Goal: Transaction & Acquisition: Register for event/course

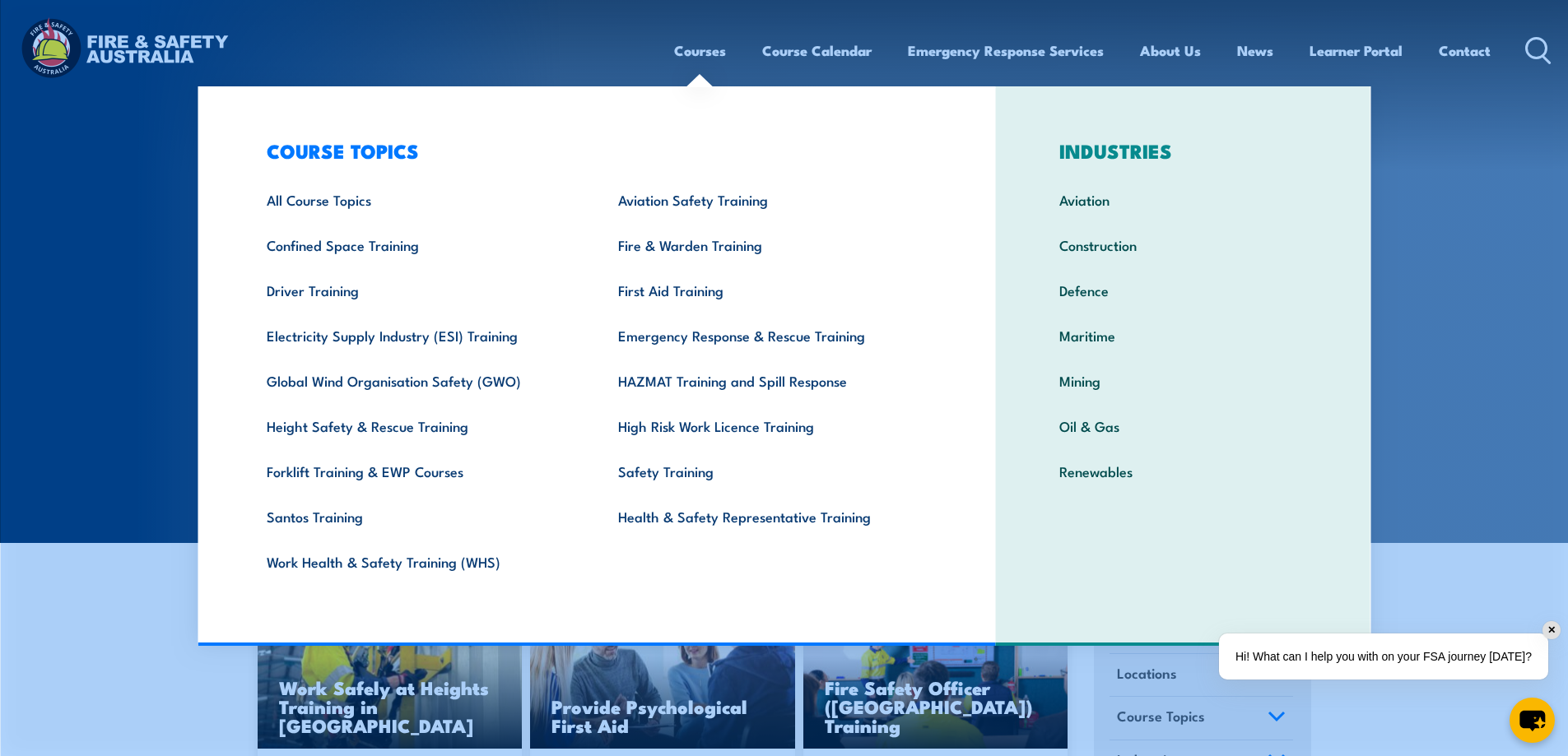
click at [703, 48] on link "Courses" at bounding box center [700, 51] width 52 height 44
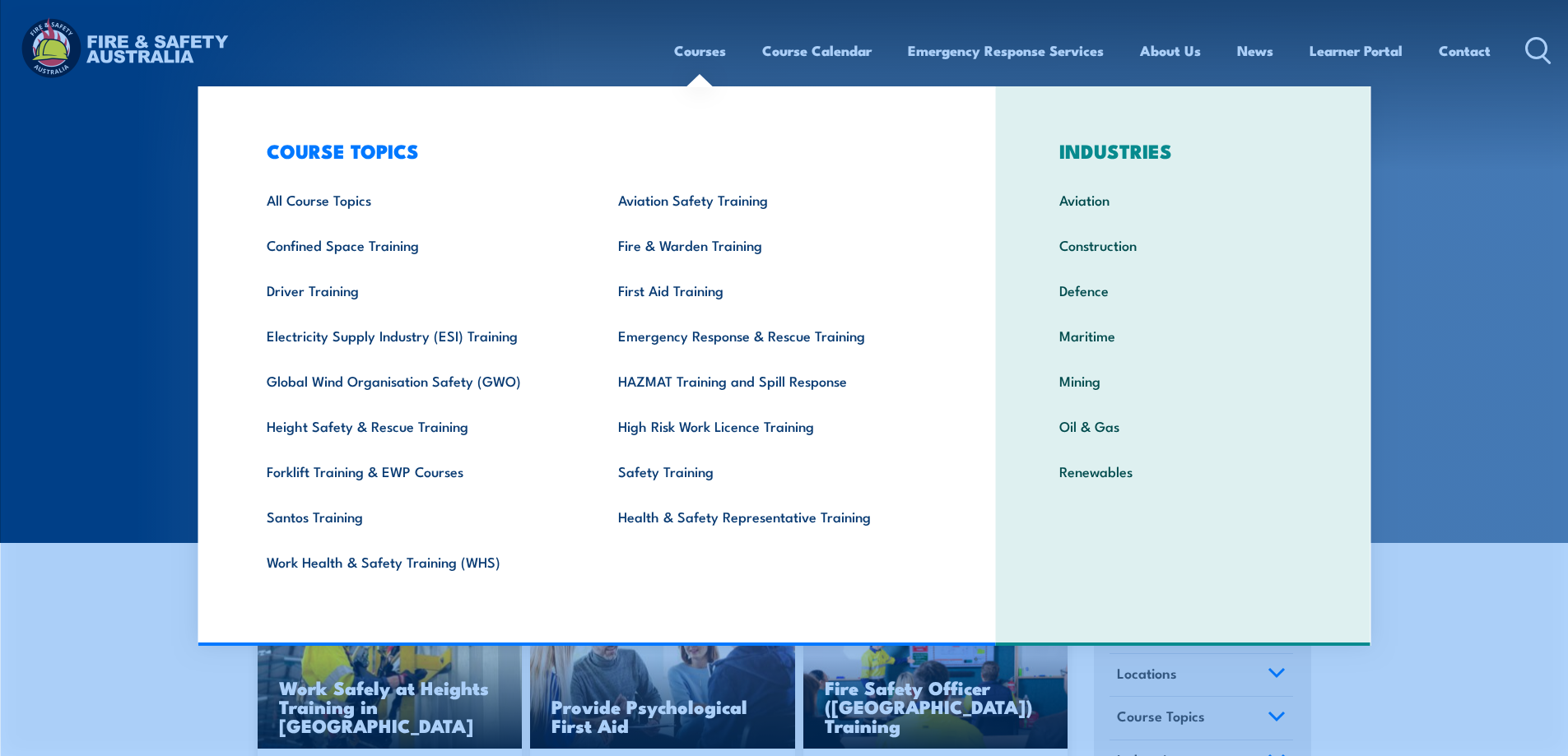
click at [383, 254] on link "Confined Space Training" at bounding box center [417, 245] width 352 height 46
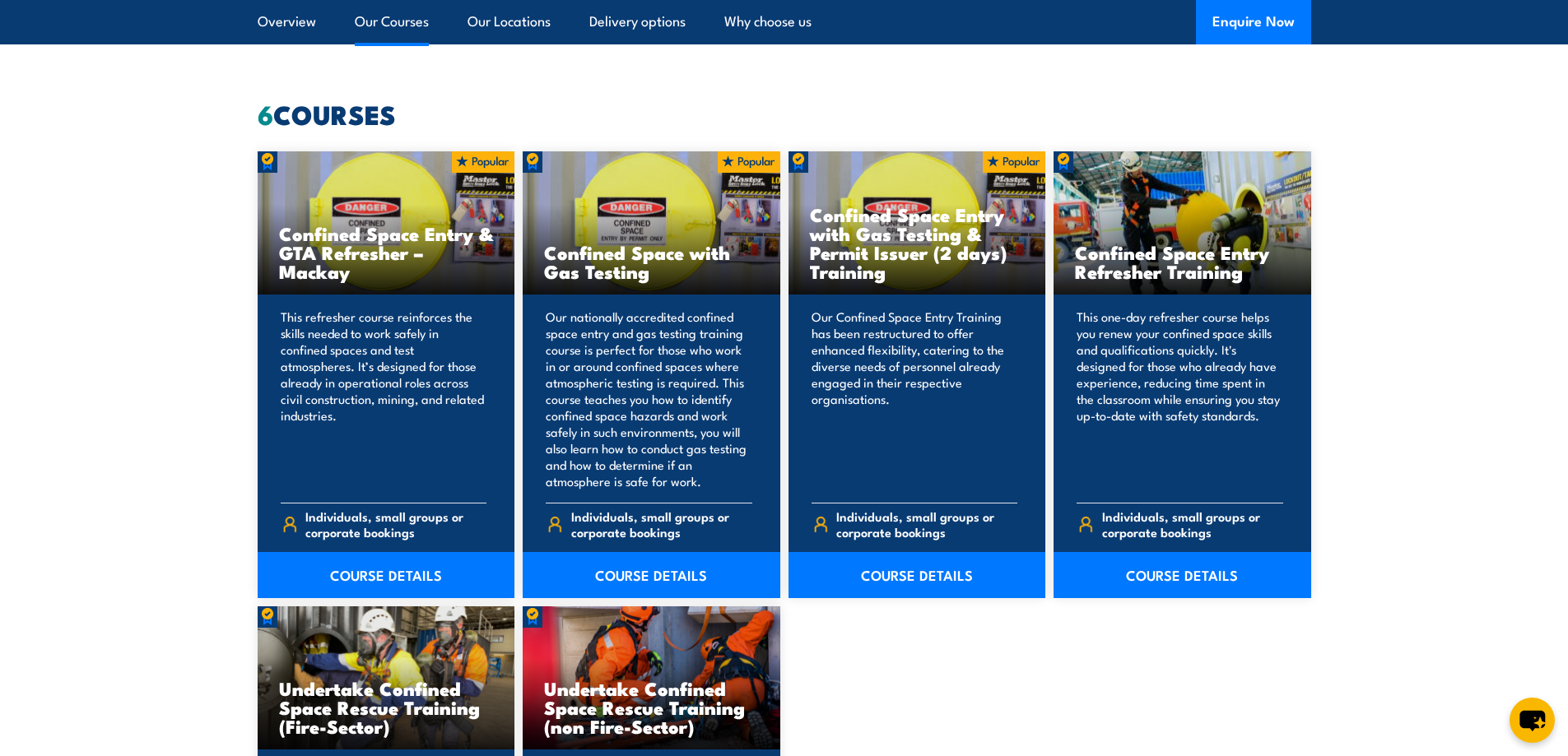
scroll to position [1234, 0]
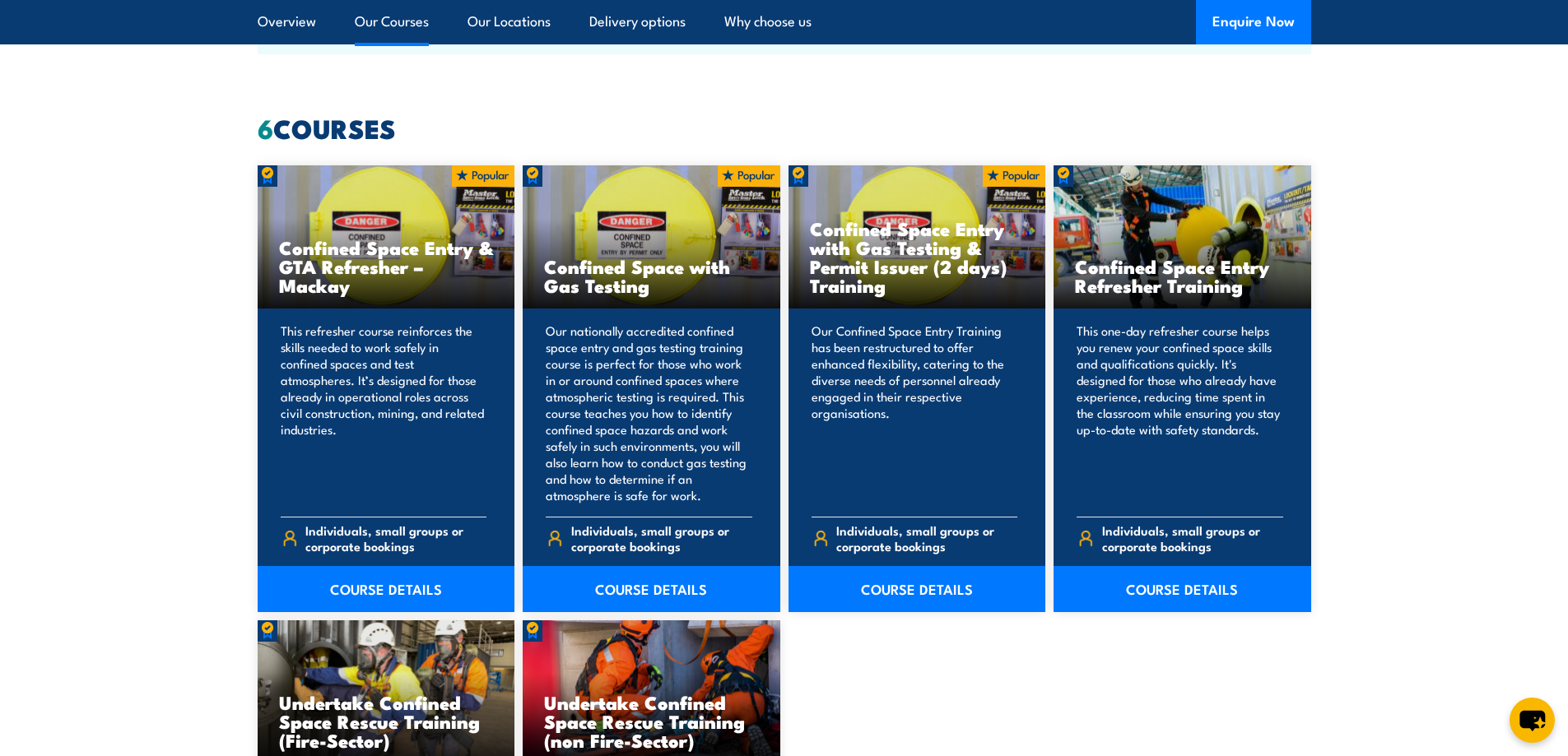
click at [966, 593] on link "COURSE DETAILS" at bounding box center [917, 589] width 258 height 46
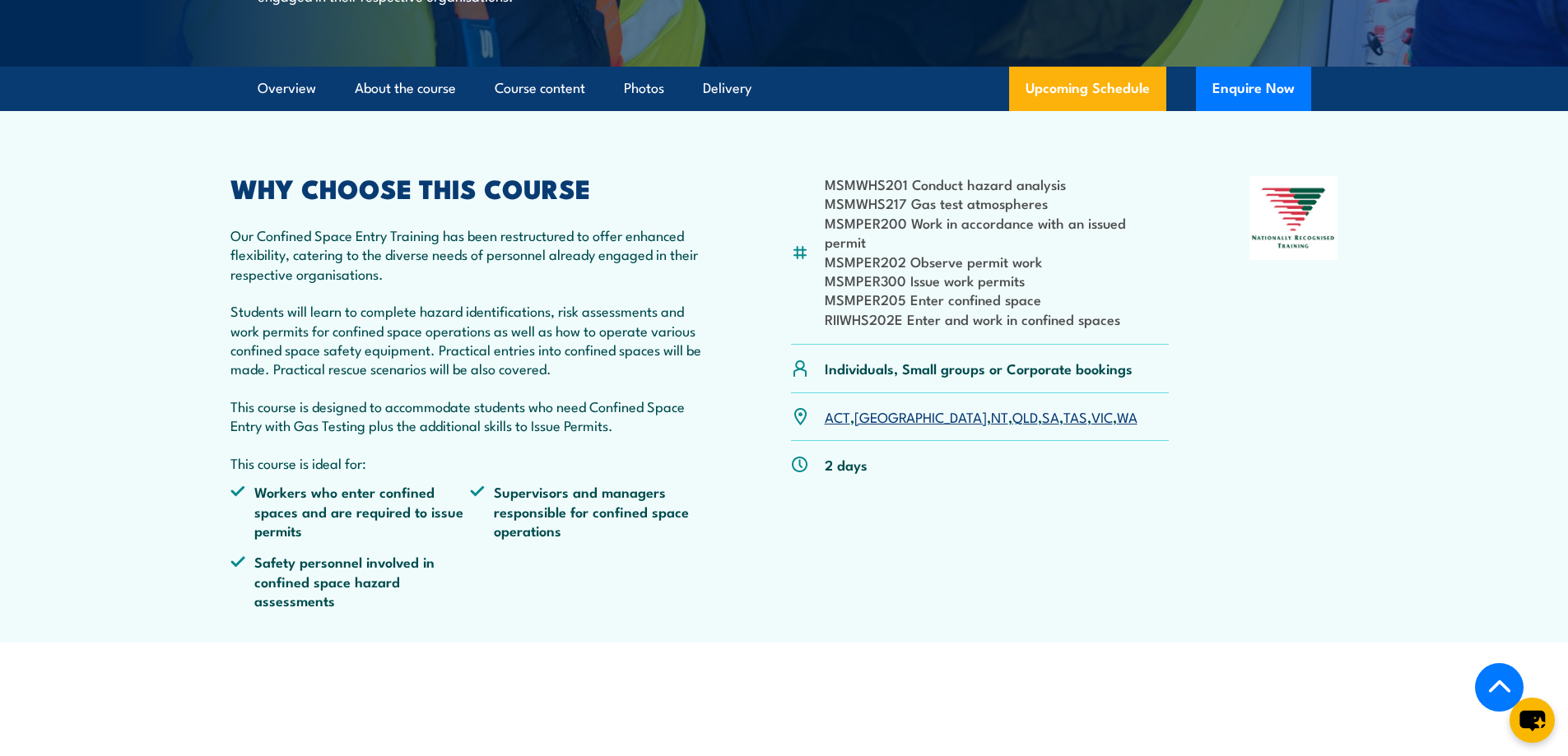
scroll to position [494, 0]
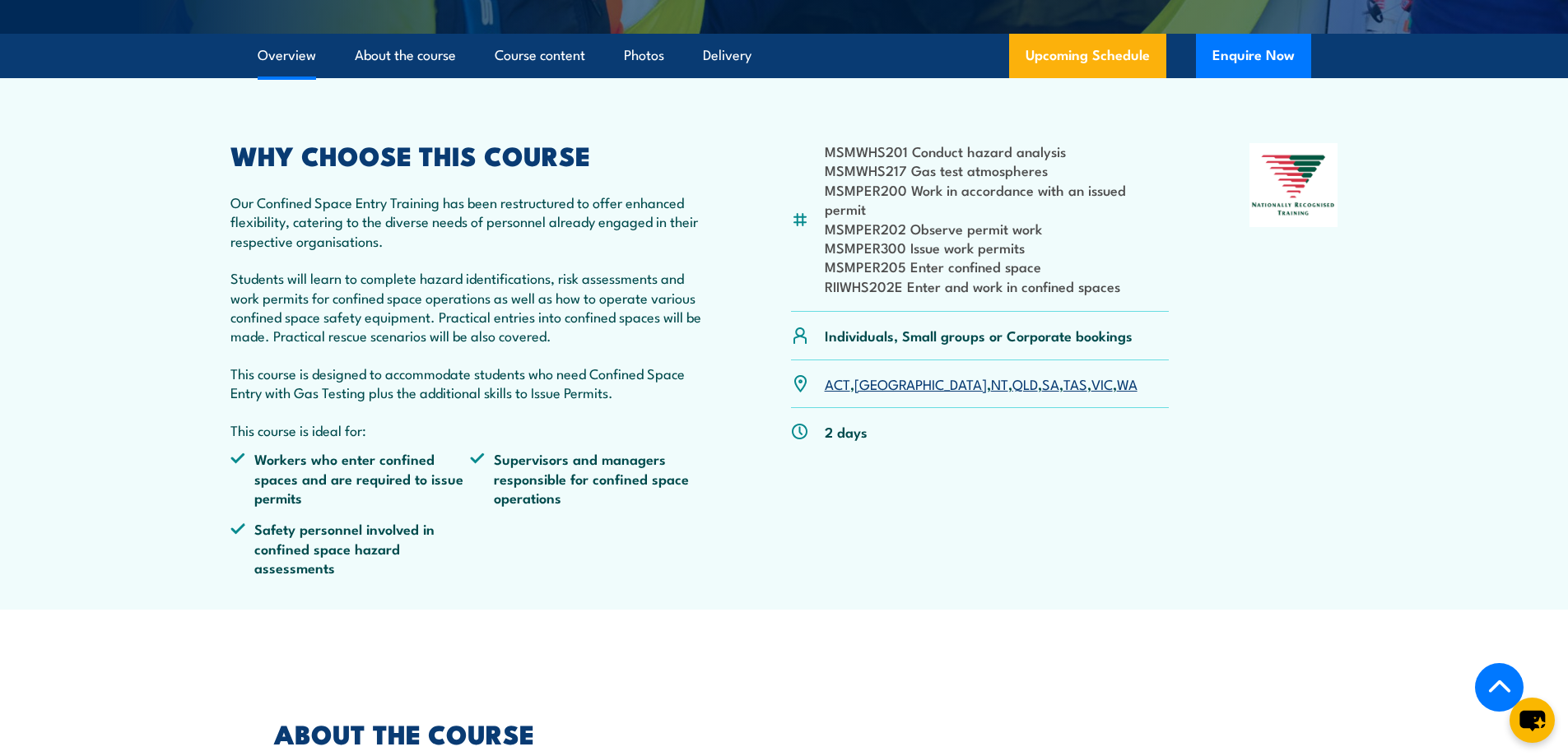
click at [1042, 389] on link "SA" at bounding box center [1050, 383] width 17 height 20
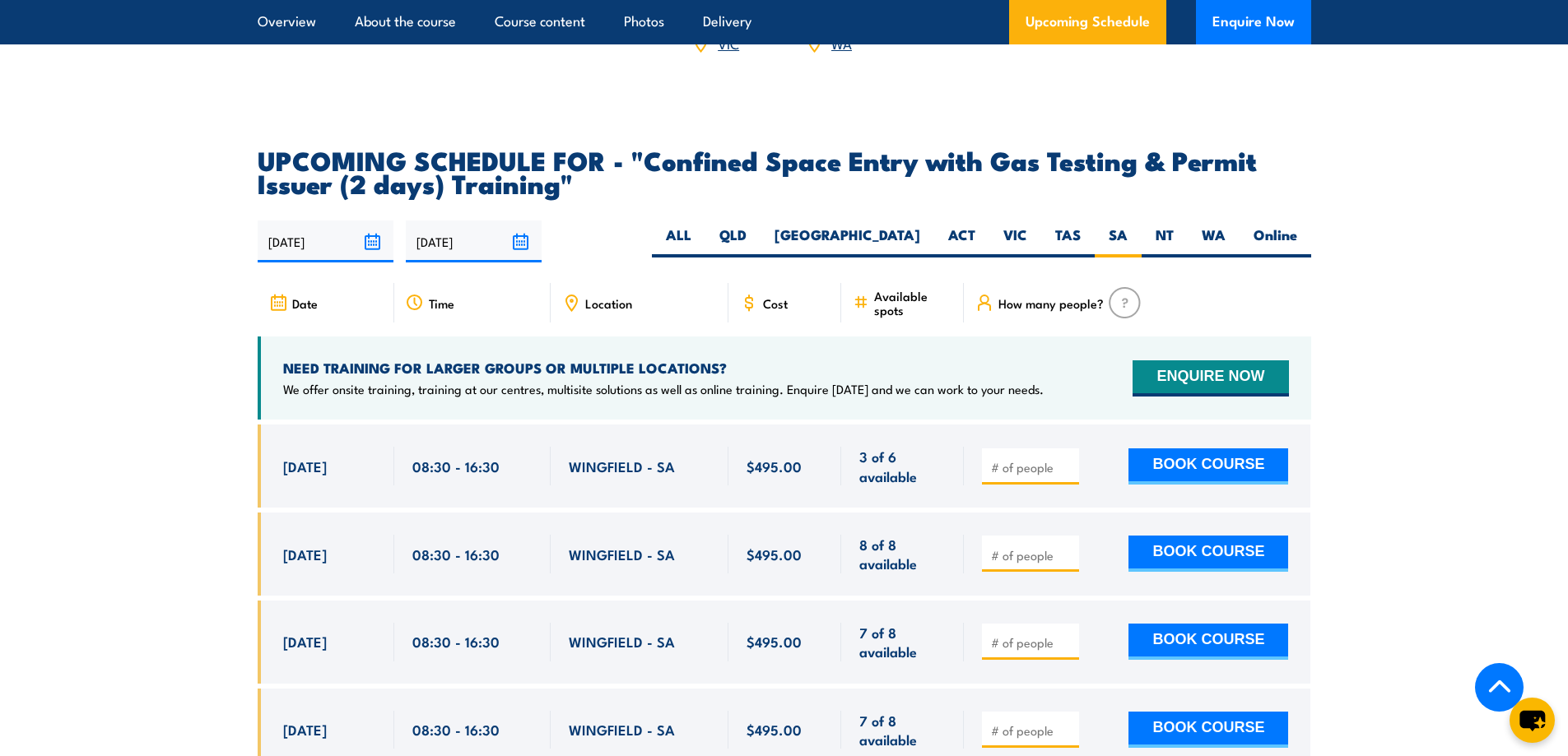
scroll to position [2961, 0]
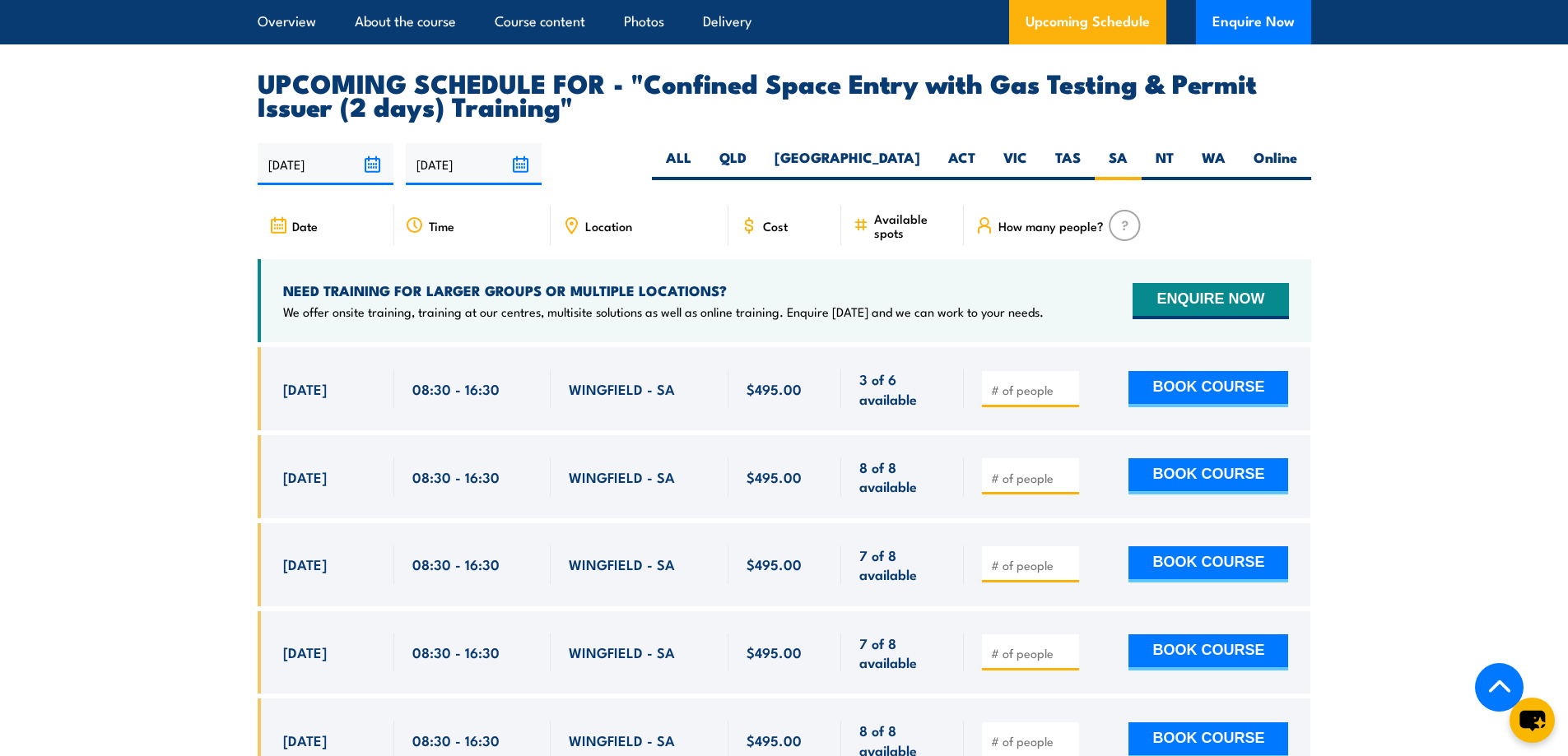
click at [162, 516] on section "UPCOMING SCHEDULE FOR - "Confined Space Entry with Gas Testing & Permit Issuer …" at bounding box center [784, 526] width 1568 height 911
drag, startPoint x: 1448, startPoint y: 337, endPoint x: 1457, endPoint y: 333, distance: 9.8
click at [1454, 334] on section "UPCOMING SCHEDULE FOR - "Confined Space Entry with Gas Testing & Permit Issuer …" at bounding box center [784, 526] width 1568 height 911
click at [1057, 371] on div at bounding box center [1030, 389] width 97 height 36
click at [1053, 381] on input "number" at bounding box center [1032, 389] width 83 height 16
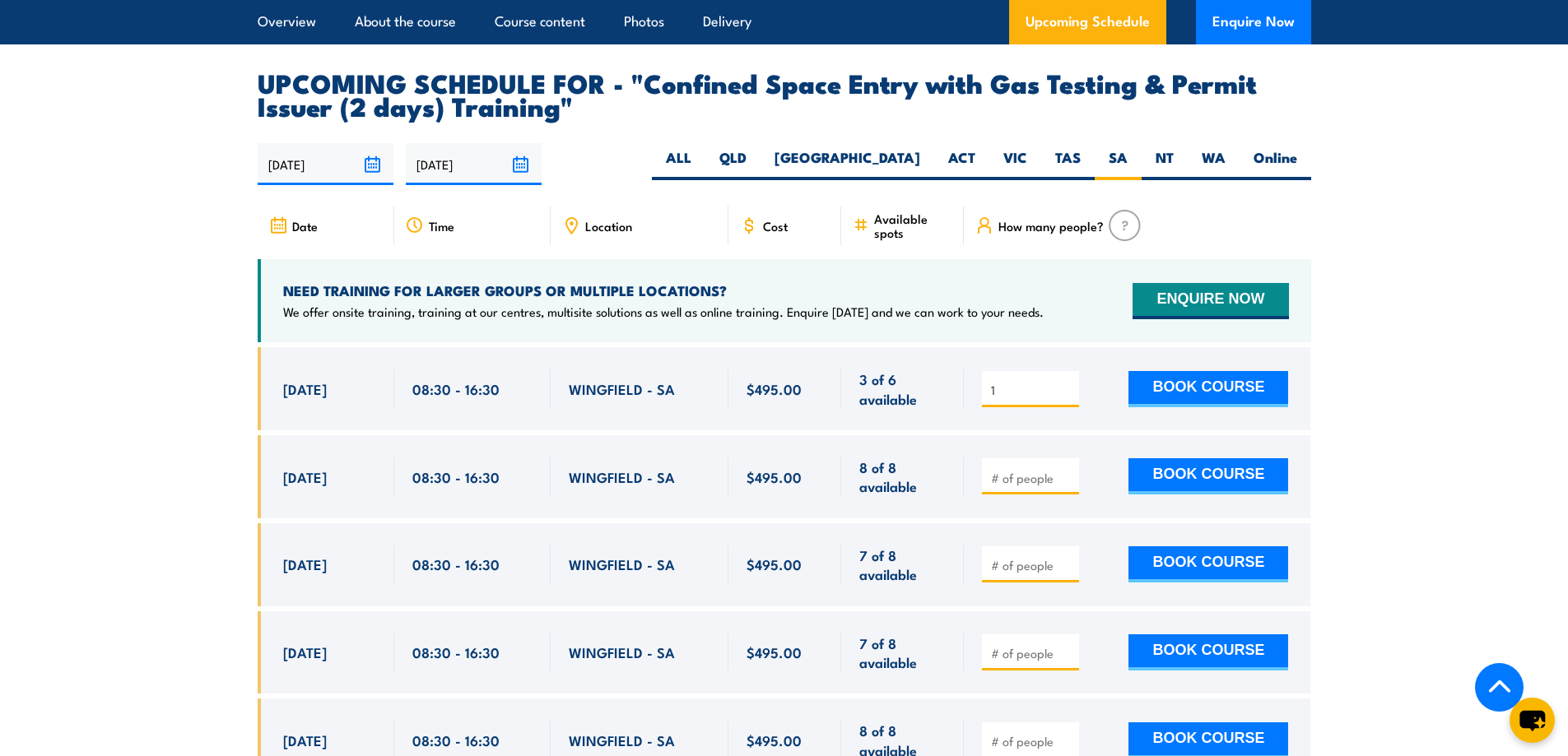
type input "1"
click at [1068, 381] on input "1" at bounding box center [1032, 389] width 83 height 16
click at [1385, 389] on section "UPCOMING SCHEDULE FOR - "Confined Space Entry with Gas Testing & Permit Issuer …" at bounding box center [784, 526] width 1568 height 911
click at [1230, 376] on button "BOOK COURSE" at bounding box center [1209, 389] width 160 height 36
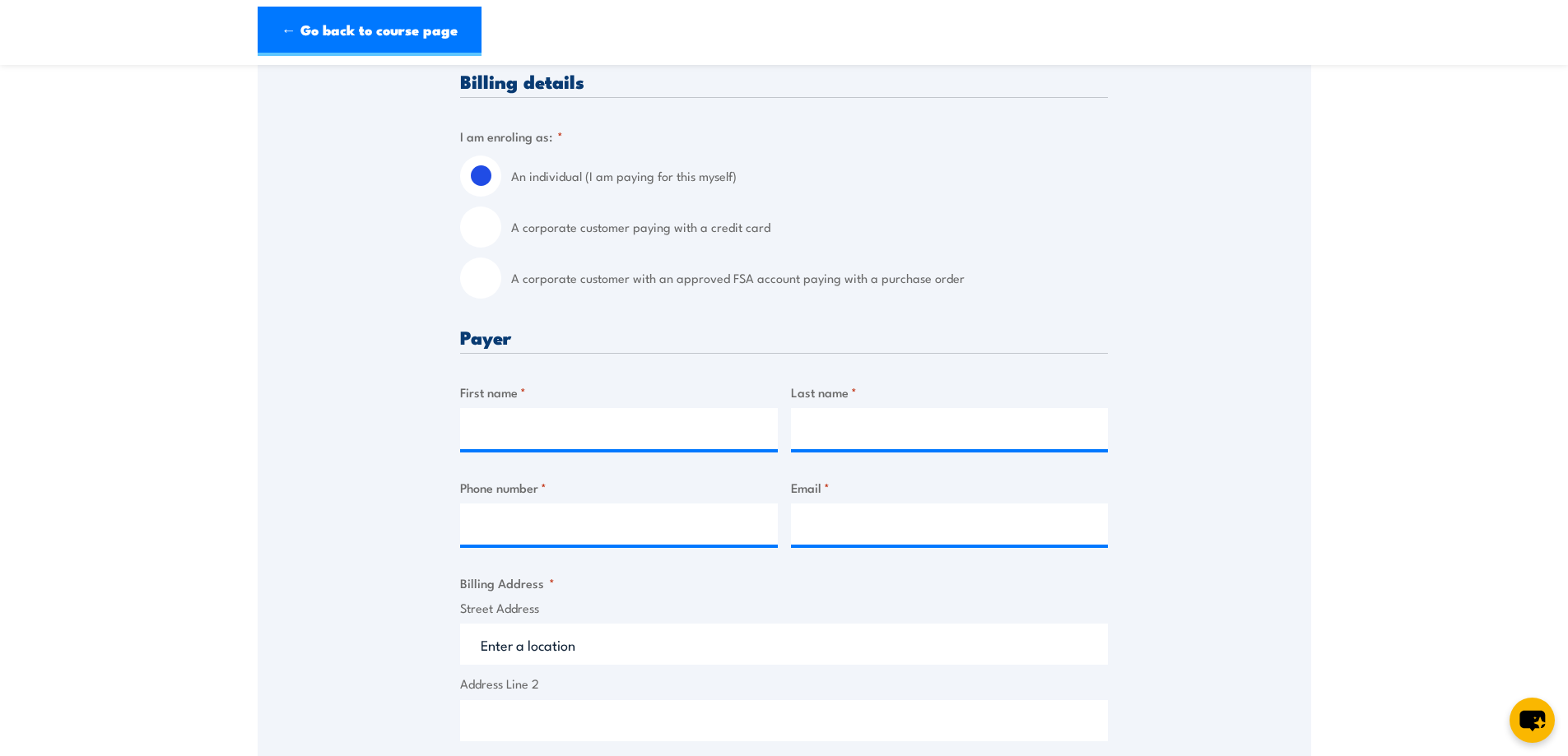
scroll to position [412, 0]
click at [484, 228] on input "A corporate customer paying with a credit card" at bounding box center [481, 224] width 41 height 41
radio input "true"
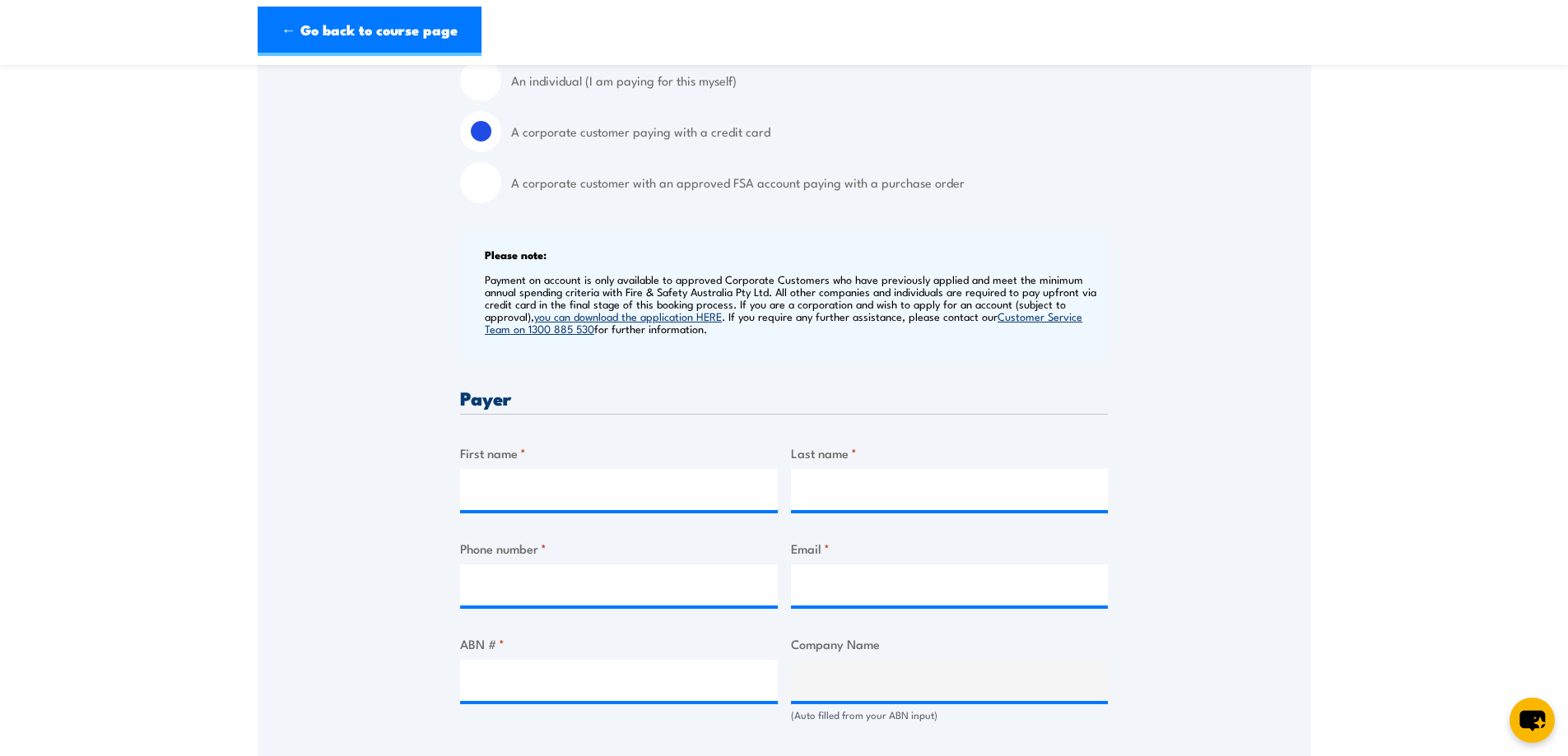
scroll to position [629, 0]
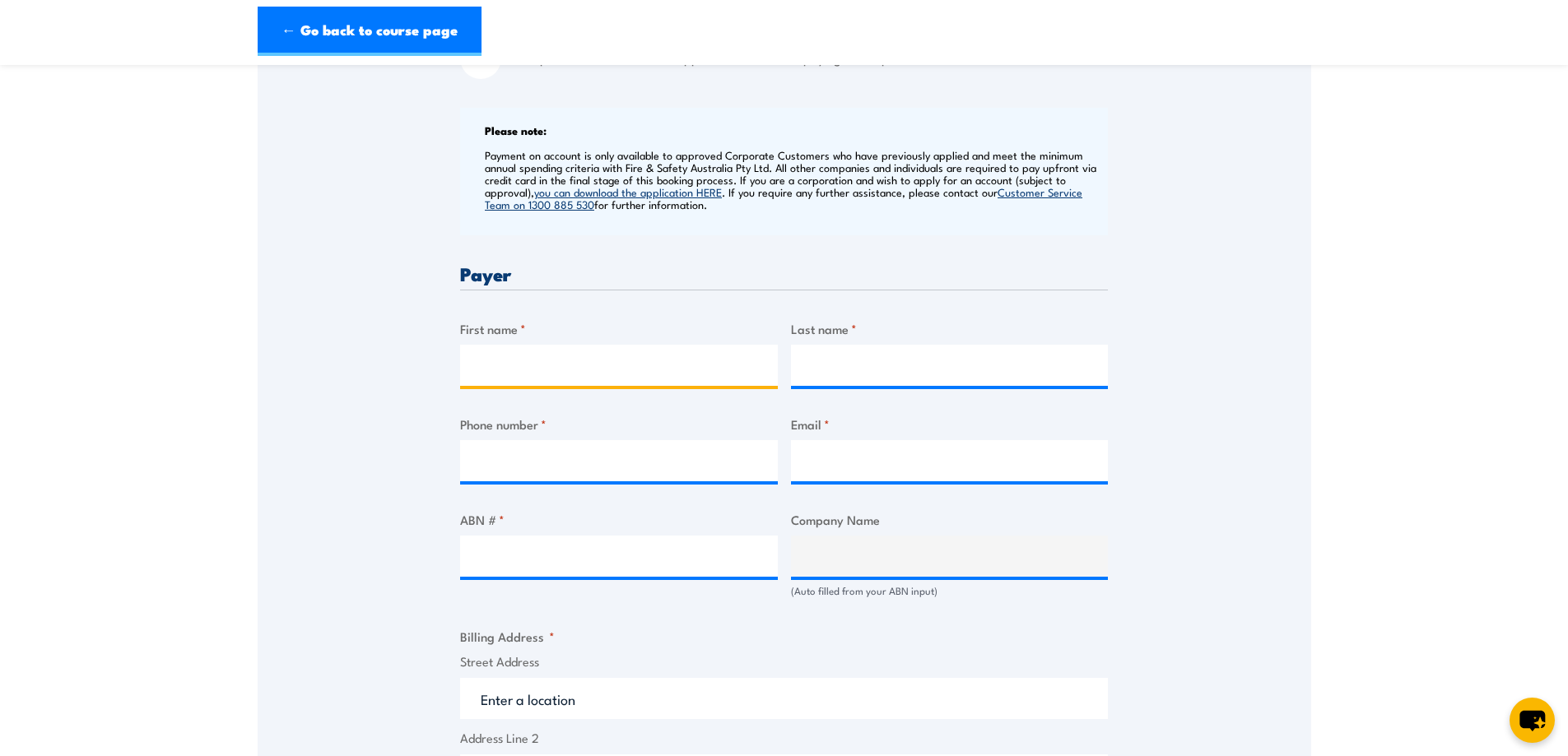
click at [651, 363] on input "First name *" at bounding box center [619, 365] width 318 height 41
type input "Michelle"
type input "Massouh"
paste input "0472 526 592"
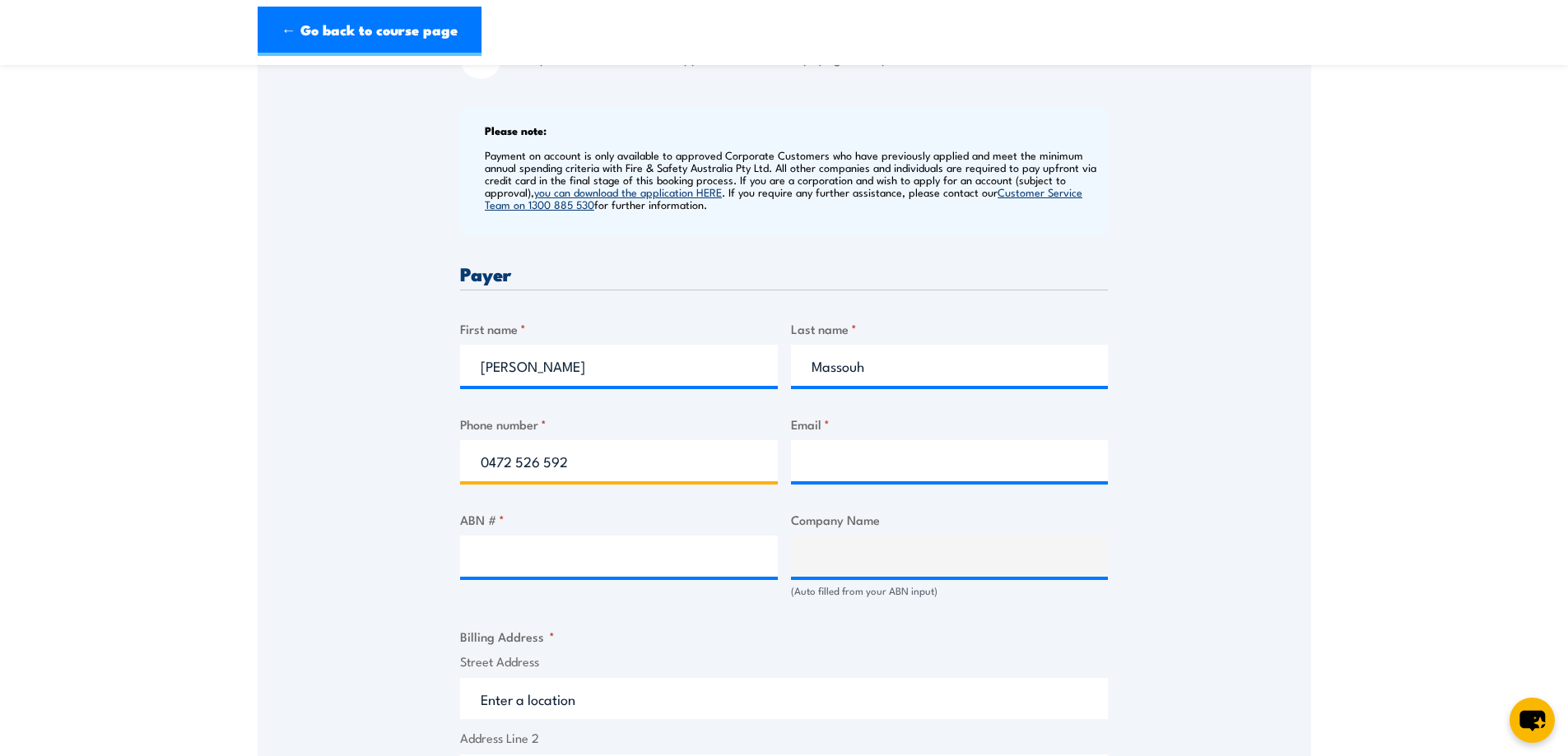
type input "0472 526 592"
click at [827, 472] on input "Email *" at bounding box center [950, 460] width 318 height 41
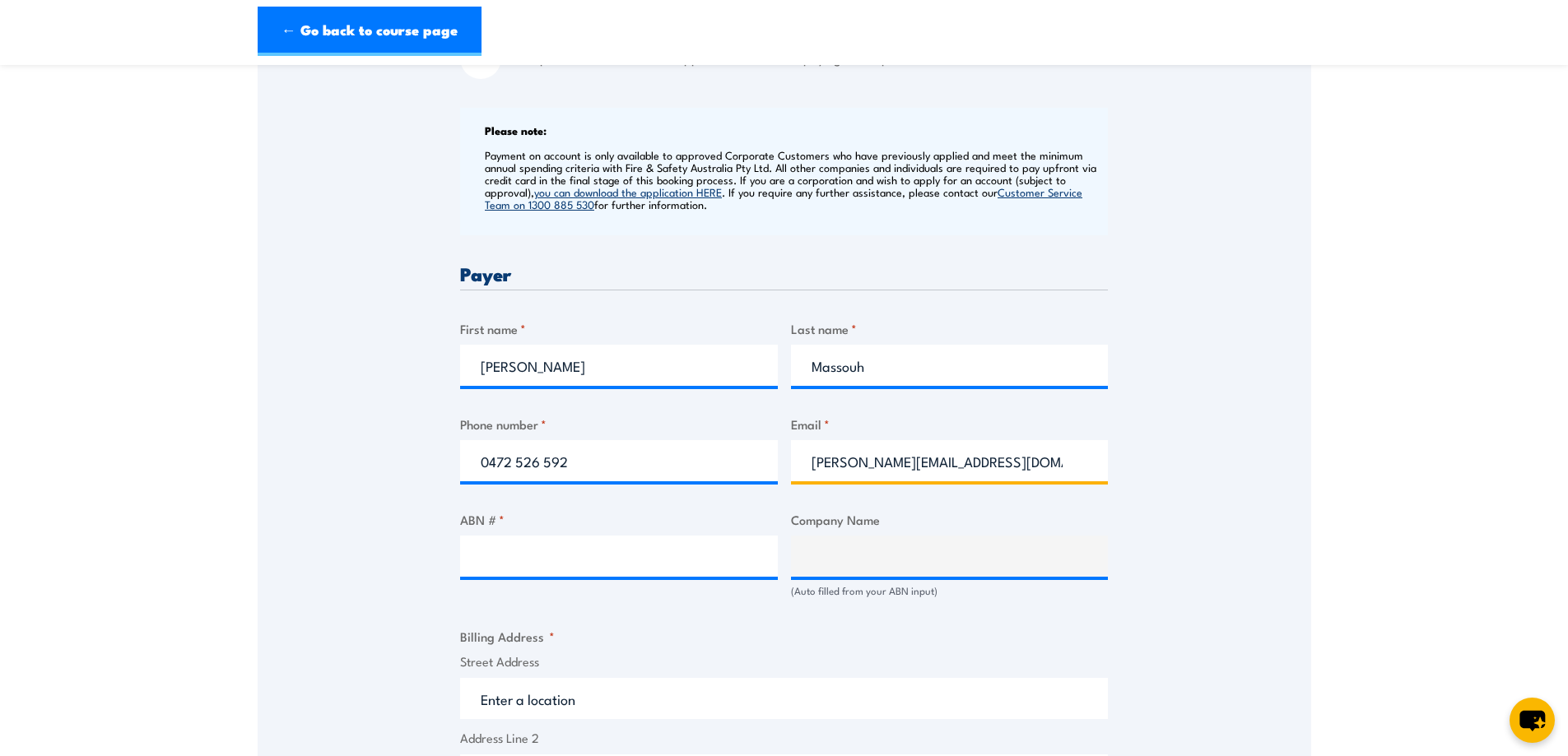
type input "michelle@wspservices.com.au"
click at [705, 563] on input "ABN # *" at bounding box center [619, 556] width 318 height 41
click at [583, 559] on input "ABN # *" at bounding box center [619, 556] width 318 height 41
paste input "19 150 511 167"
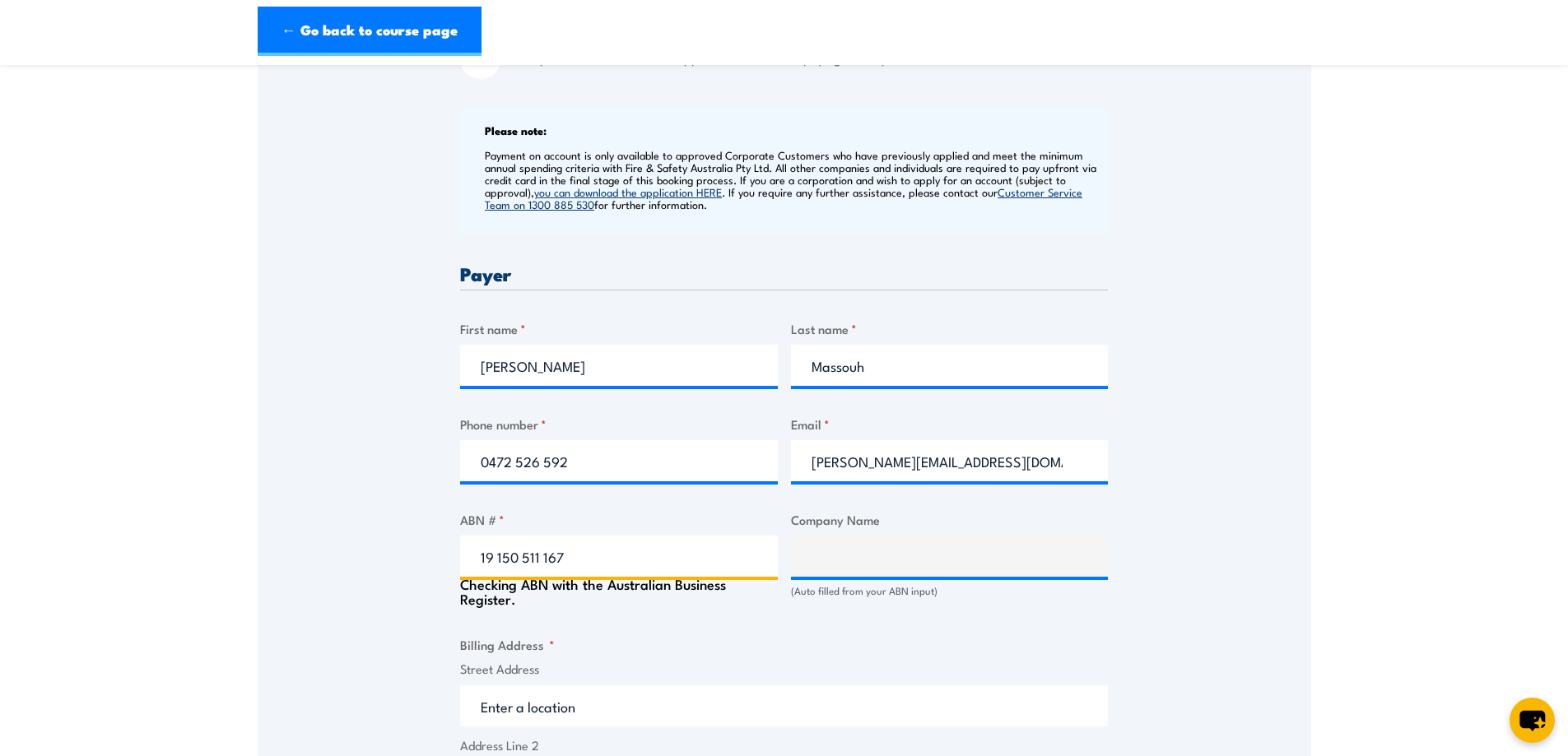
type input "19 150 511 167"
type input "WSP SERVICES PTY LTD"
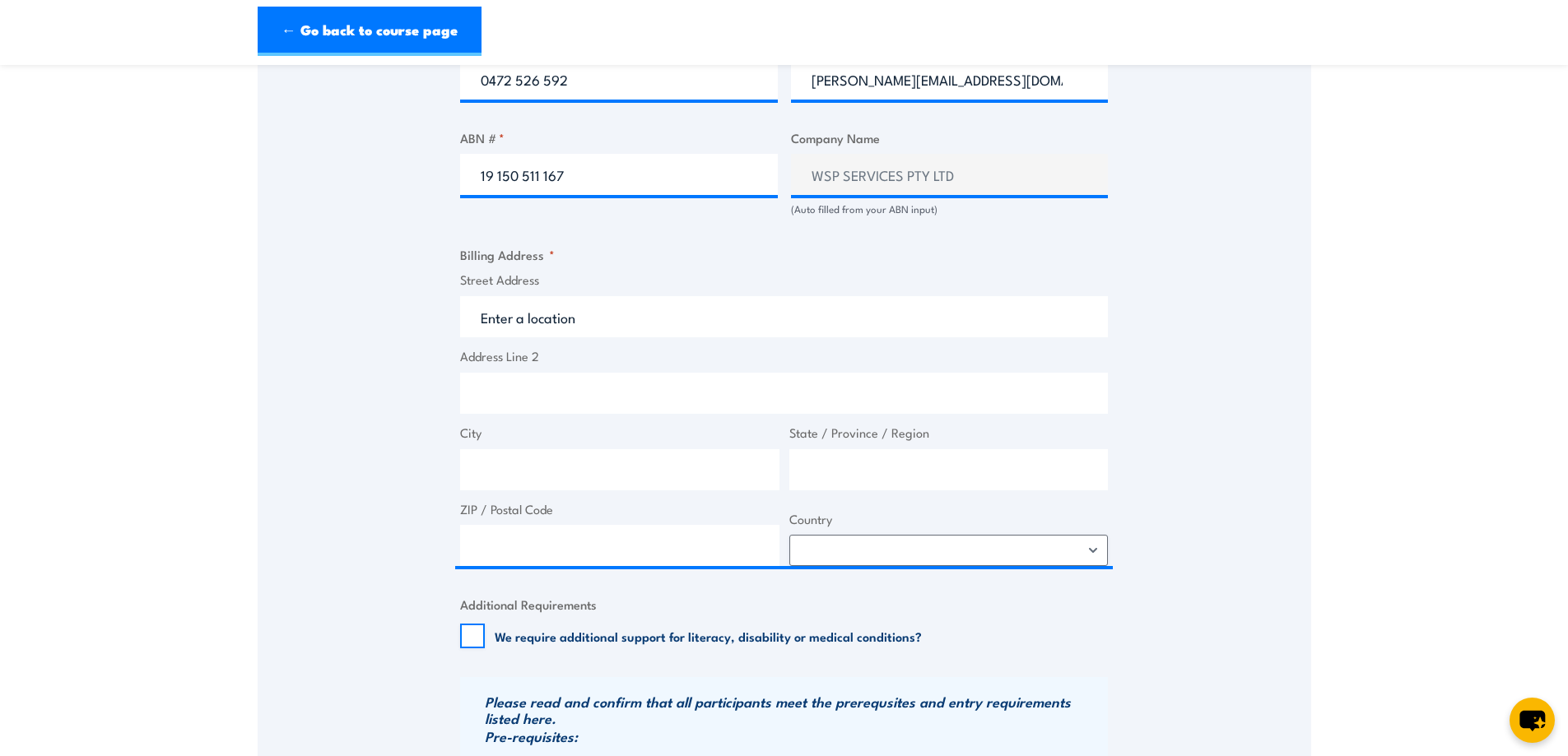
scroll to position [1040, 0]
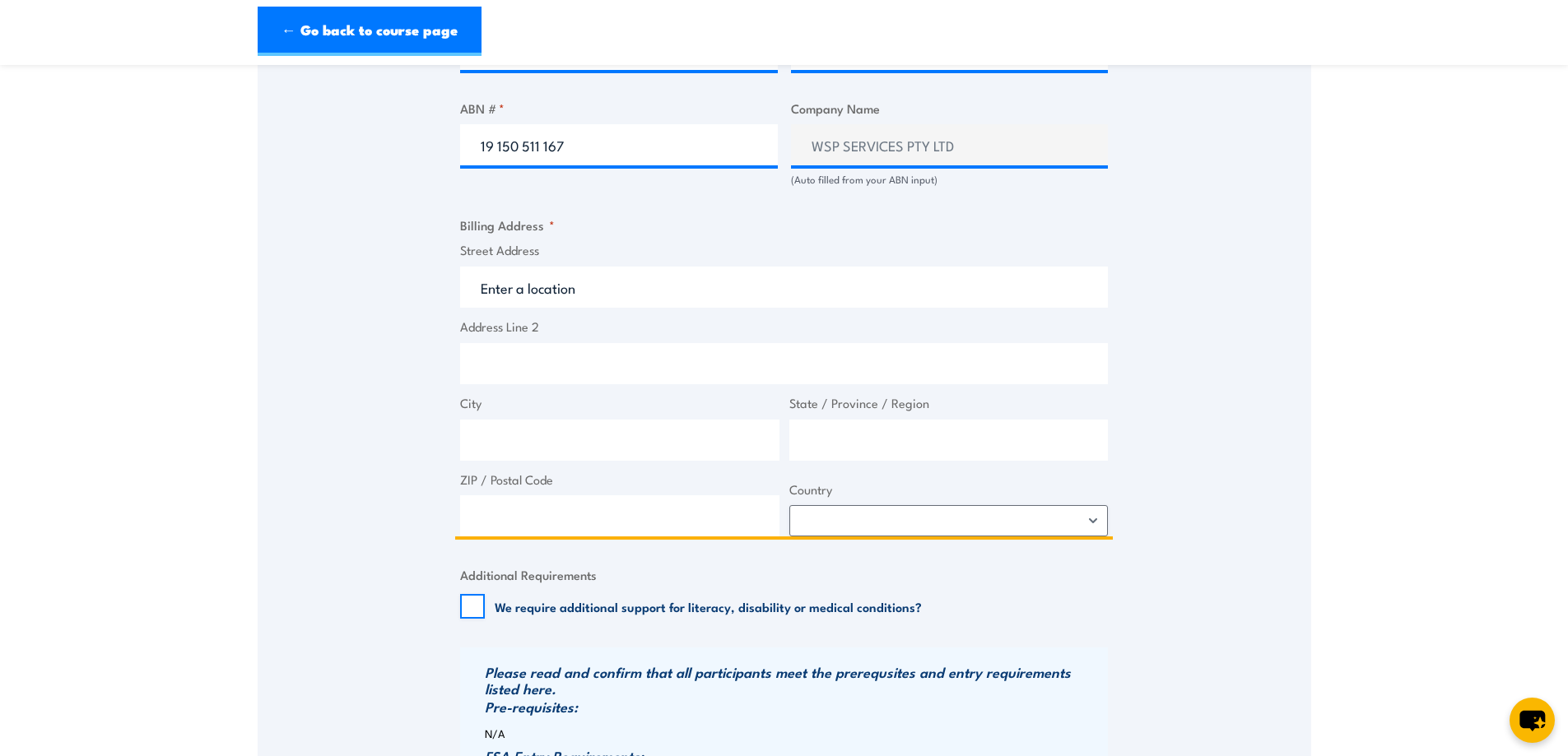
click at [539, 290] on input "Street Address" at bounding box center [784, 287] width 648 height 41
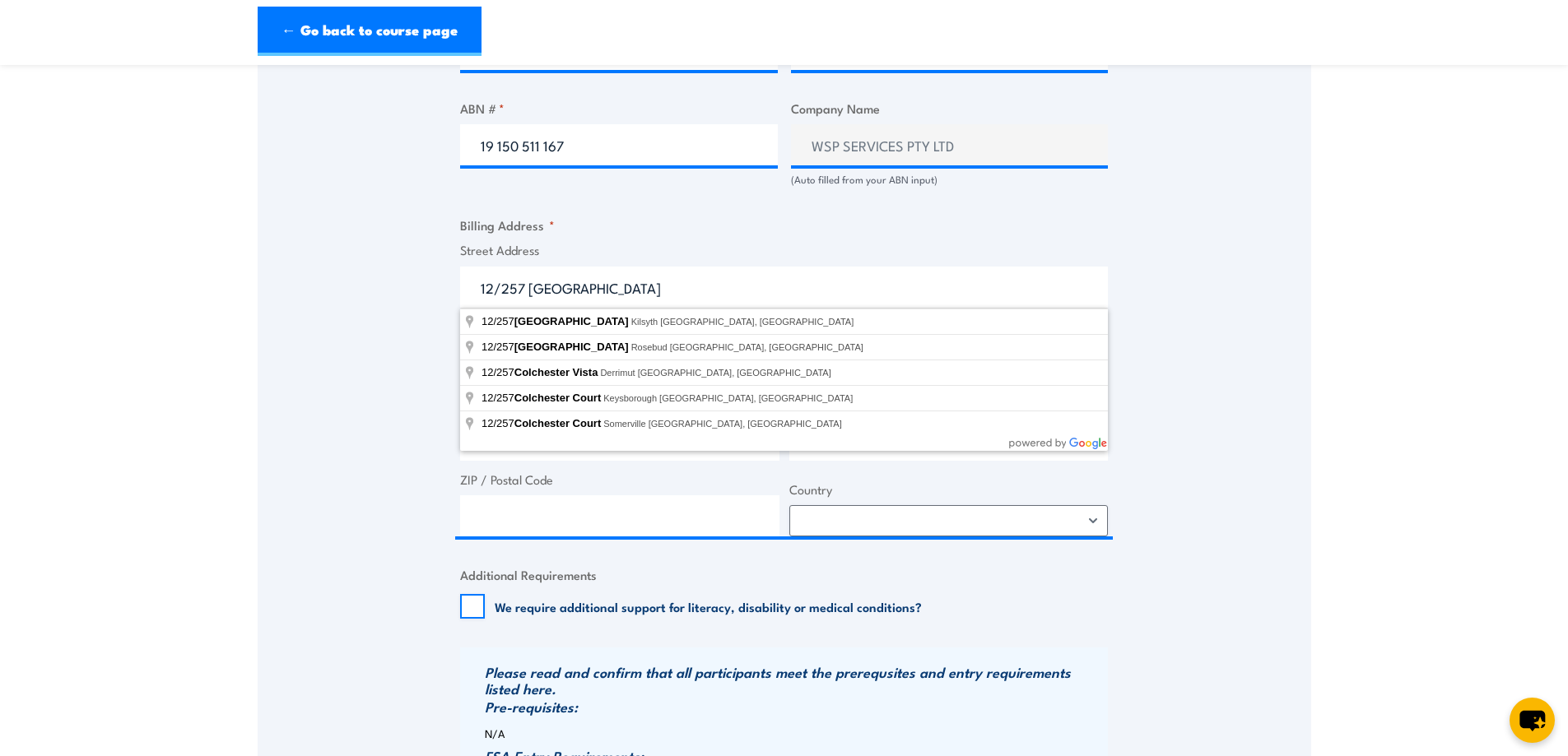
type input "12/257 Colchester Road, Kilsyth VIC, Australia"
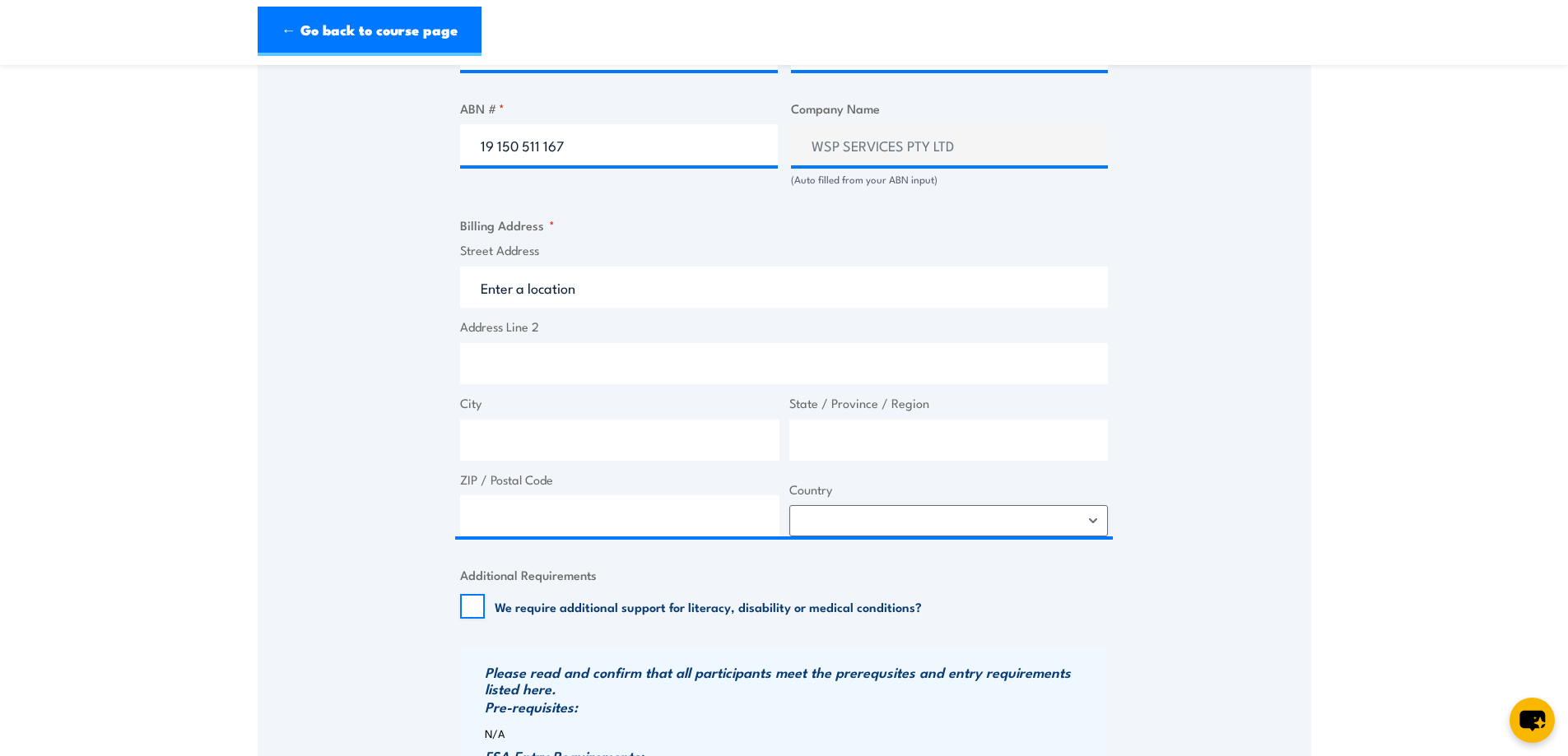
type input "257 Colchester Rd"
type input "Kilsyth"
type input "Victoria"
type input "3153"
select select "Australia"
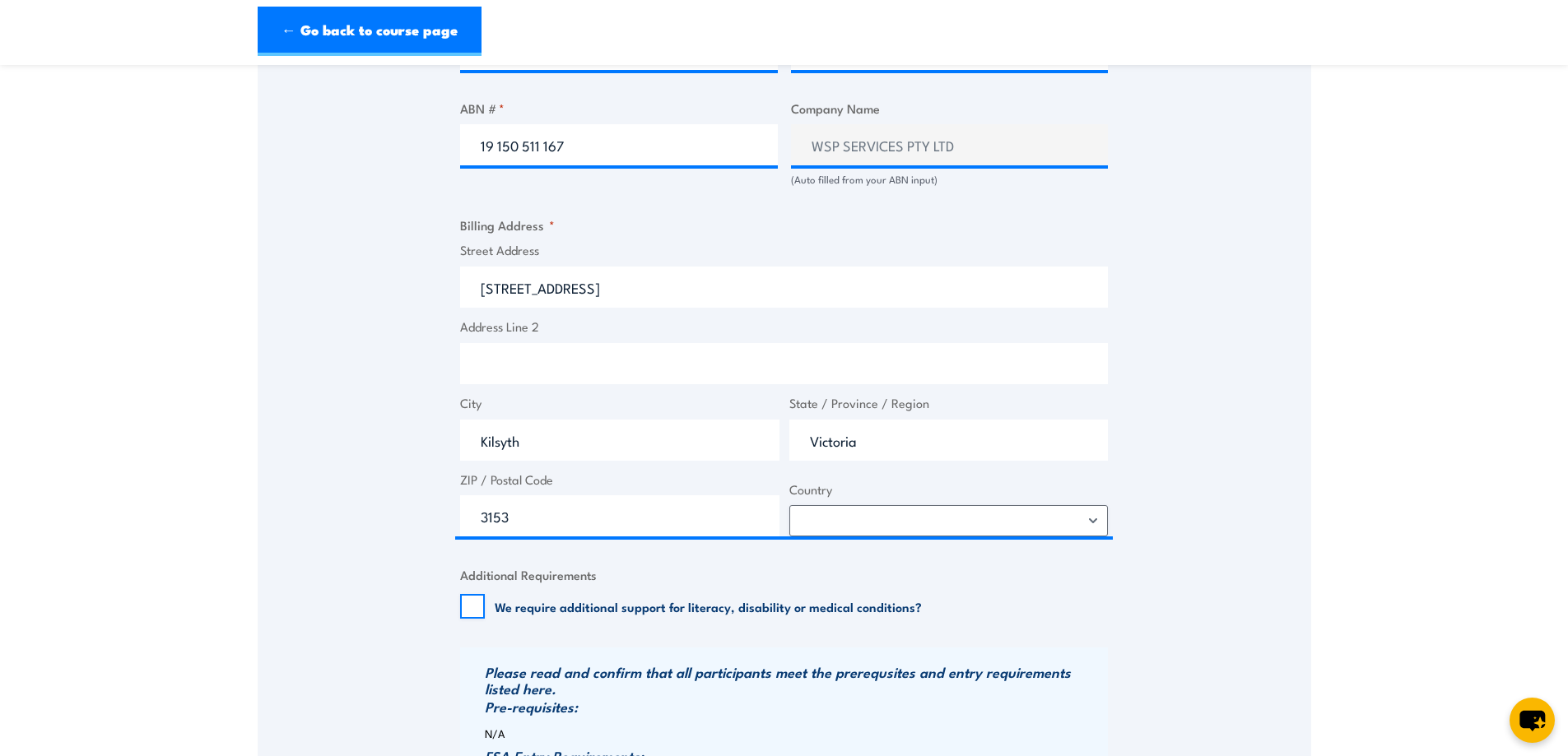
click at [1342, 392] on section "Confined Space Entry with Gas Testing & Permit Issuer (2 days) Training 08:30 1…" at bounding box center [784, 93] width 1568 height 2102
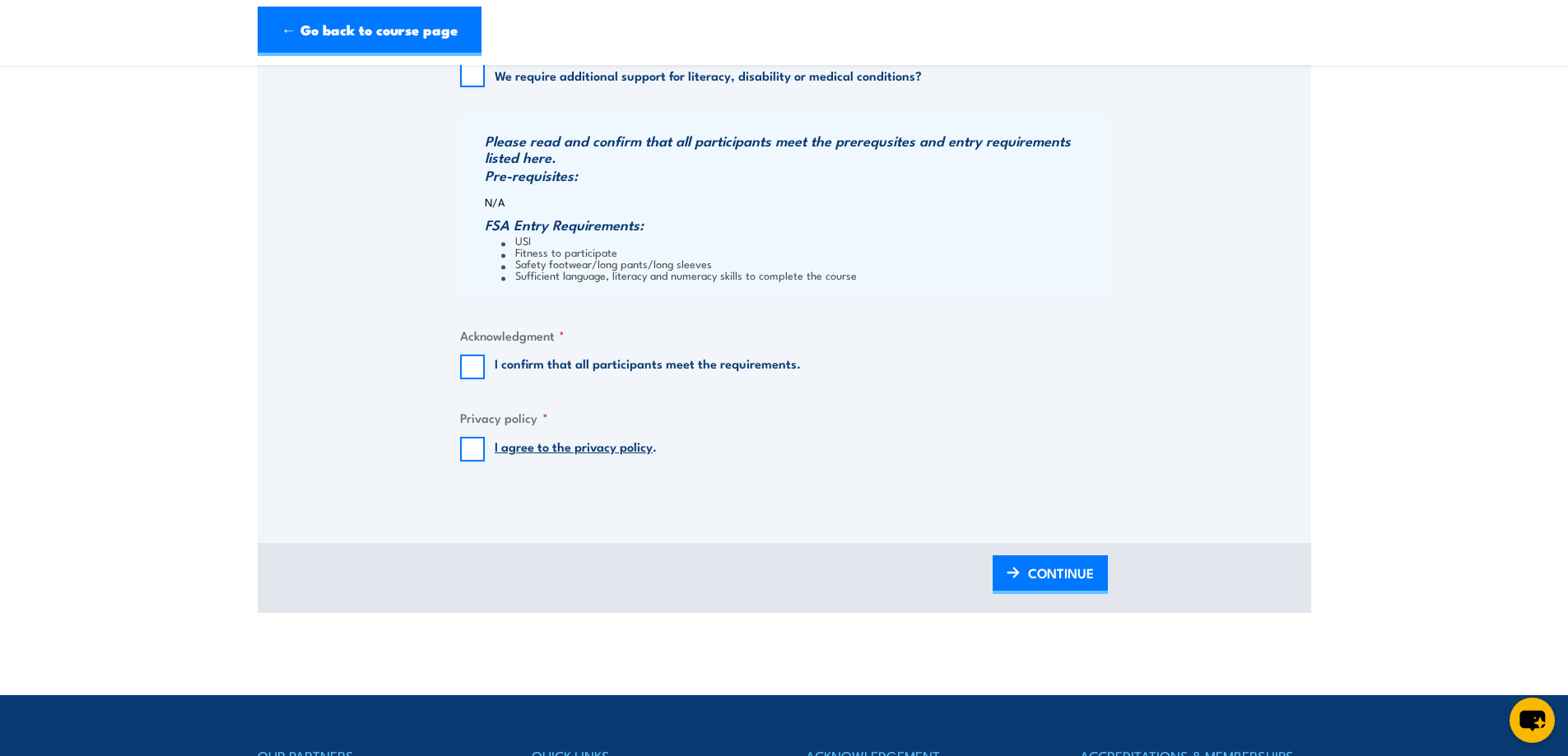
scroll to position [1616, 0]
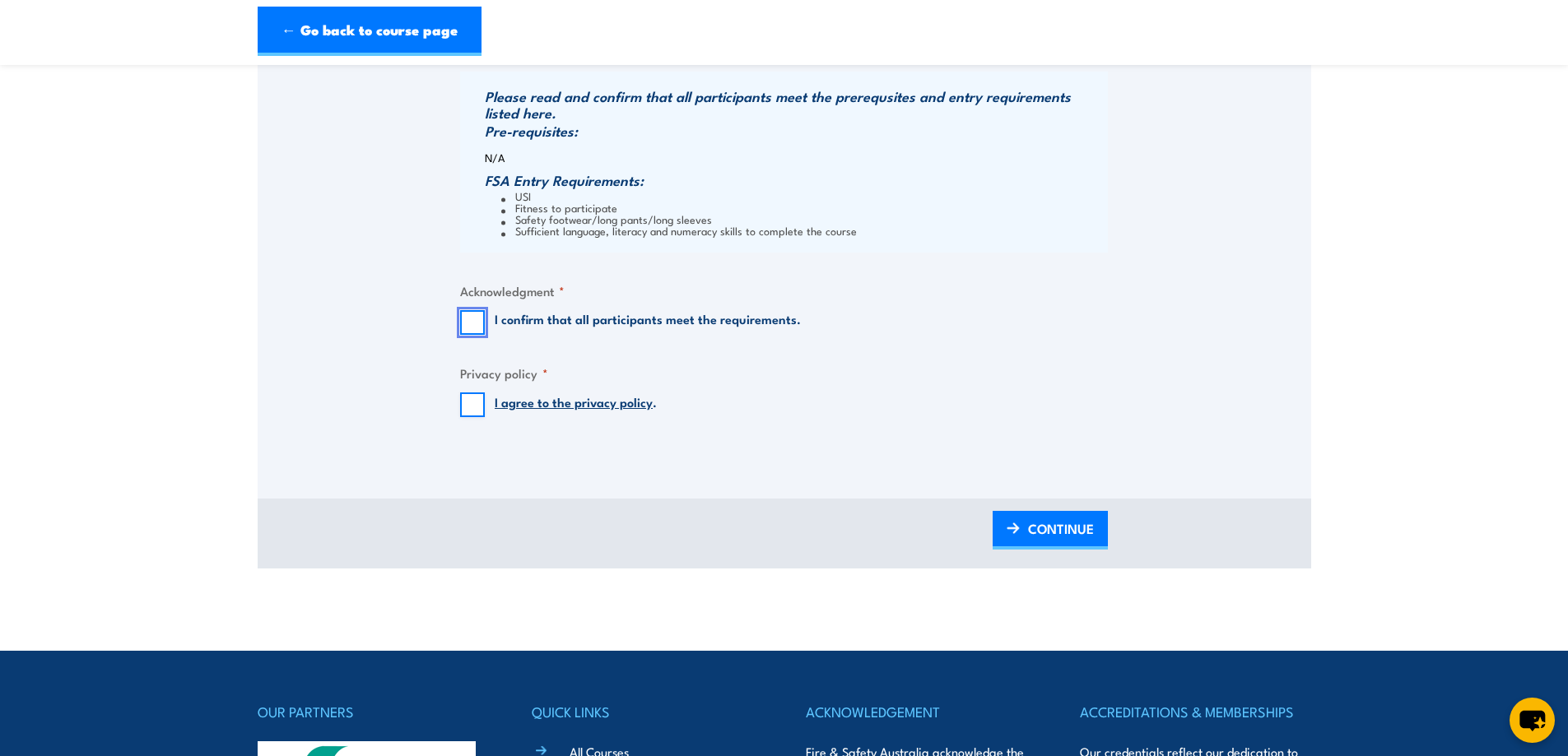
click at [472, 324] on input "I confirm that all participants meet the requirements." at bounding box center [472, 322] width 25 height 25
checkbox input "true"
click at [472, 409] on input "I agree to the privacy policy ." at bounding box center [472, 405] width 25 height 25
checkbox input "true"
click at [1028, 524] on span "CONTINUE" at bounding box center [1061, 528] width 66 height 44
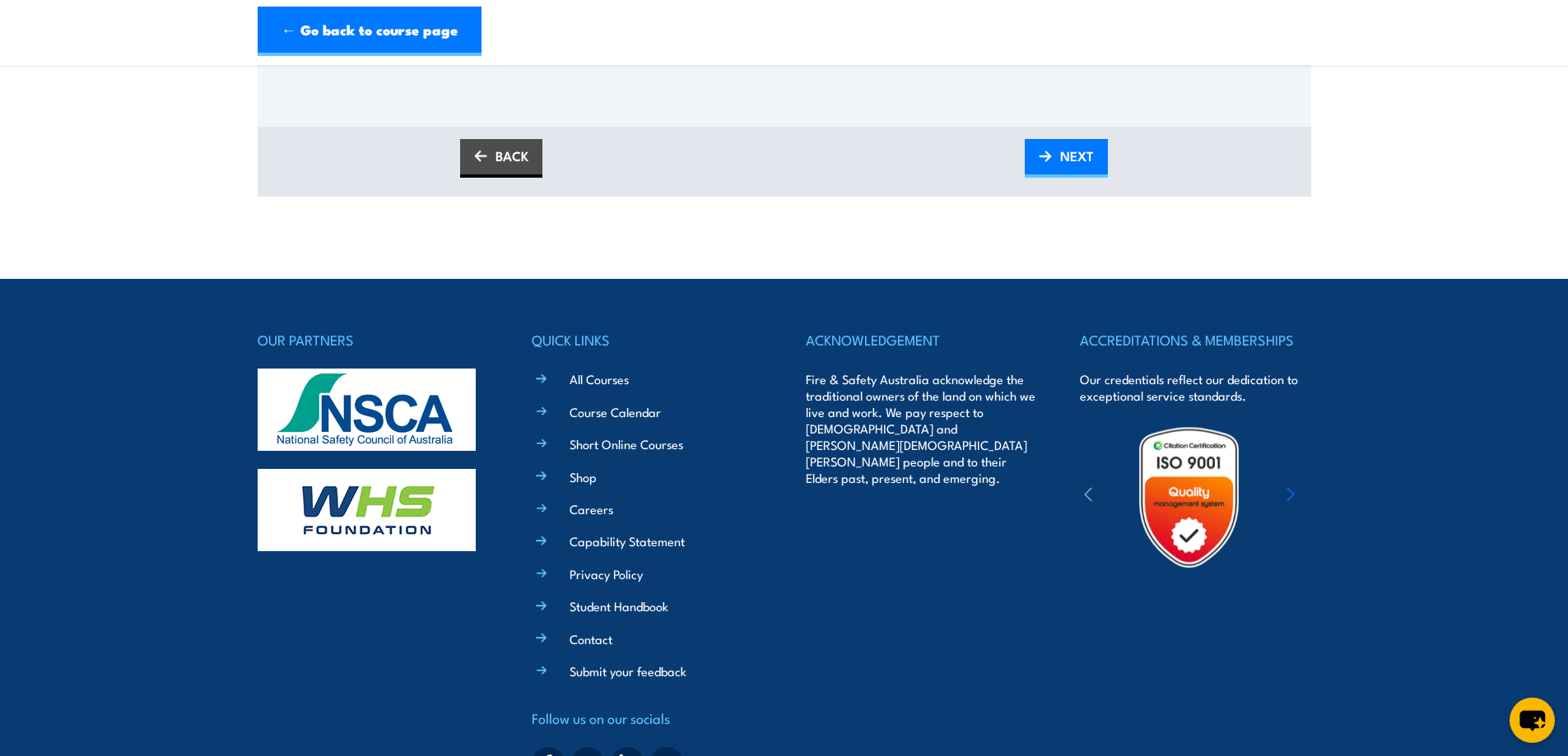
scroll to position [713, 0]
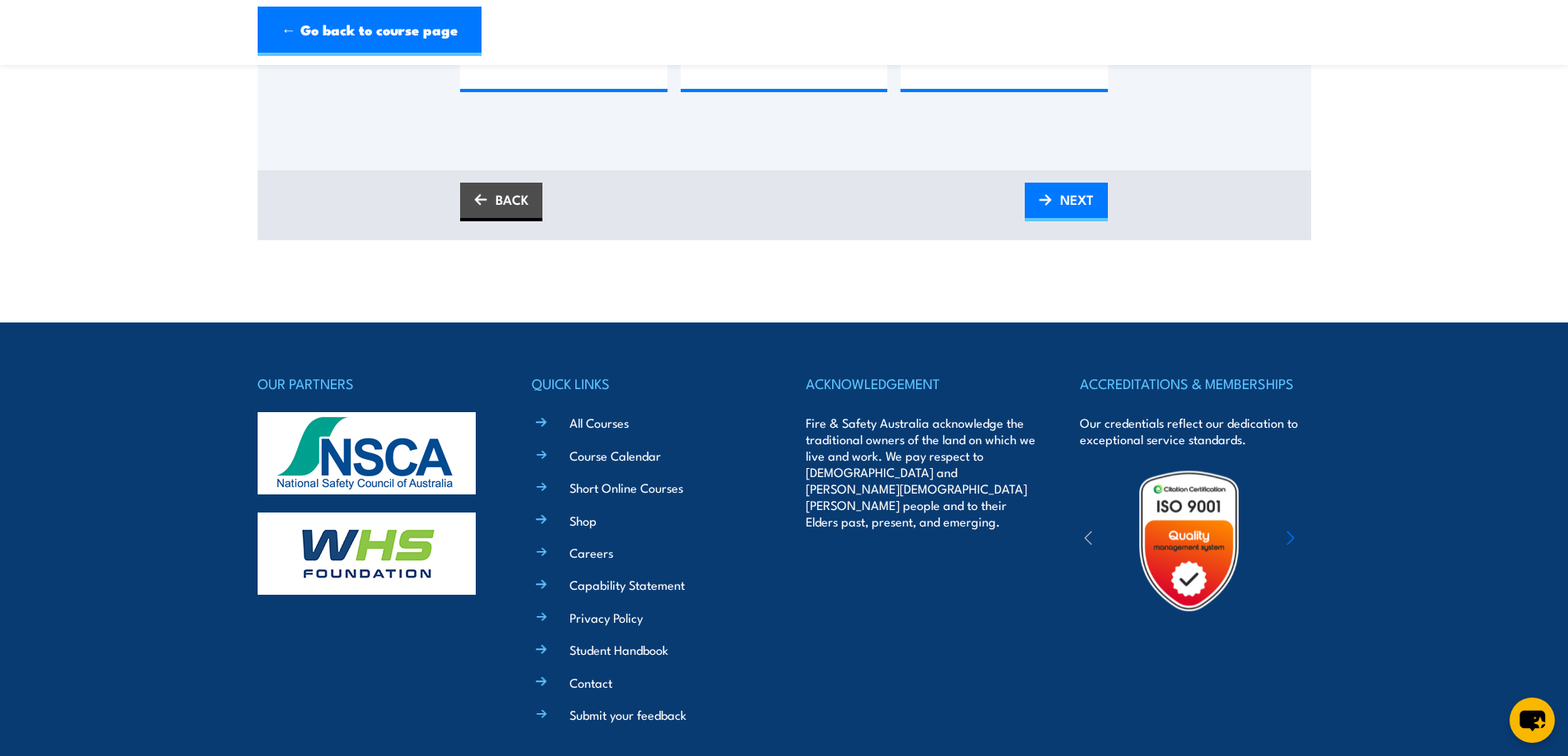
click at [514, 204] on link "BACK" at bounding box center [501, 202] width 83 height 39
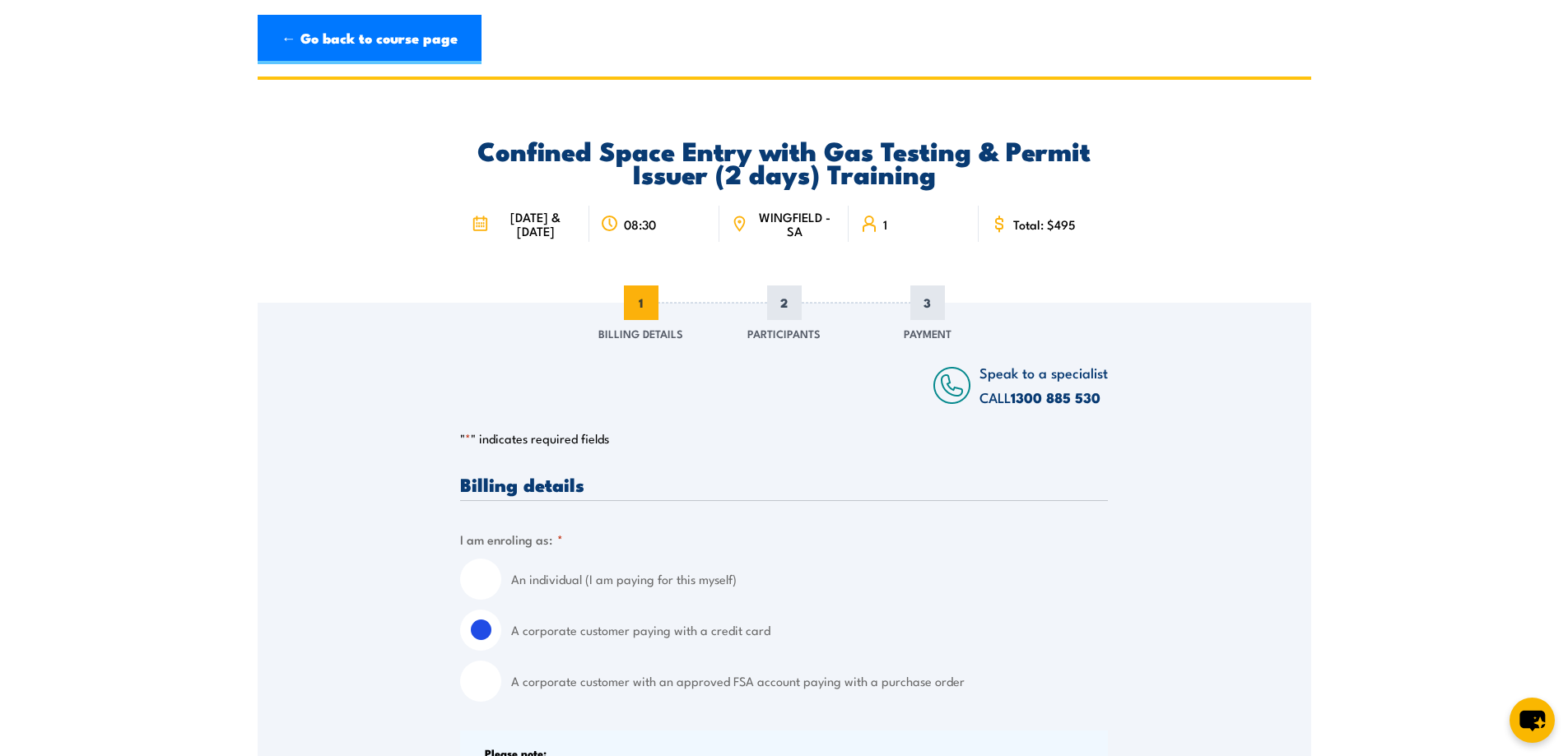
scroll to position [0, 0]
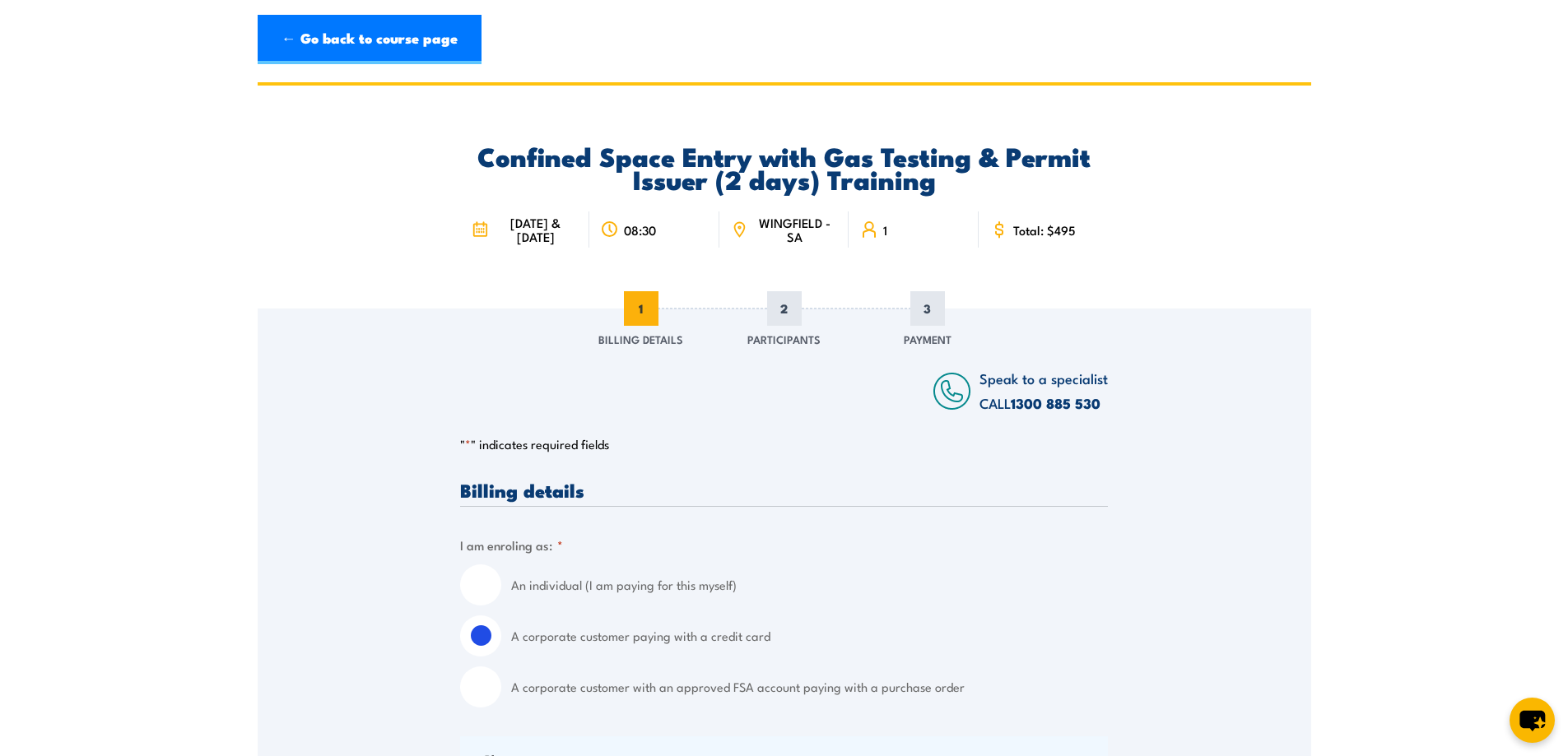
click at [411, 48] on link "← Go back to course page" at bounding box center [370, 39] width 224 height 49
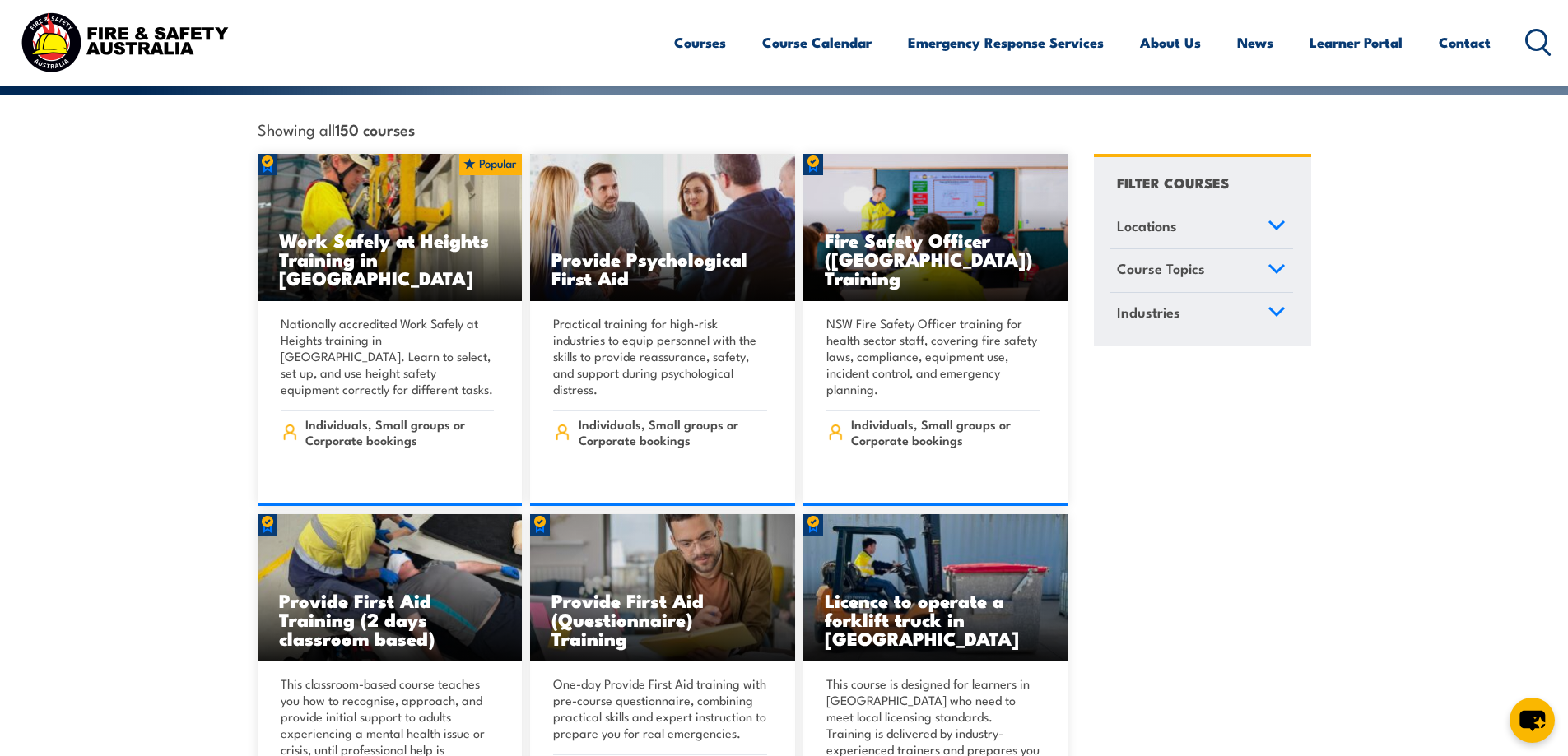
scroll to position [412, 0]
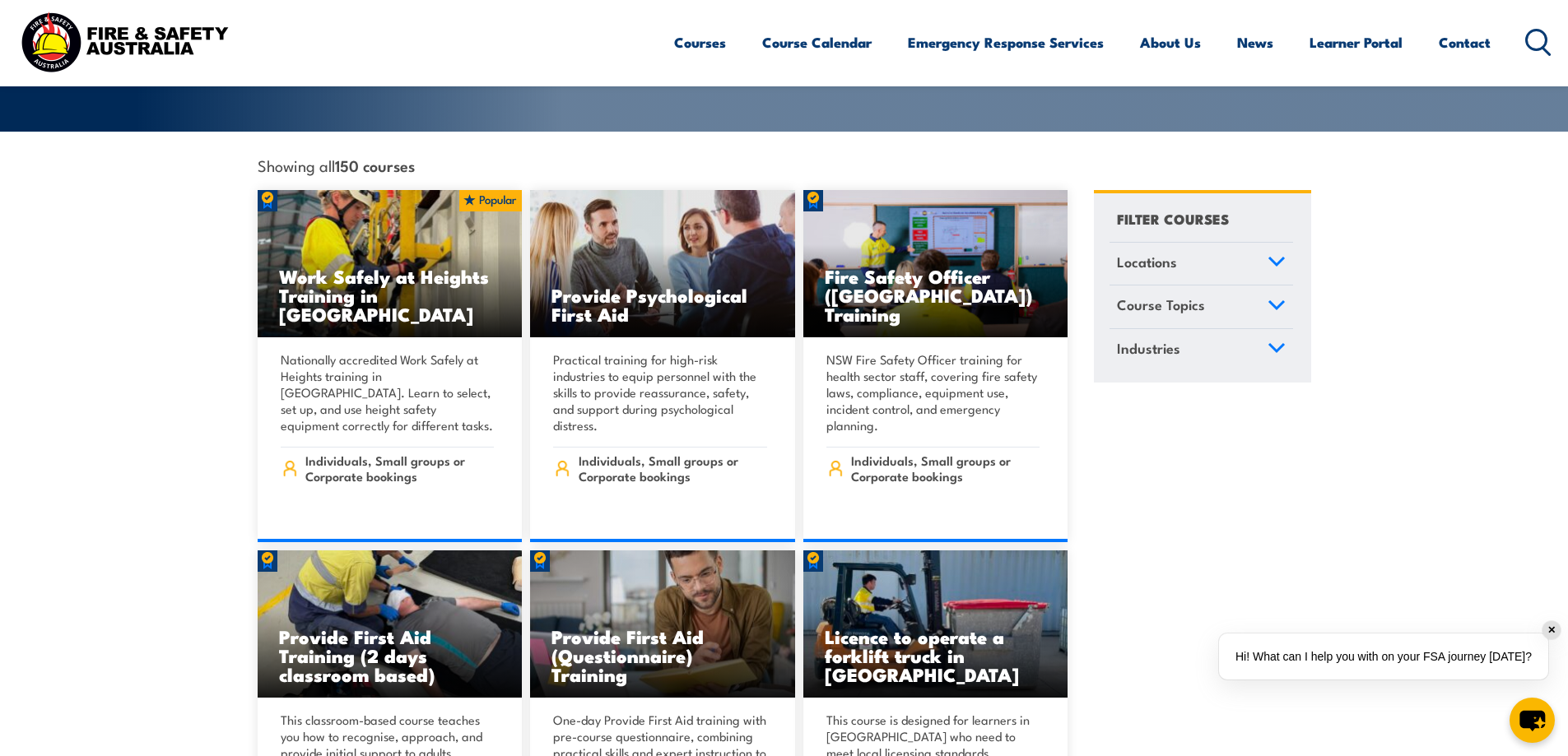
click at [1280, 301] on icon at bounding box center [1277, 304] width 15 height 8
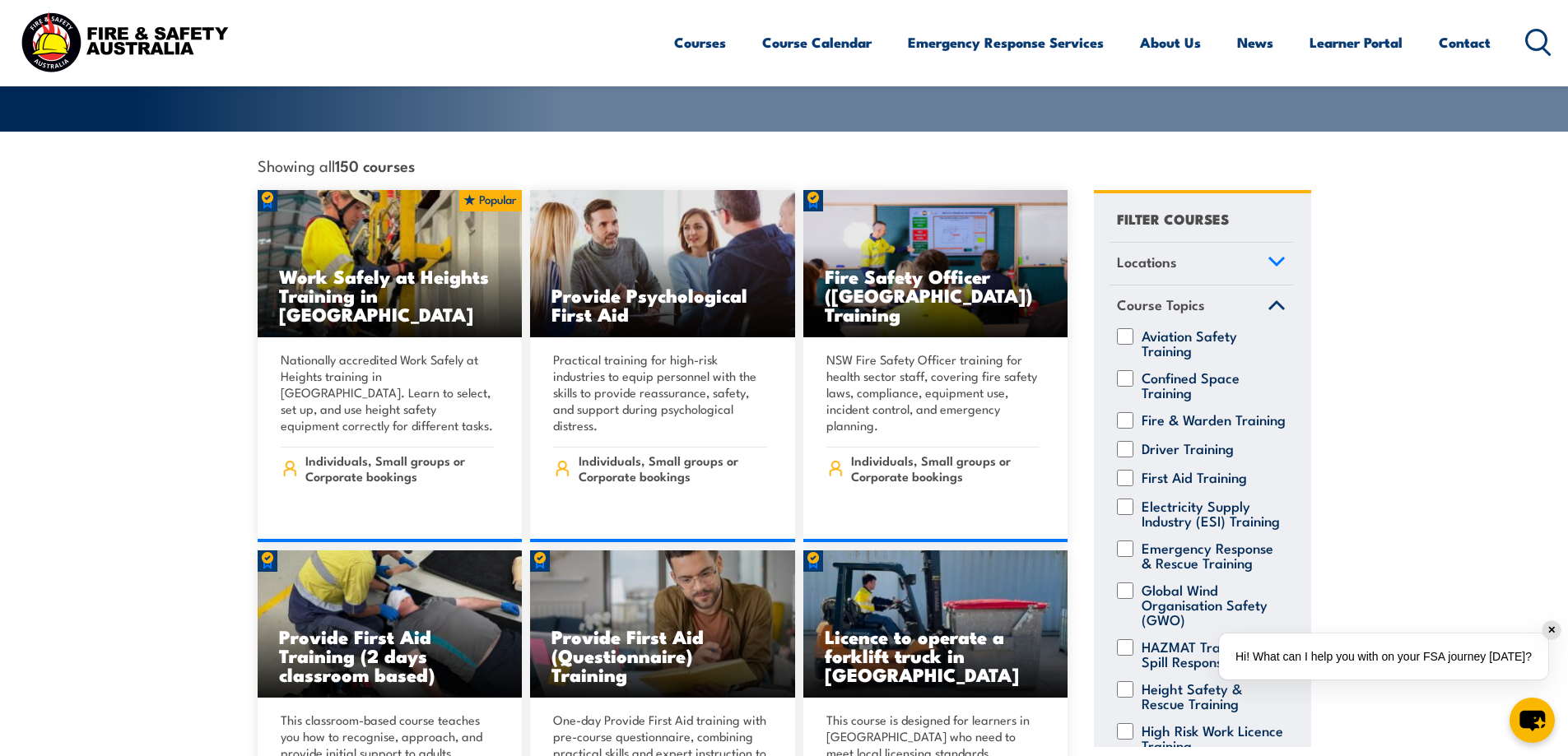
click at [1212, 370] on label "Confined Space Training" at bounding box center [1214, 385] width 144 height 29
click at [1134, 370] on input "Confined Space Training" at bounding box center [1125, 378] width 16 height 16
checkbox input "true"
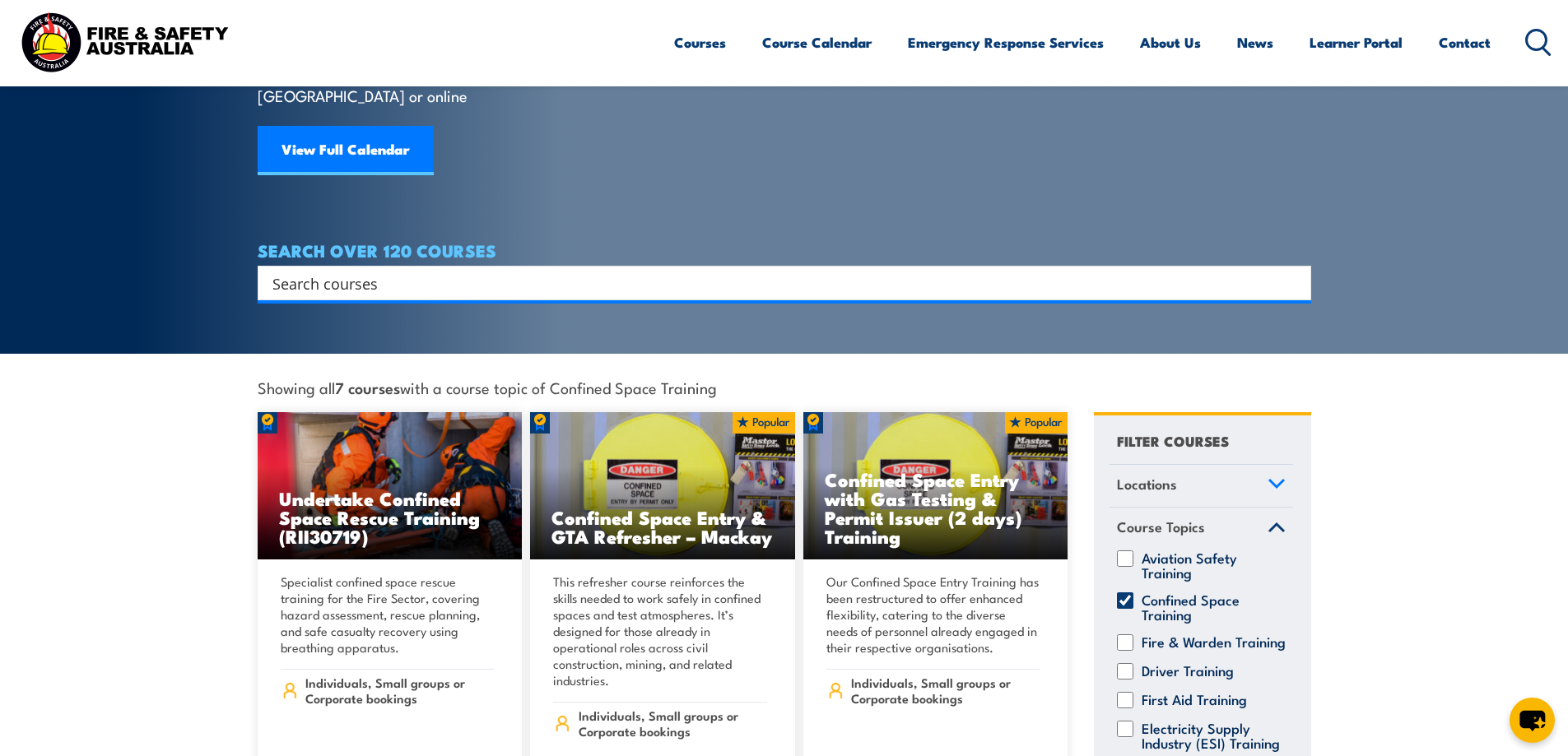
scroll to position [247, 0]
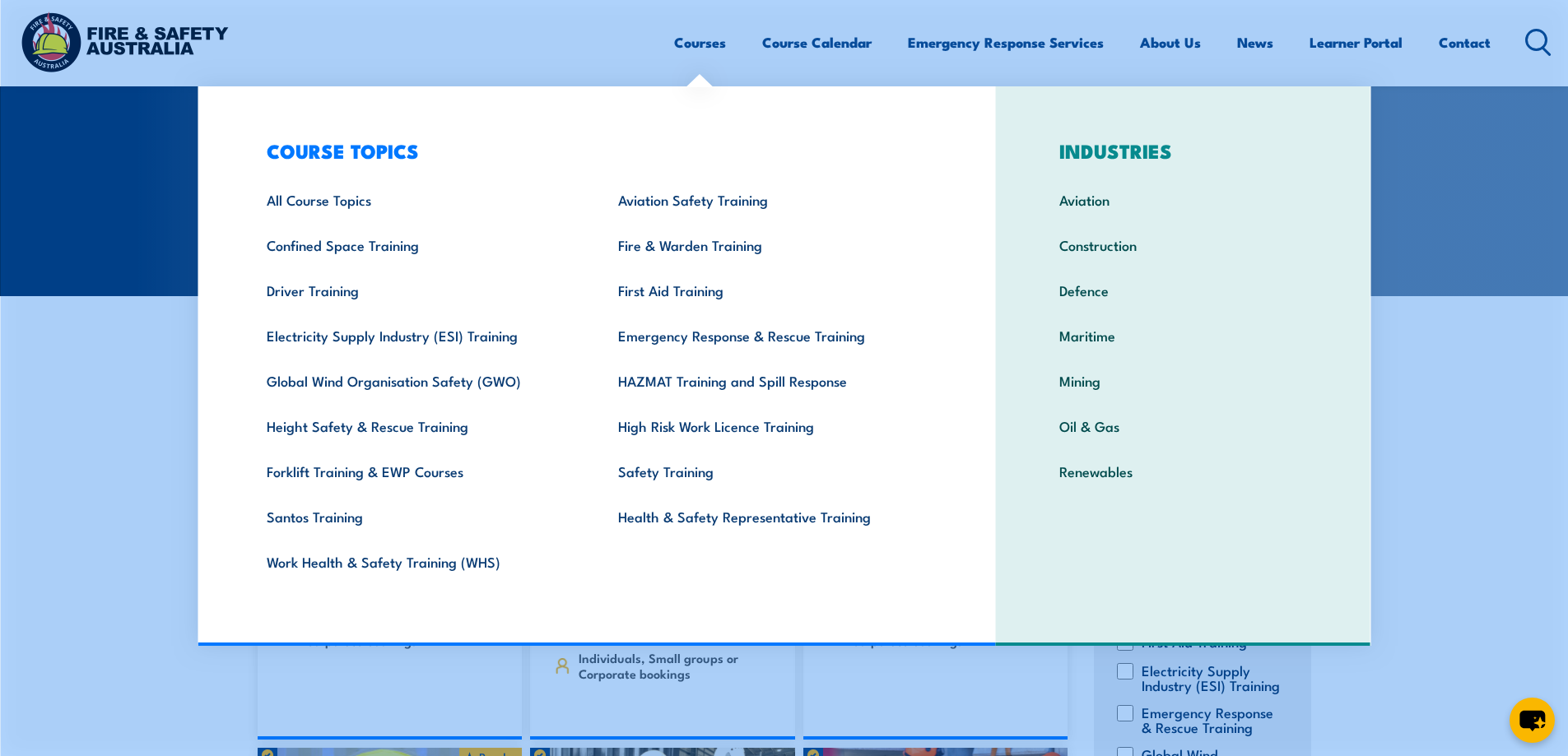
click at [383, 243] on link "Confined Space Training" at bounding box center [417, 245] width 352 height 46
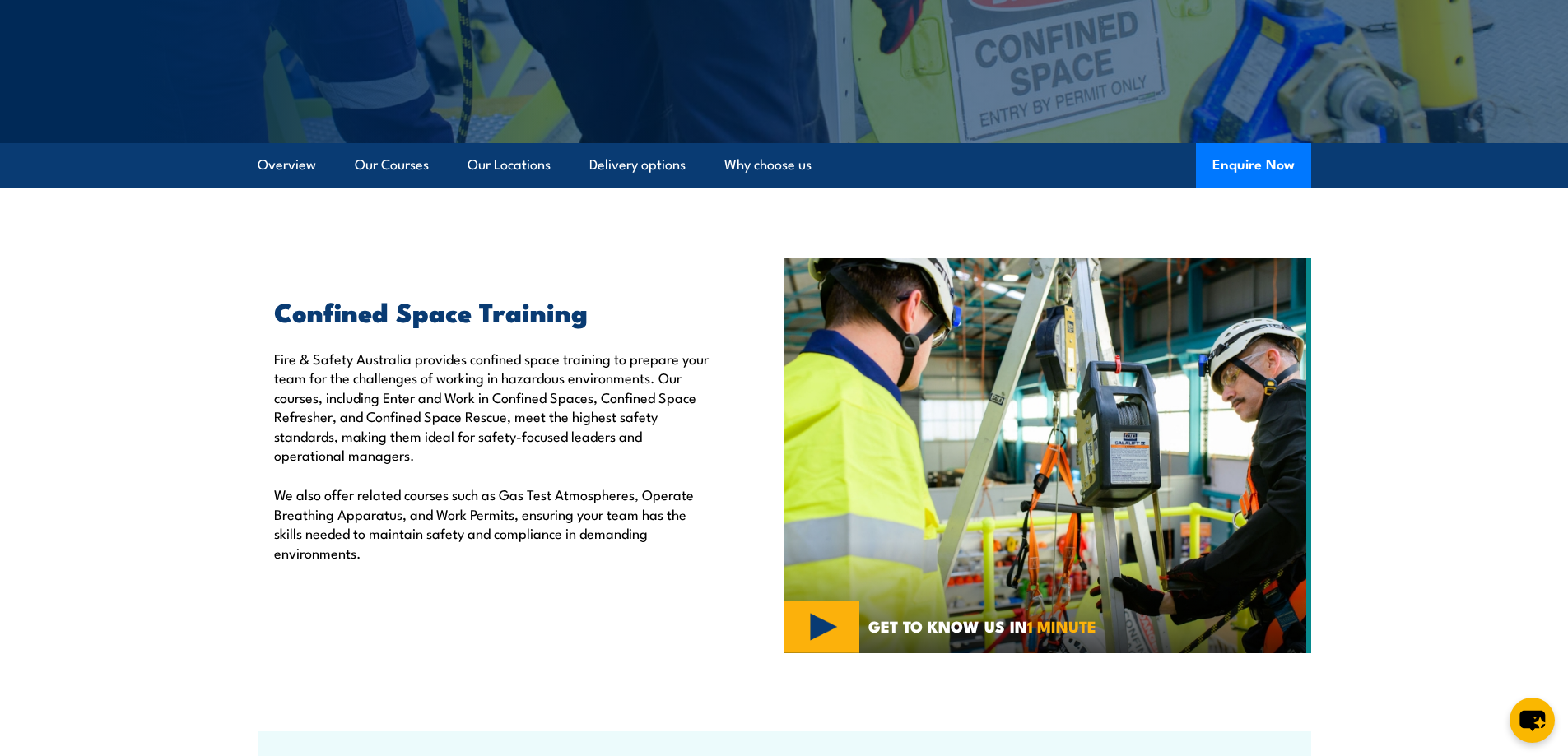
scroll to position [329, 0]
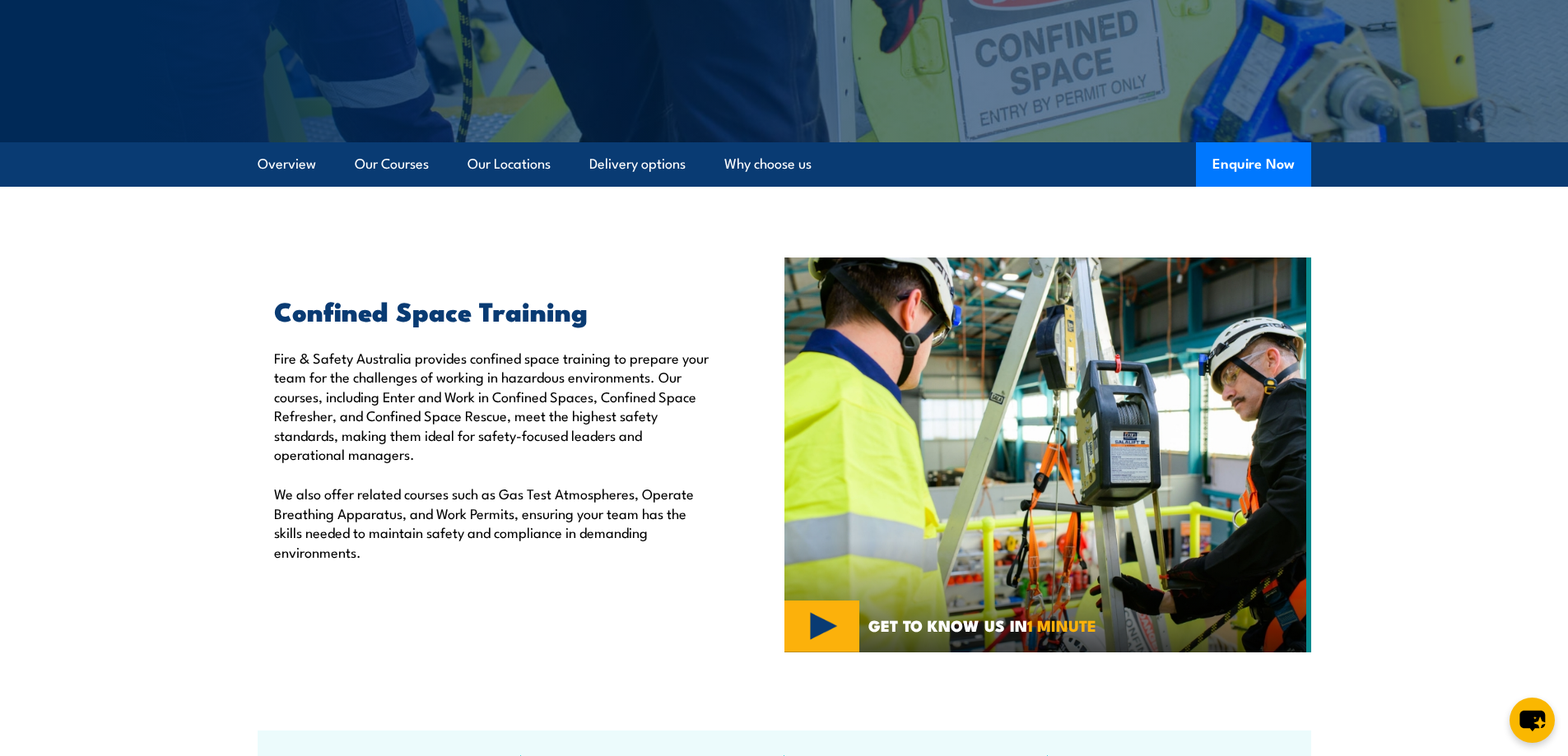
click at [407, 165] on link "Our Courses" at bounding box center [392, 164] width 74 height 44
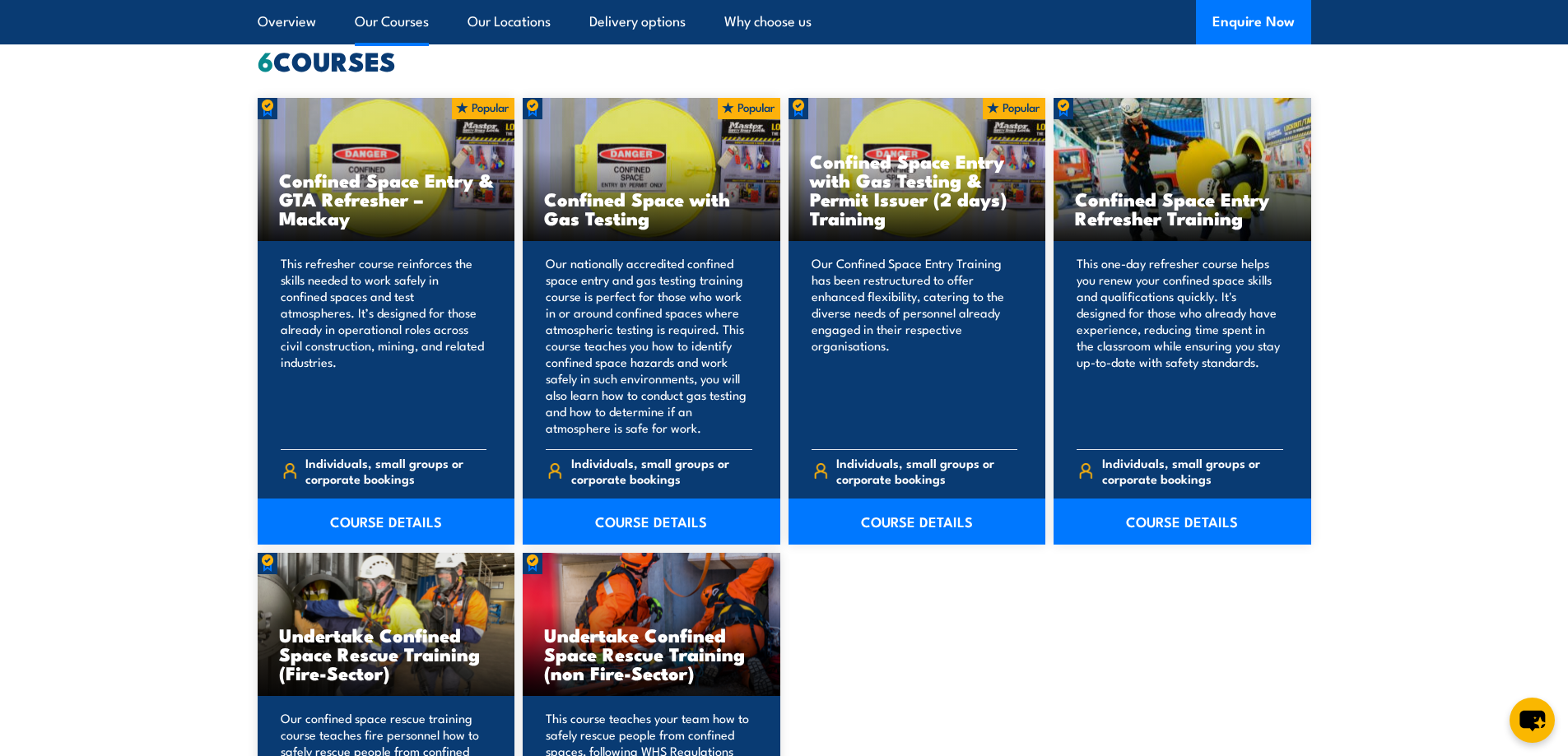
scroll to position [1331, 0]
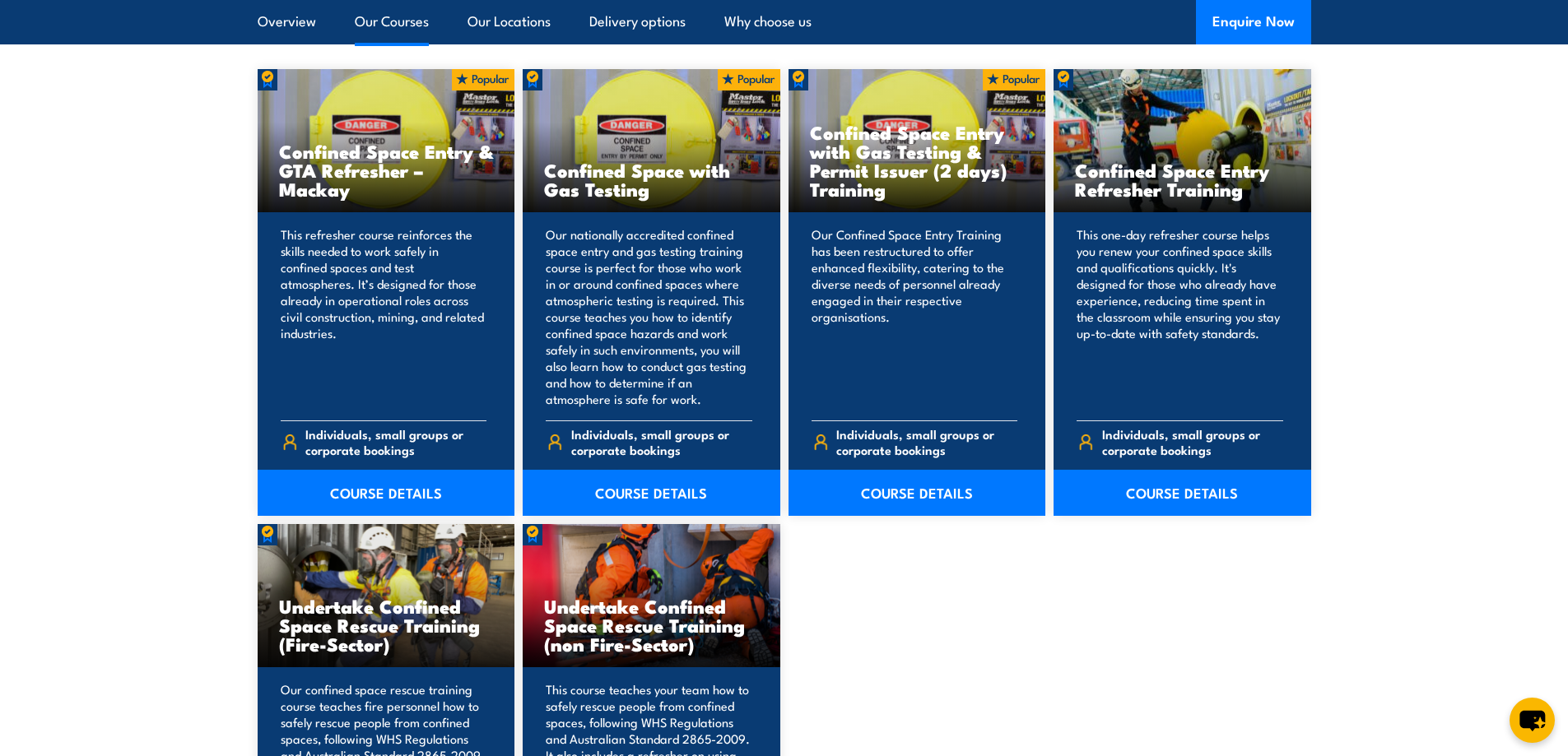
click at [658, 492] on link "COURSE DETAILS" at bounding box center [652, 493] width 258 height 46
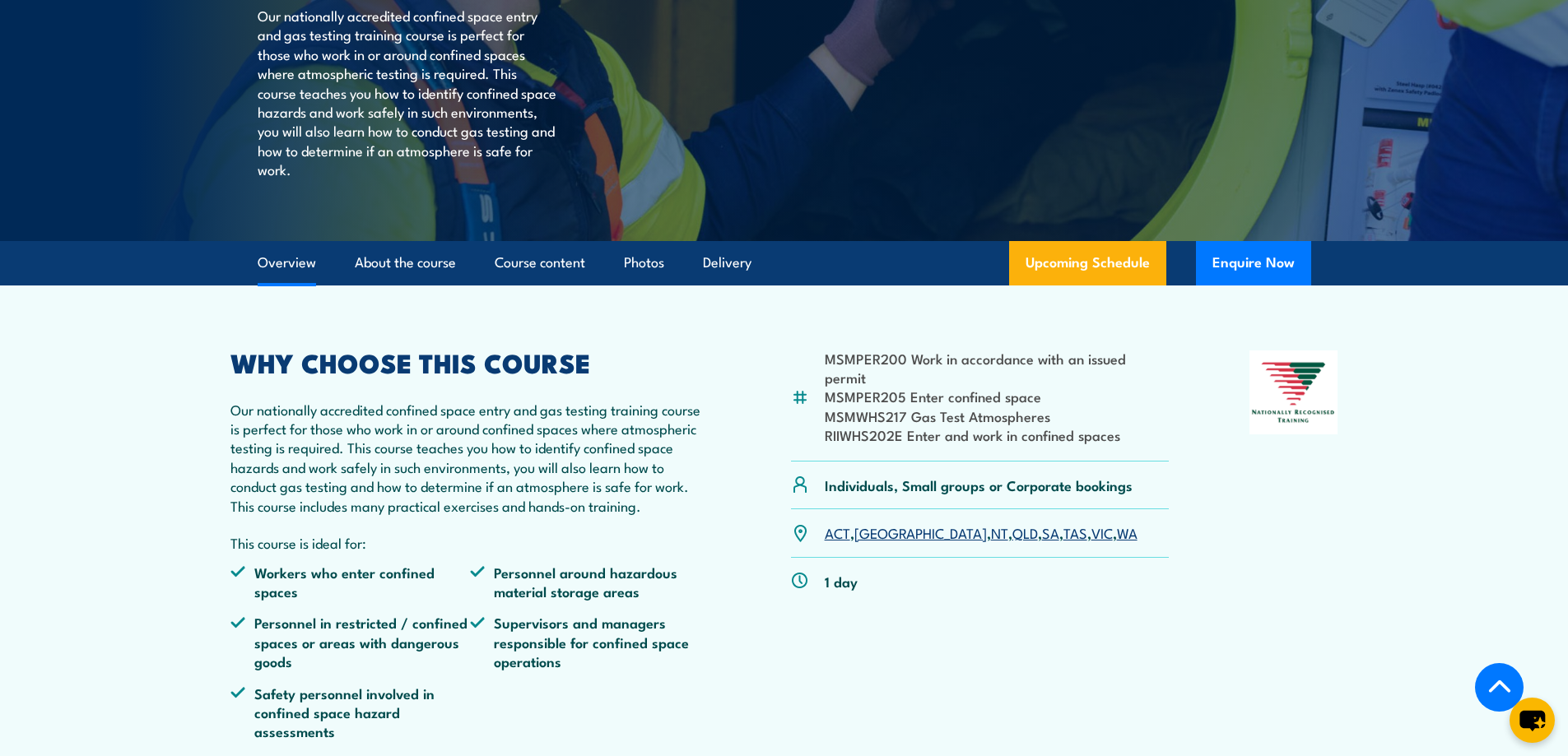
scroll to position [223, 0]
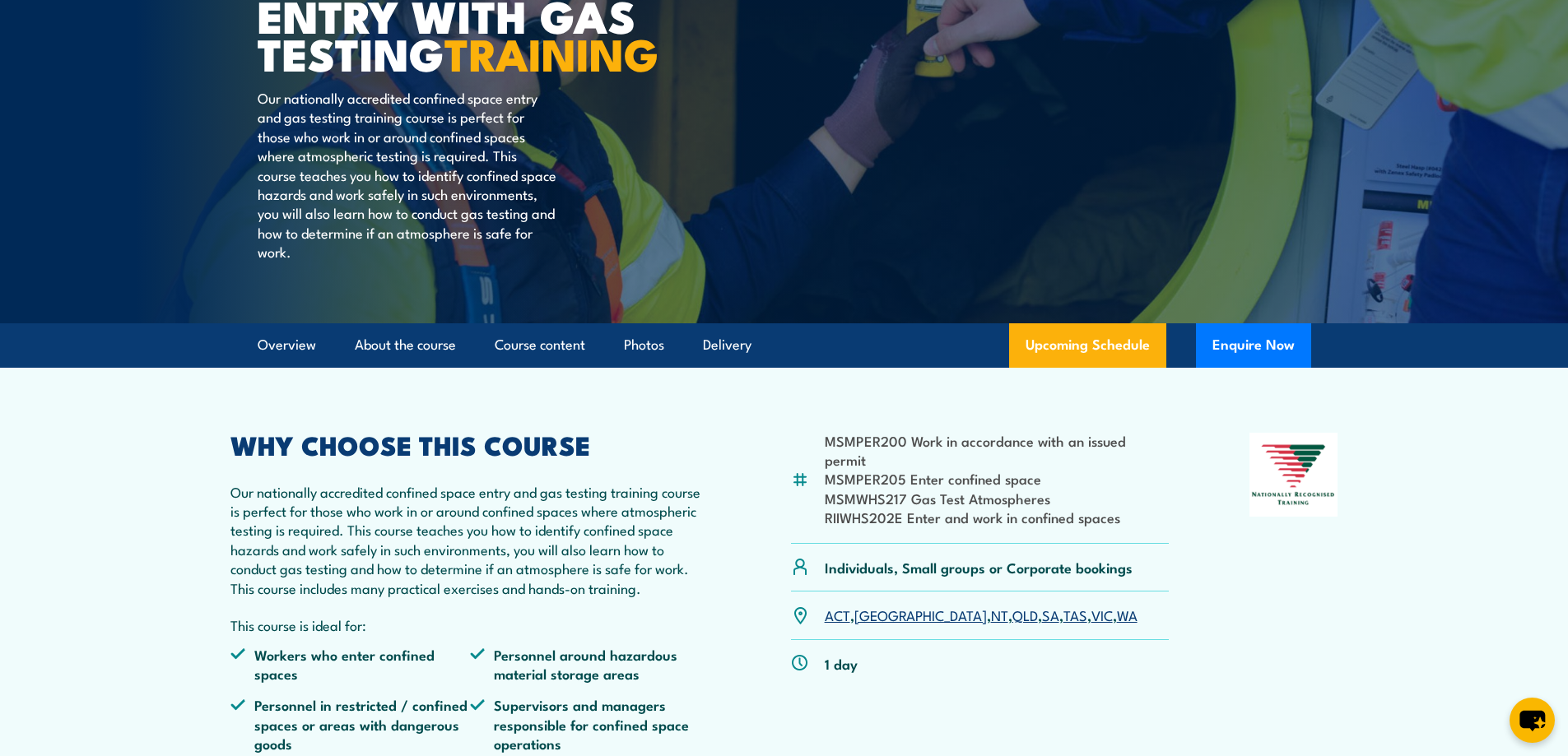
click at [1042, 625] on link "SA" at bounding box center [1050, 614] width 17 height 20
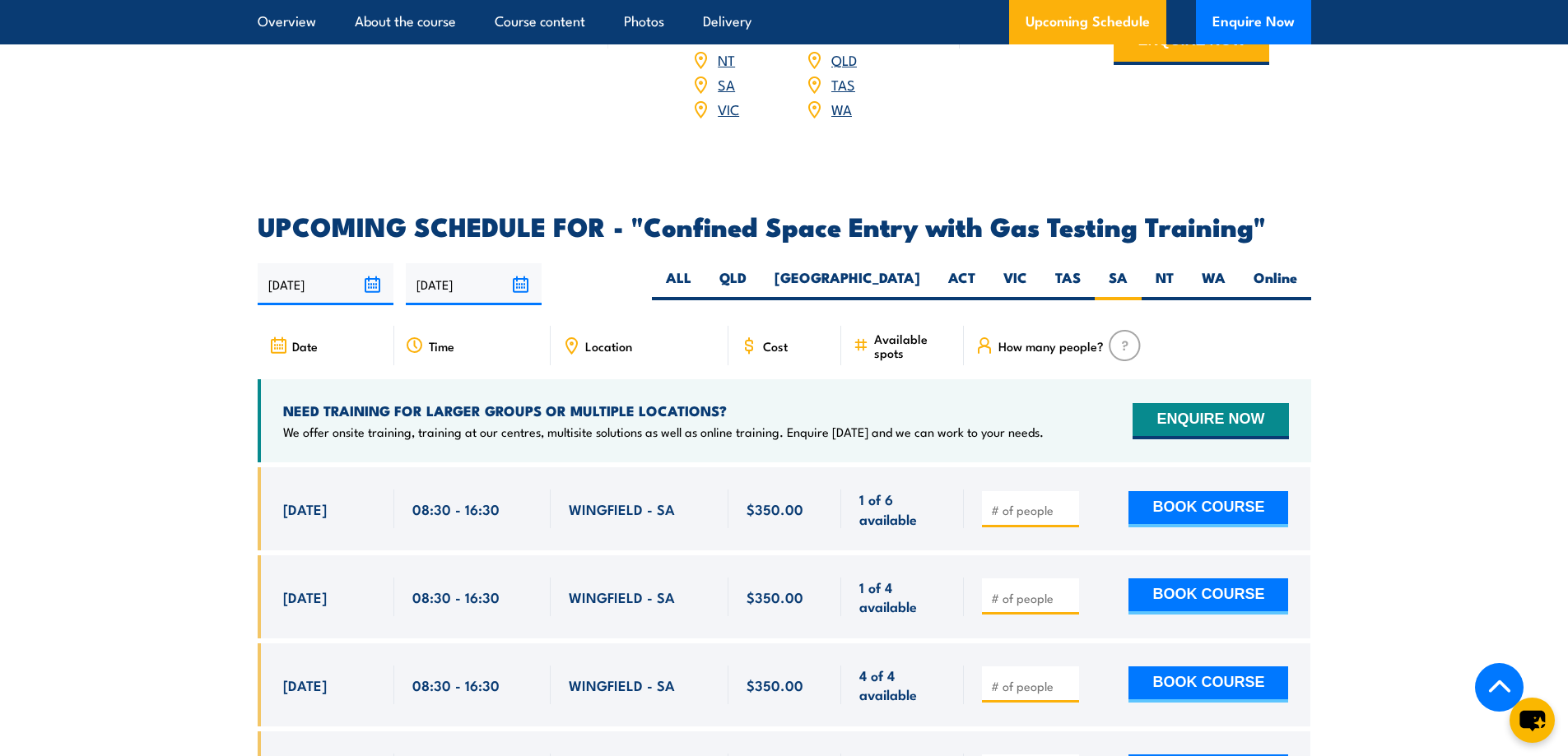
scroll to position [2876, 0]
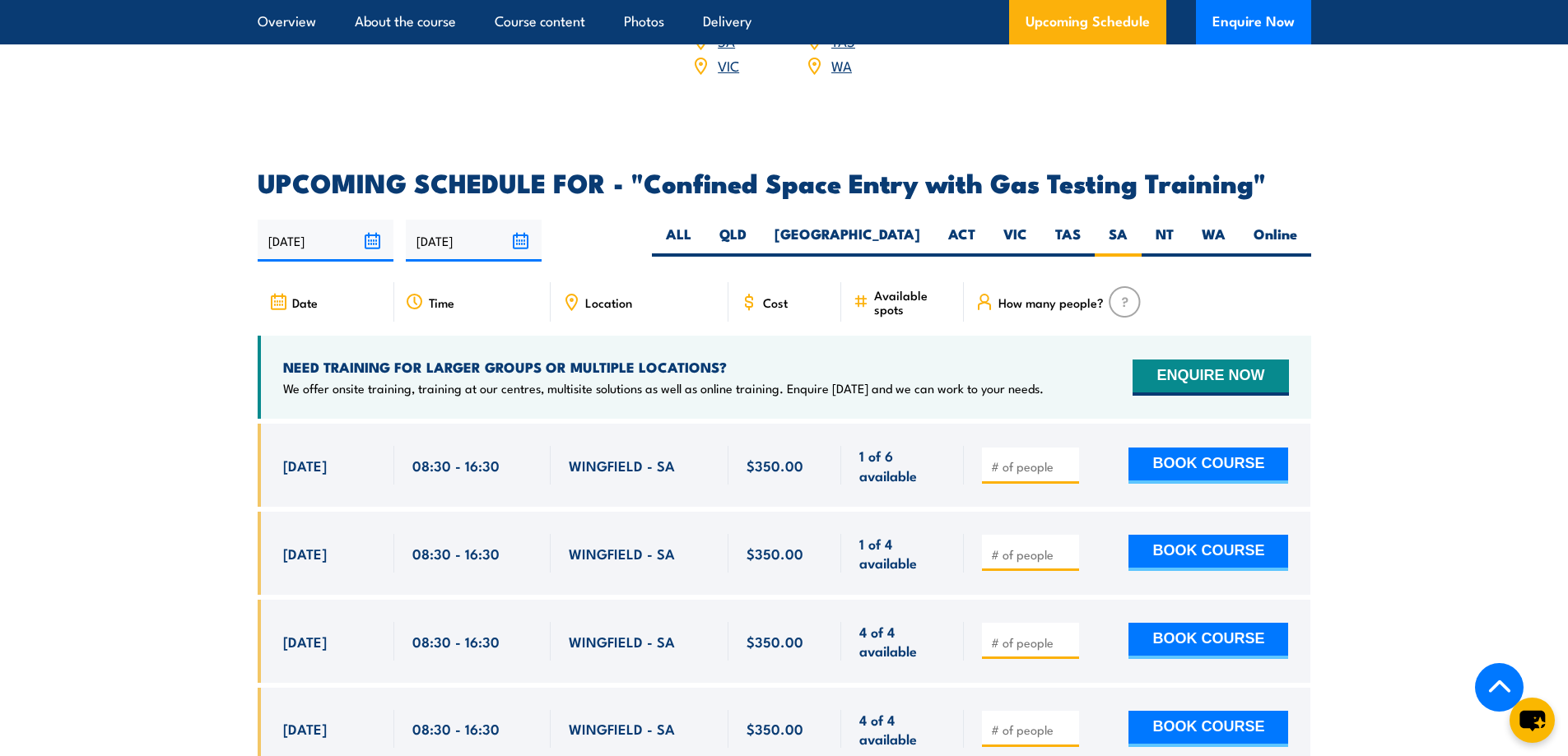
click at [1421, 409] on section "UPCOMING SCHEDULE FOR - "Confined Space Entry with Gas Testing Training" 02/10/…" at bounding box center [784, 614] width 1568 height 888
click at [1418, 405] on section "UPCOMING SCHEDULE FOR - "Confined Space Entry with Gas Testing Training" 02/10/…" at bounding box center [784, 614] width 1568 height 888
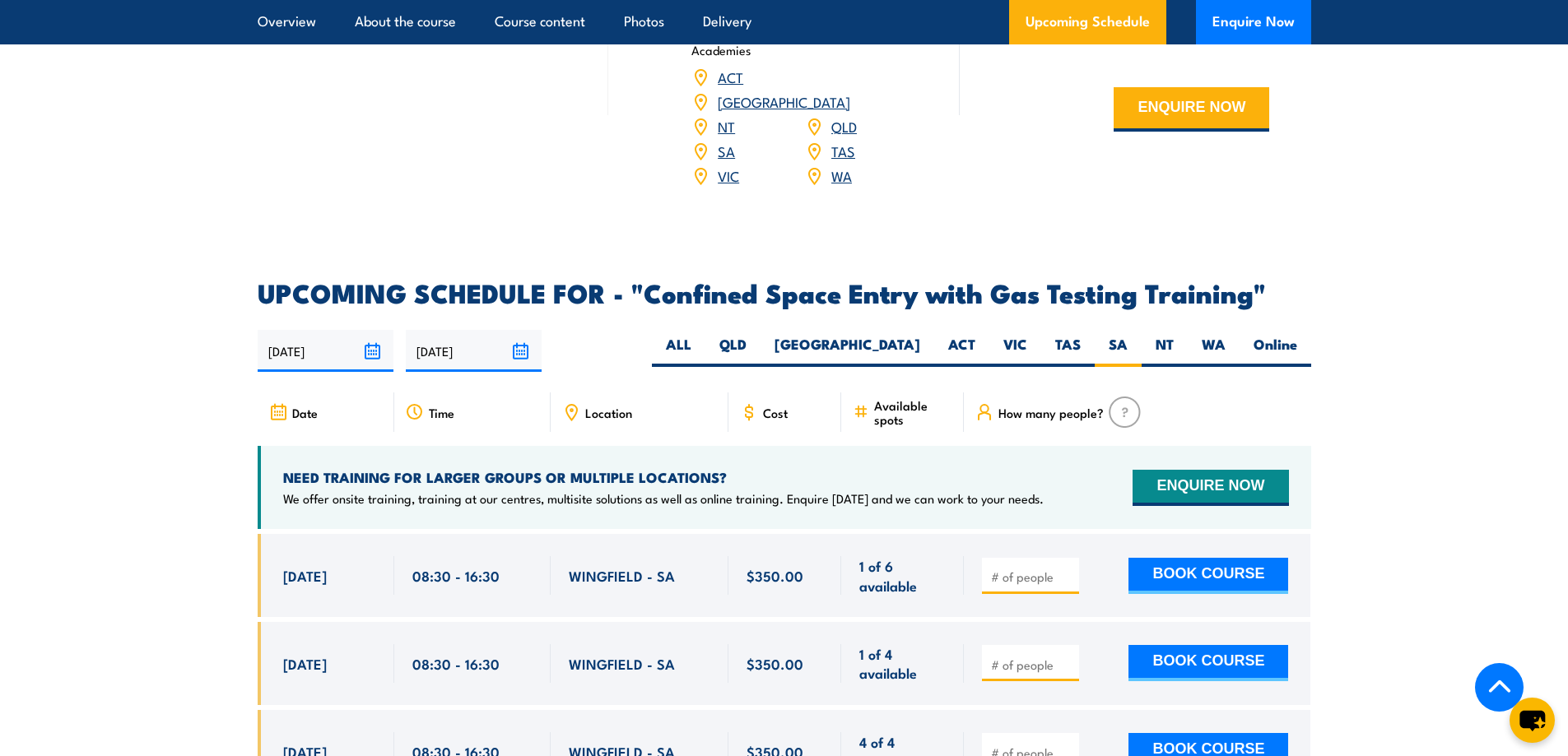
scroll to position [3078, 0]
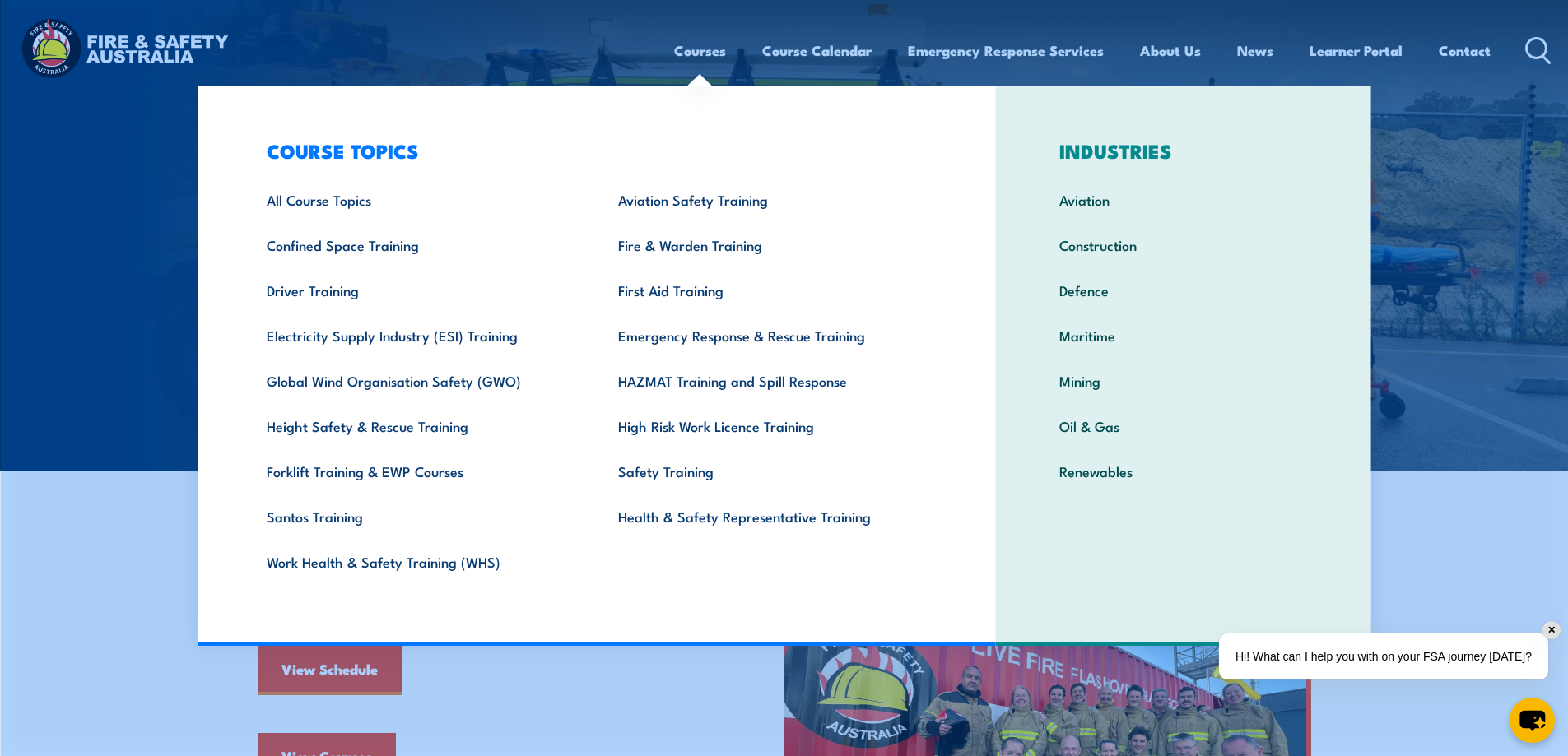
click at [385, 252] on link "Confined Space Training" at bounding box center [417, 245] width 352 height 46
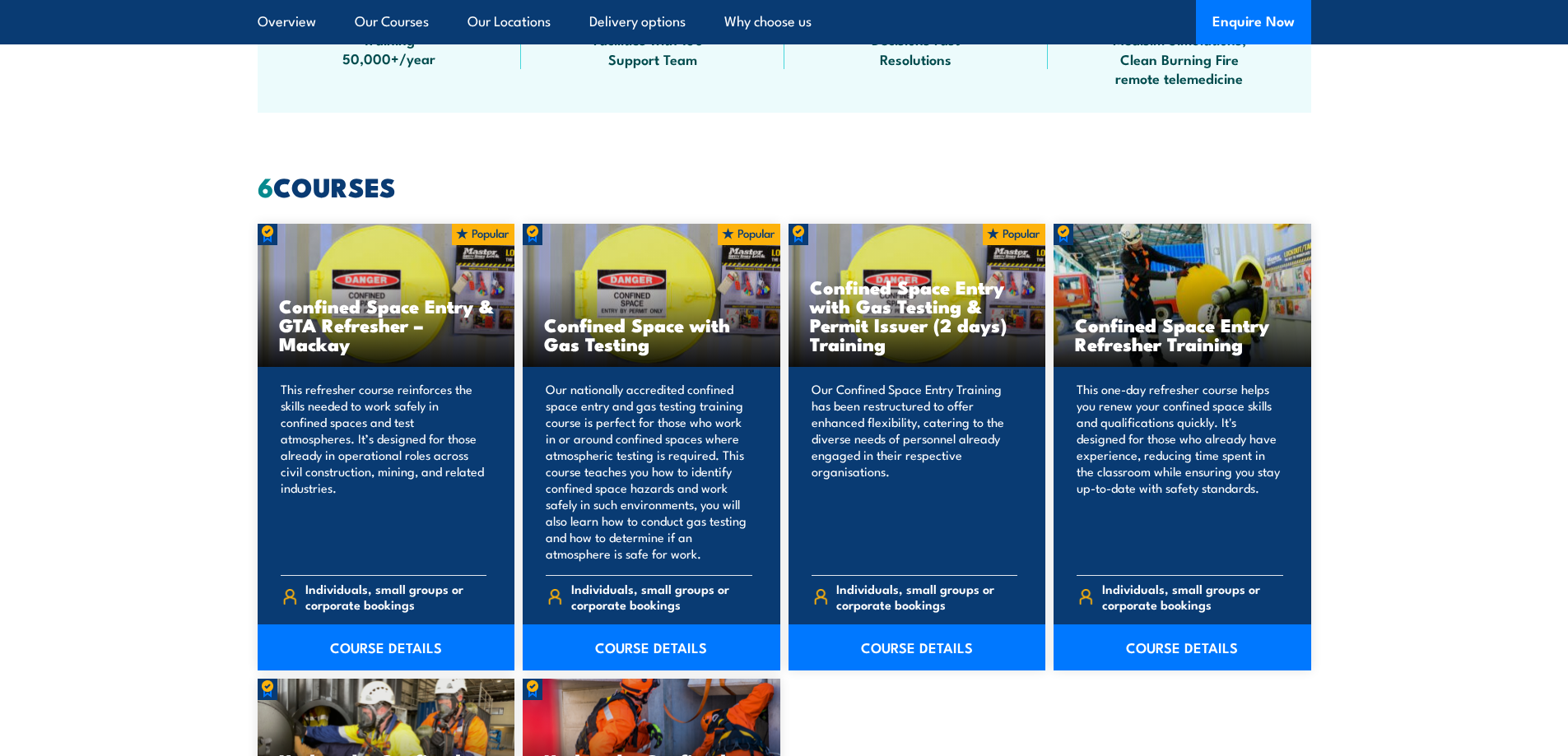
scroll to position [1234, 0]
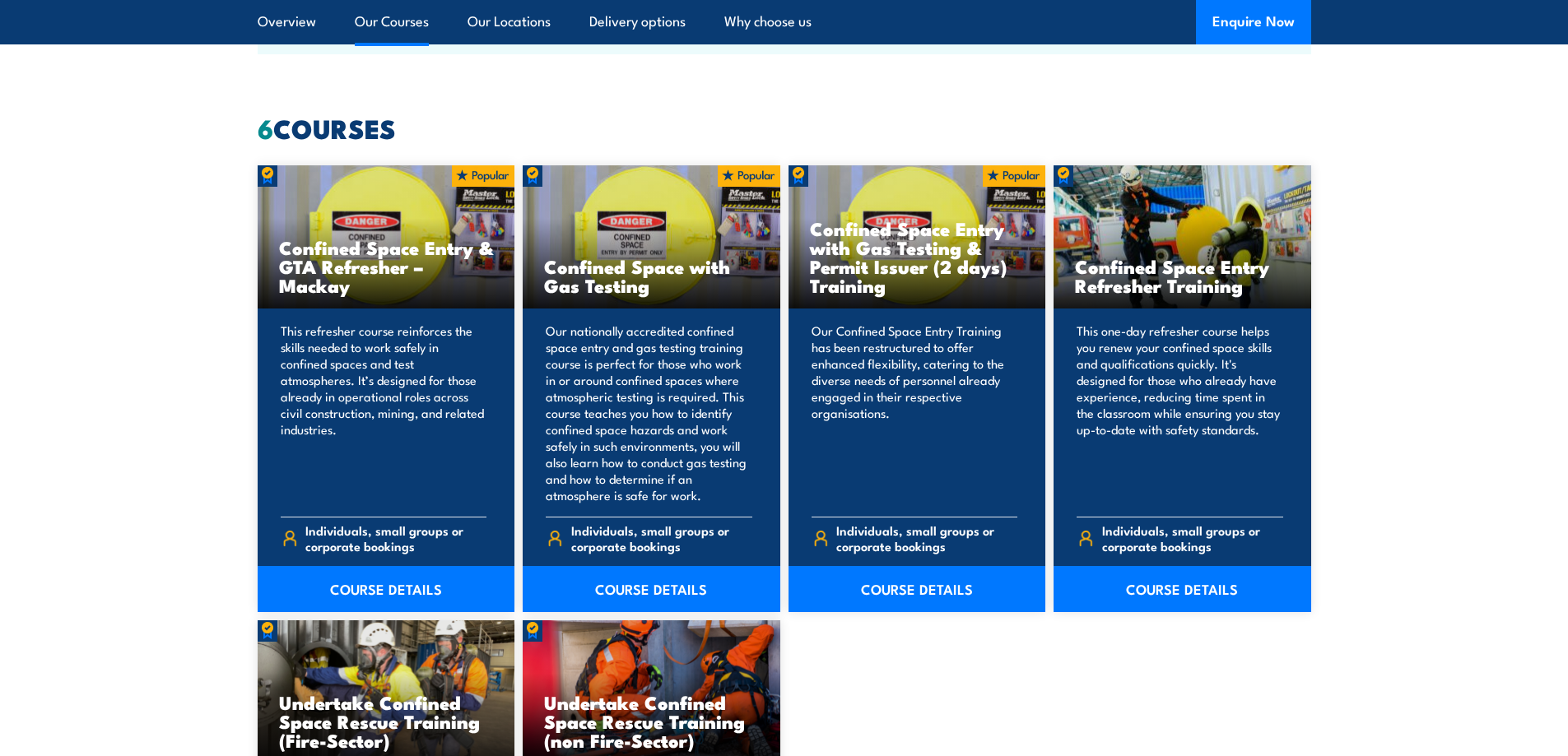
click at [665, 586] on link "COURSE DETAILS" at bounding box center [652, 589] width 258 height 46
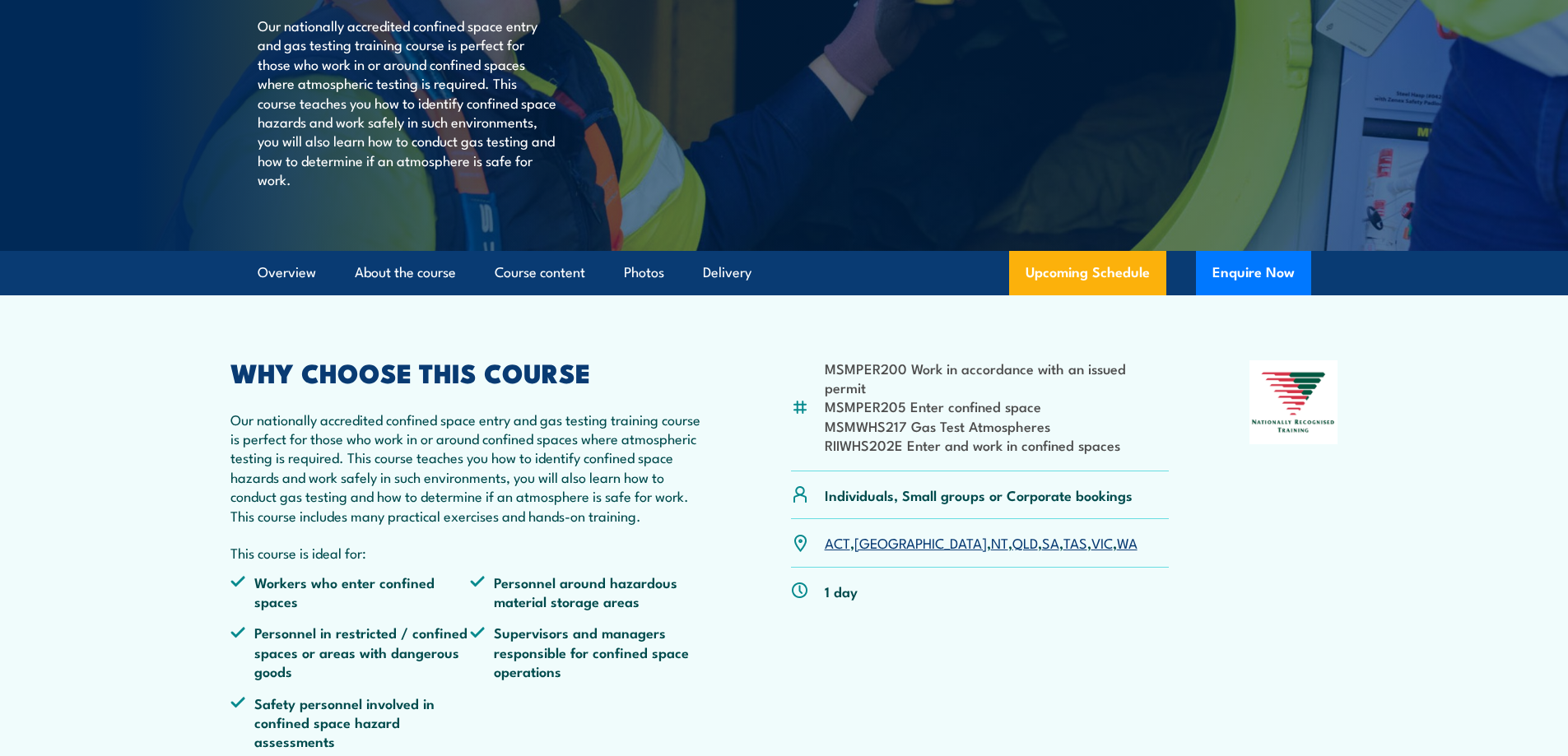
scroll to position [329, 0]
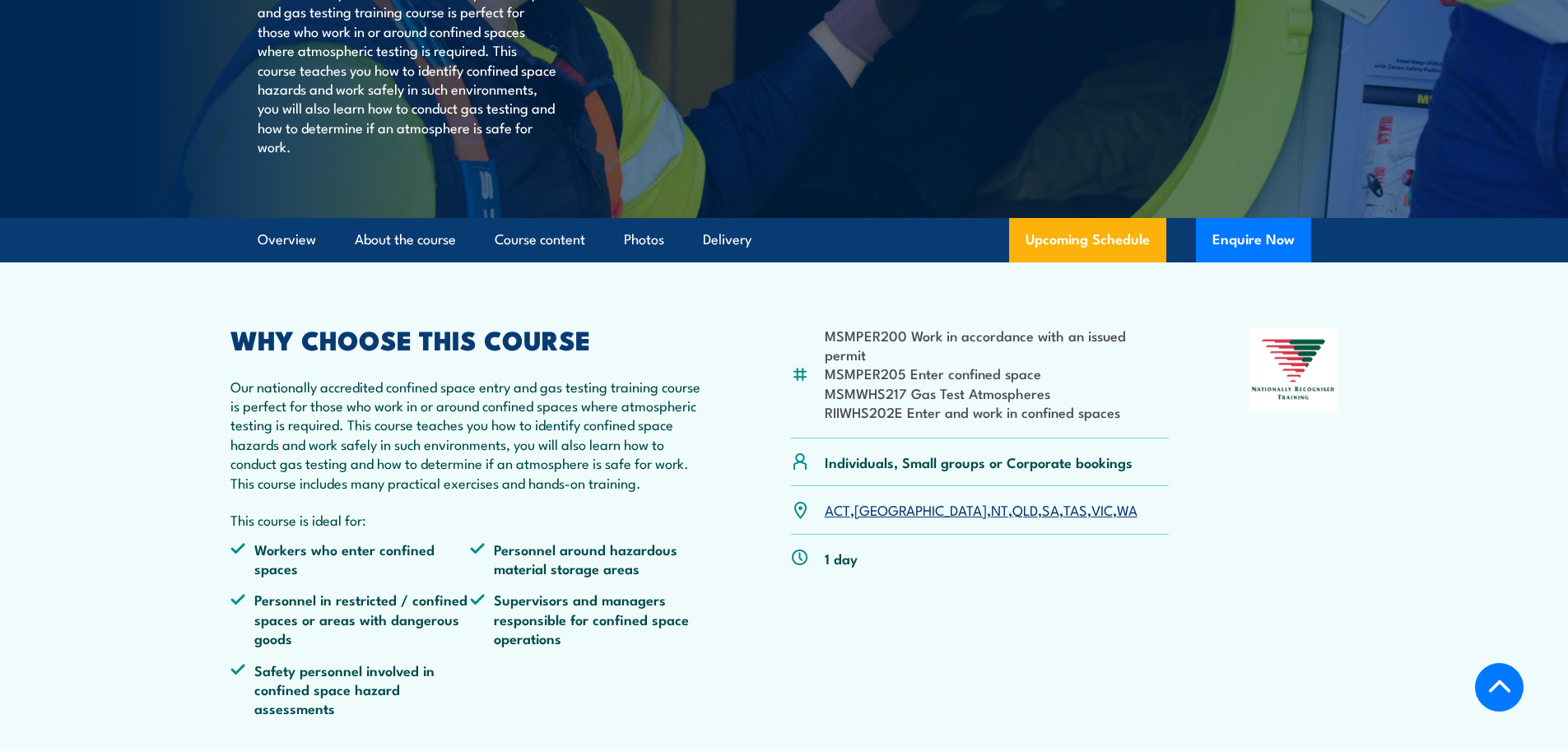
click at [1042, 519] on link "SA" at bounding box center [1050, 509] width 17 height 20
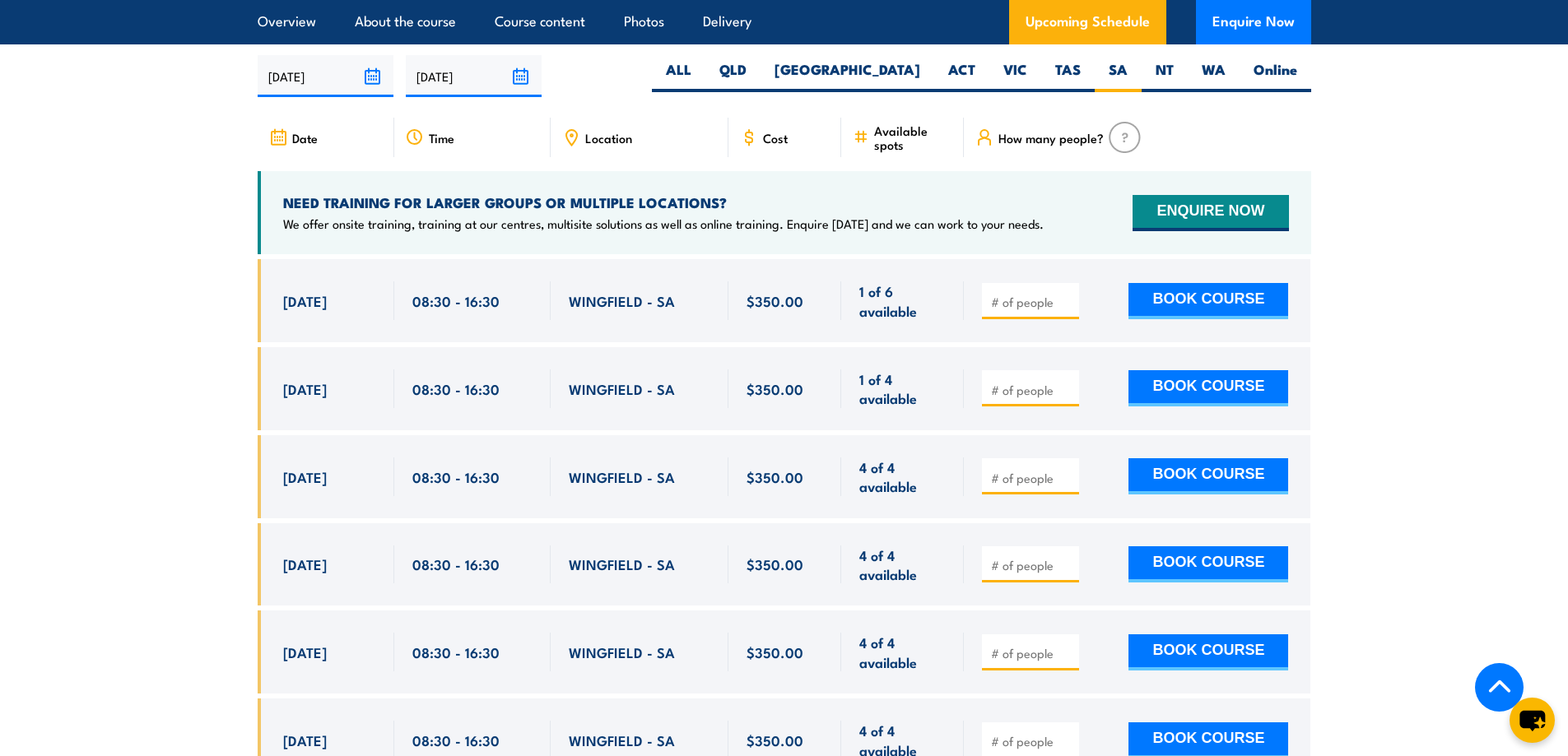
click at [1039, 301] on input "number" at bounding box center [1032, 302] width 83 height 16
type input "1"
click at [1069, 294] on input "1" at bounding box center [1032, 302] width 83 height 16
click at [1196, 296] on button "BOOK COURSE" at bounding box center [1209, 301] width 160 height 36
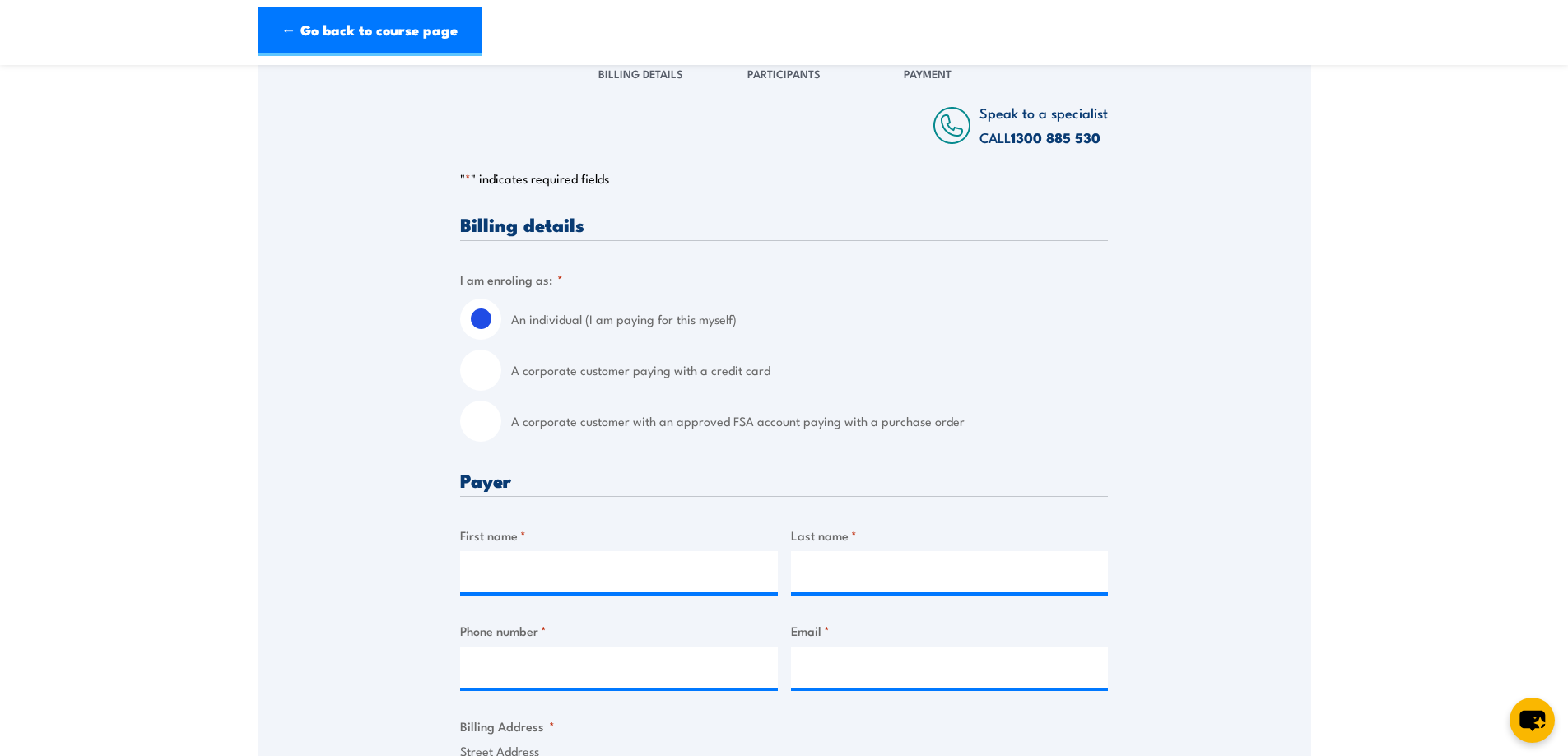
scroll to position [247, 0]
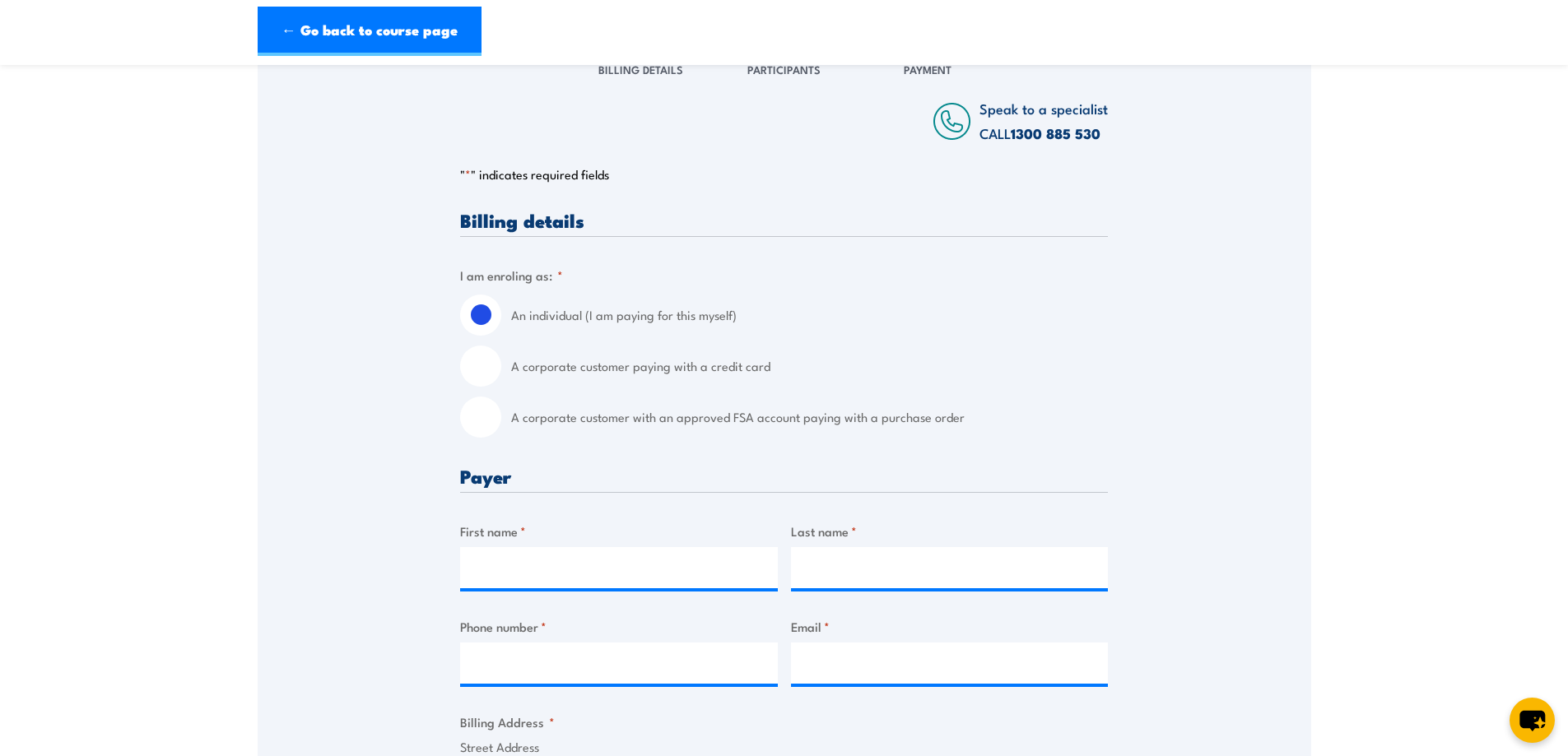
click at [499, 367] on input "A corporate customer paying with a credit card" at bounding box center [481, 366] width 41 height 41
radio input "true"
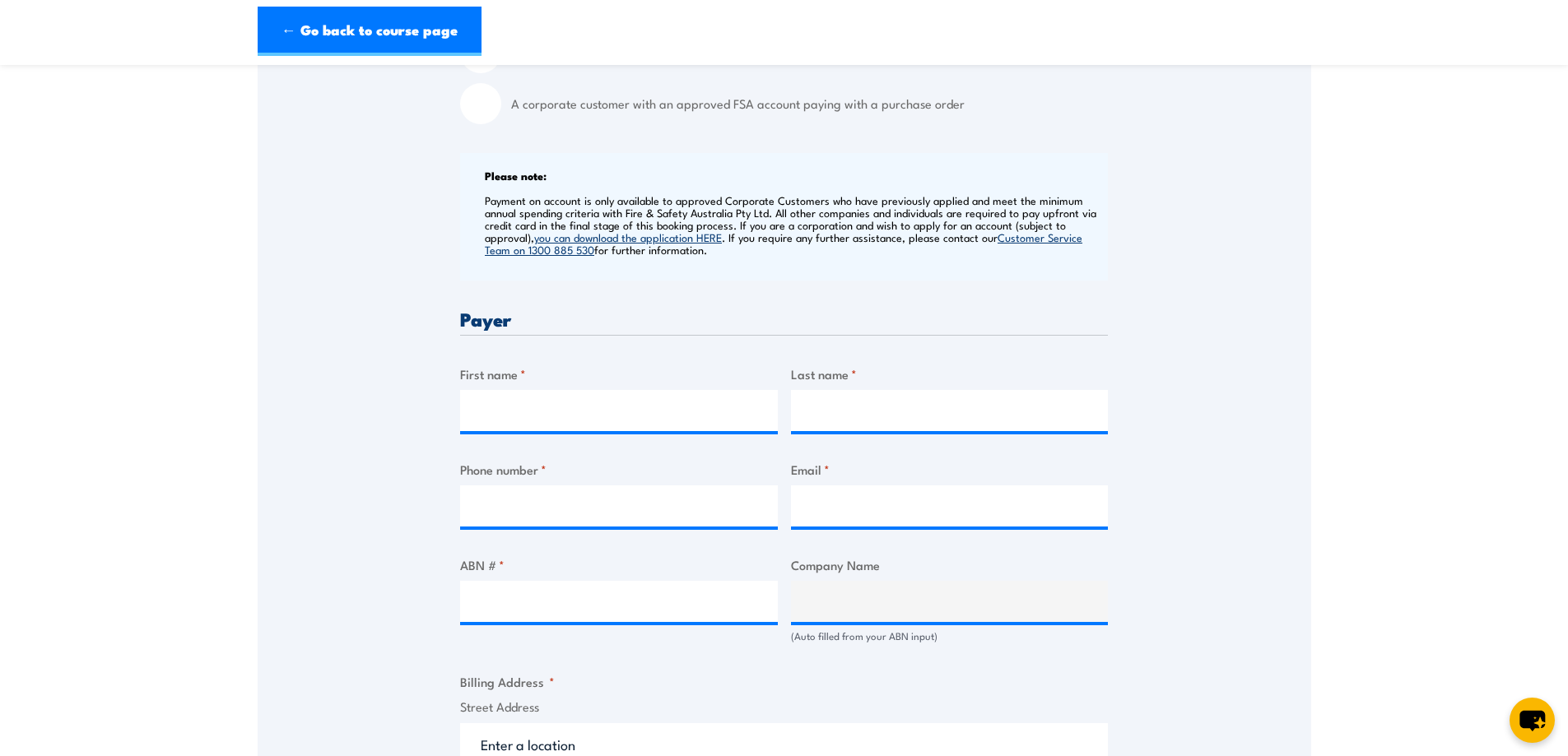
scroll to position [576, 0]
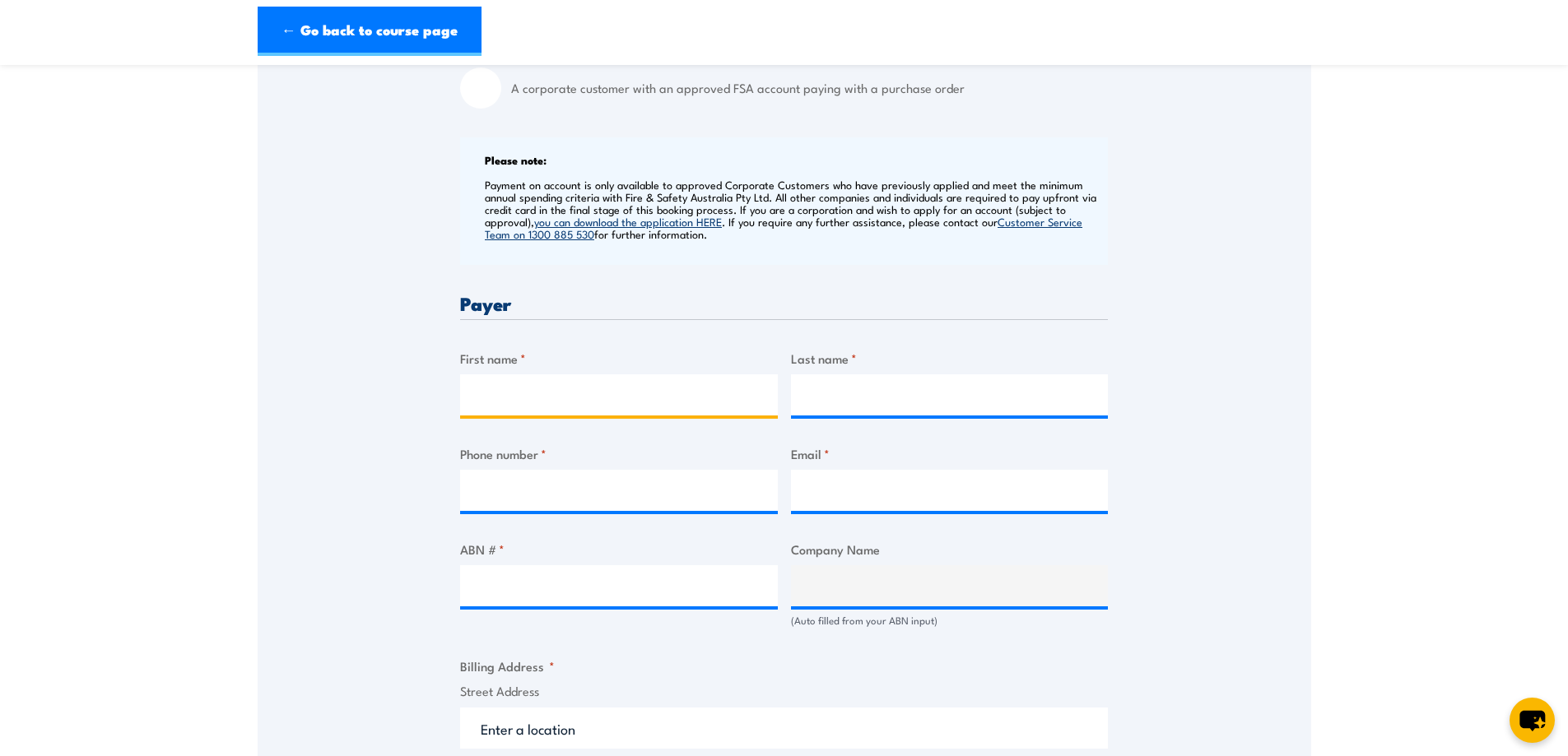
click at [660, 398] on input "First name *" at bounding box center [619, 395] width 318 height 41
type input "Michelle"
type input "Massouh"
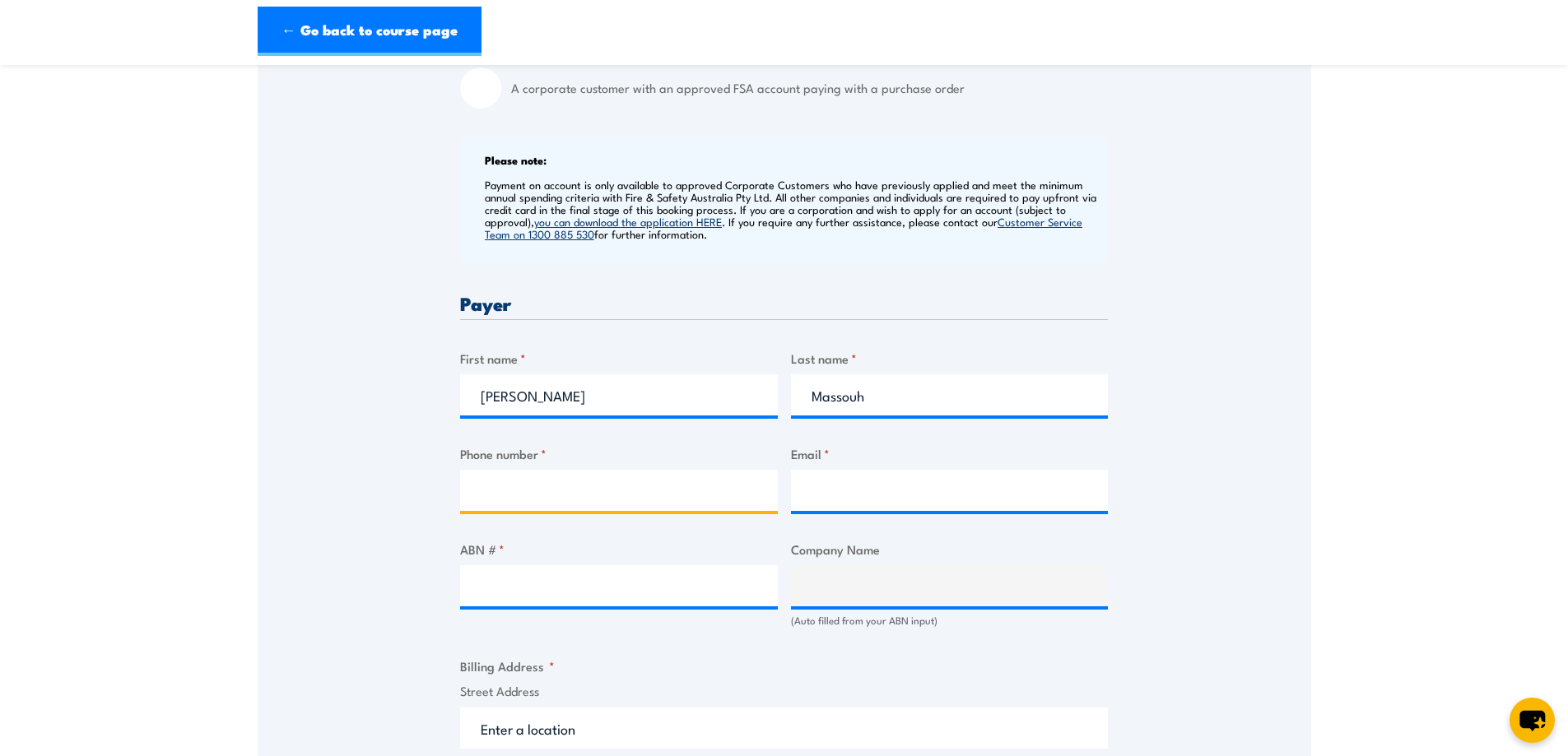
paste input "0472 526 592"
type input "0472 526 592"
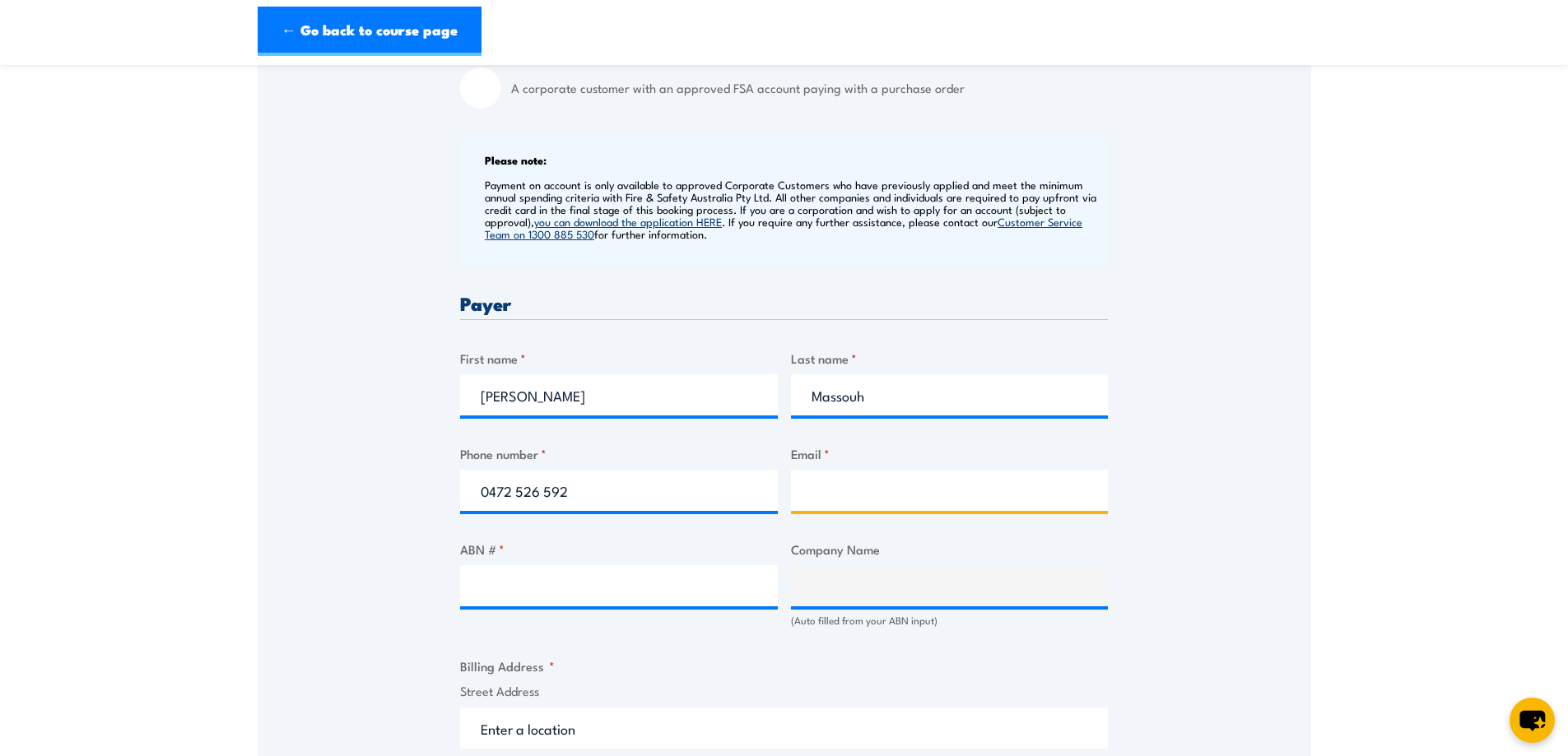
click at [861, 493] on input "Email *" at bounding box center [950, 491] width 318 height 41
type input "michelle@wspservices.com.au"
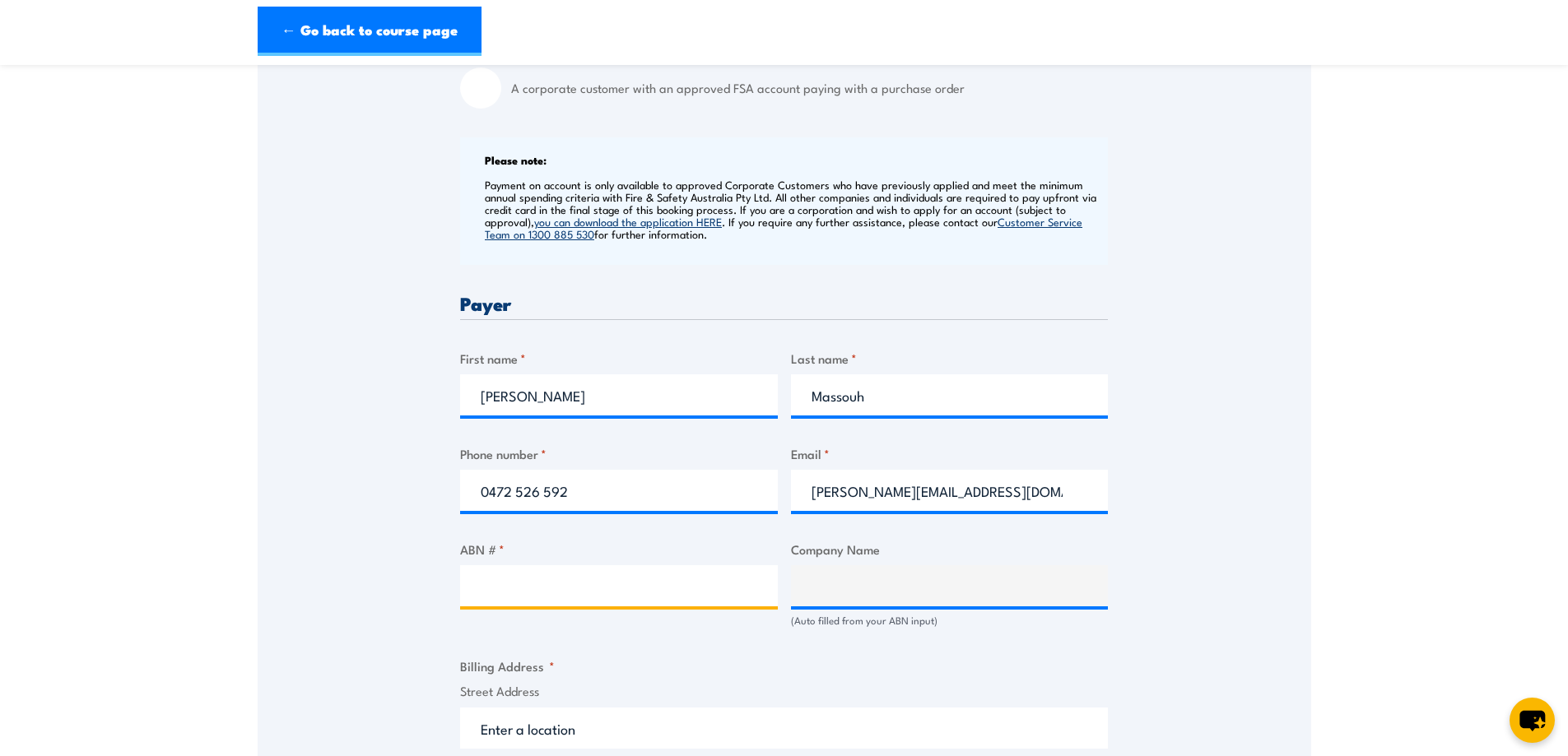
click at [675, 577] on input "ABN # *" at bounding box center [619, 586] width 318 height 41
click at [596, 587] on input "ABN # *" at bounding box center [619, 586] width 318 height 41
paste input "19 150 511 167"
type input "19 150 511 167"
type input "WSP SERVICES PTY LTD"
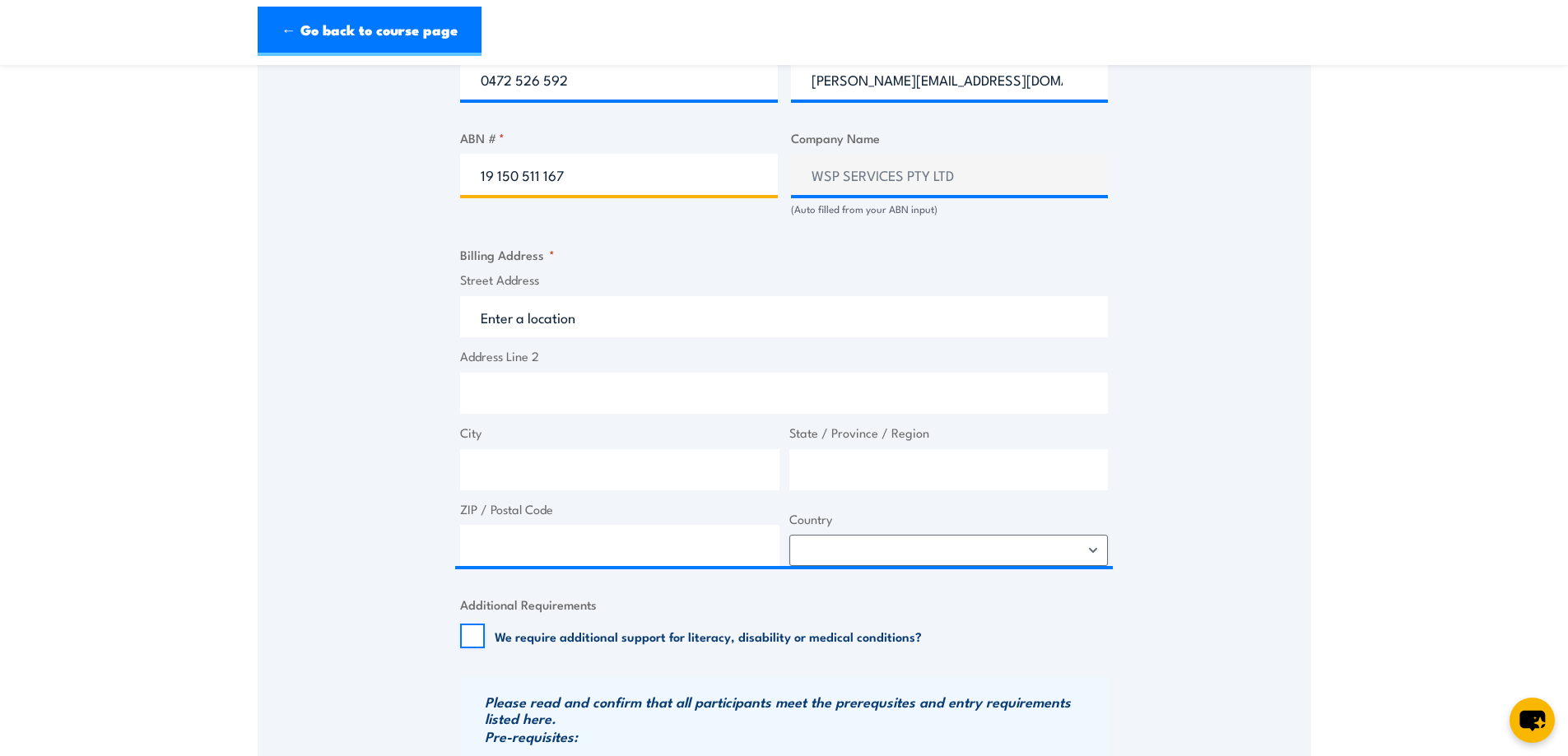
scroll to position [1070, 0]
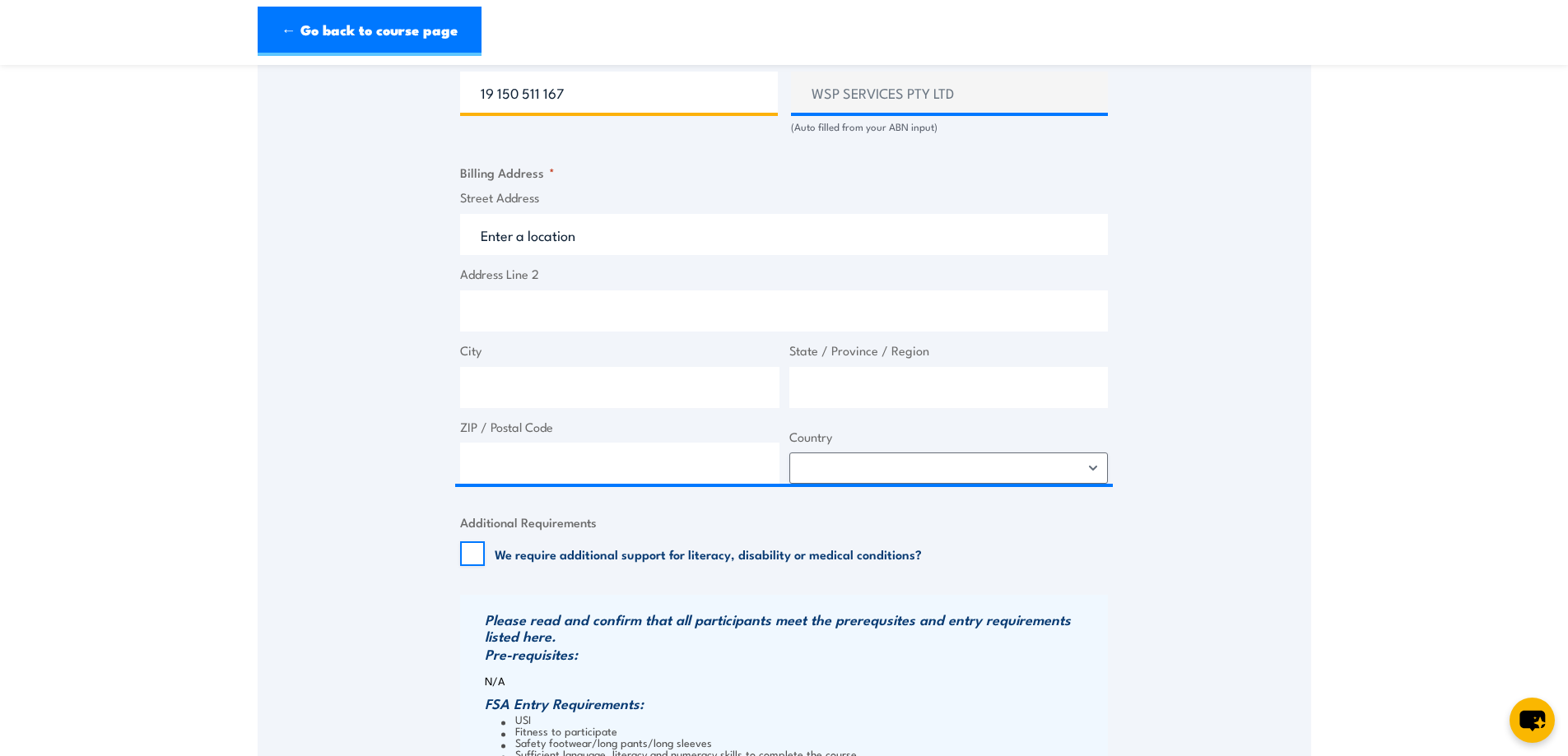
type input "19 150 511 167"
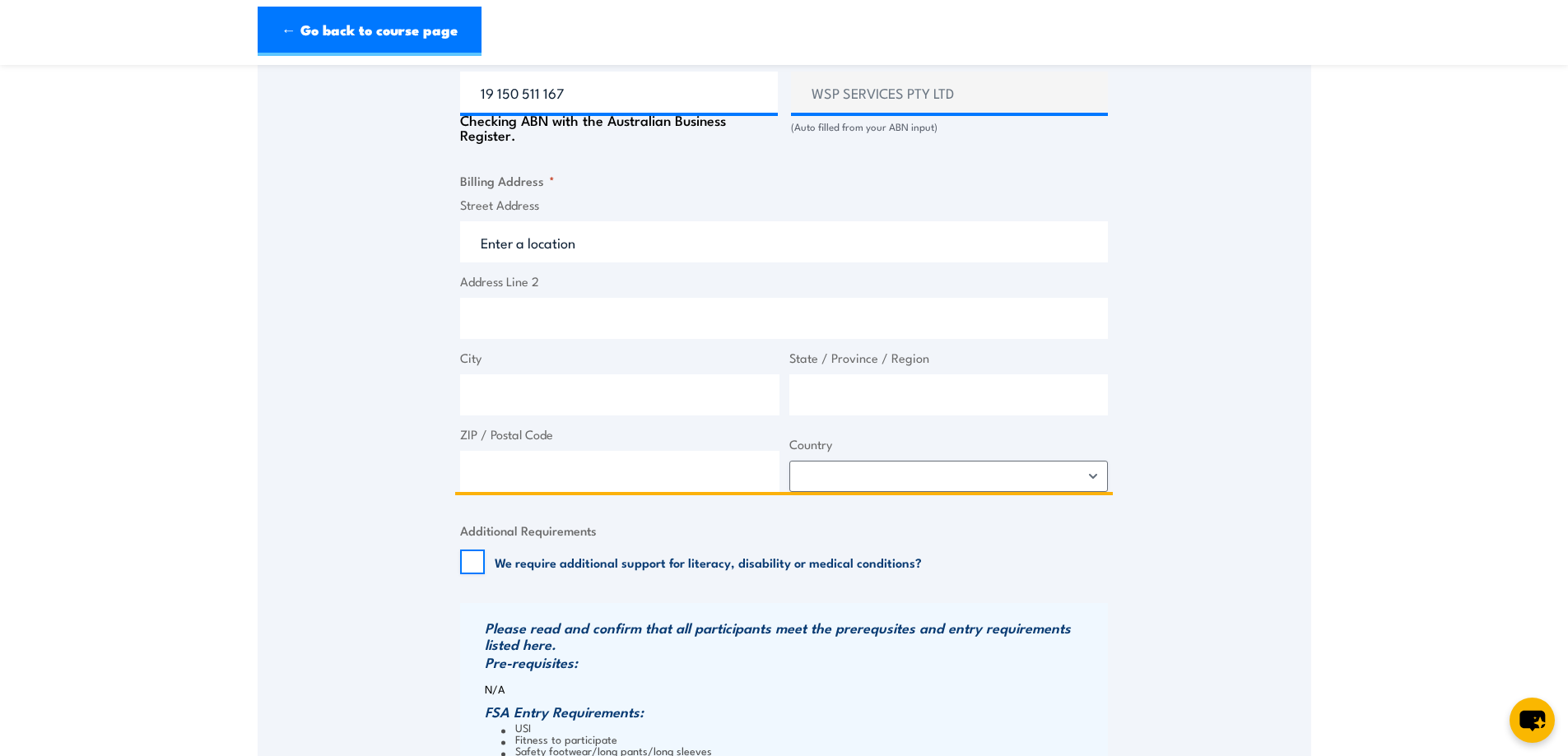
click at [588, 213] on span "Street Address" at bounding box center [784, 229] width 658 height 67
click at [588, 241] on input "Street Address" at bounding box center [784, 242] width 648 height 41
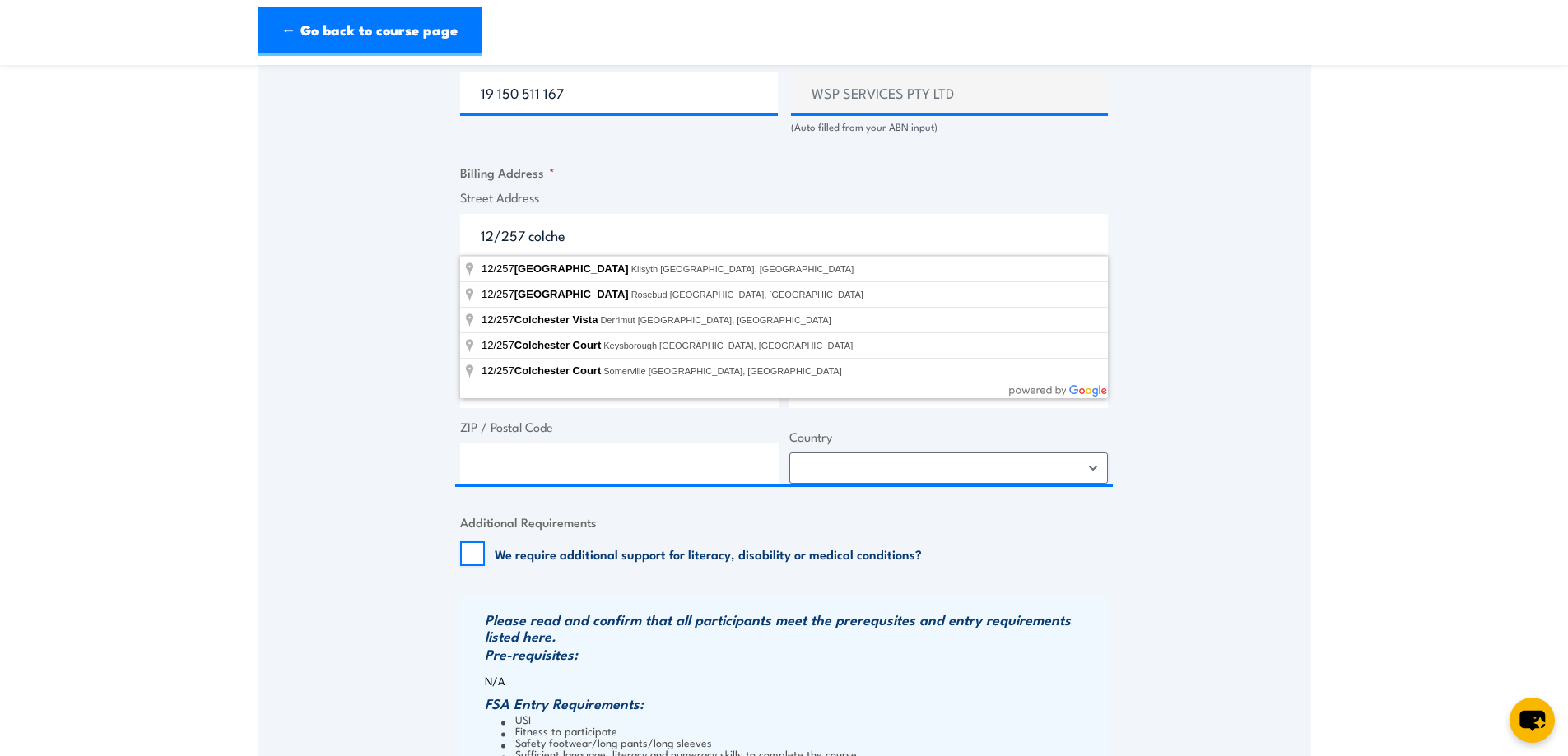
type input "12/257 Colchester Road, Kilsyth VIC, Australia"
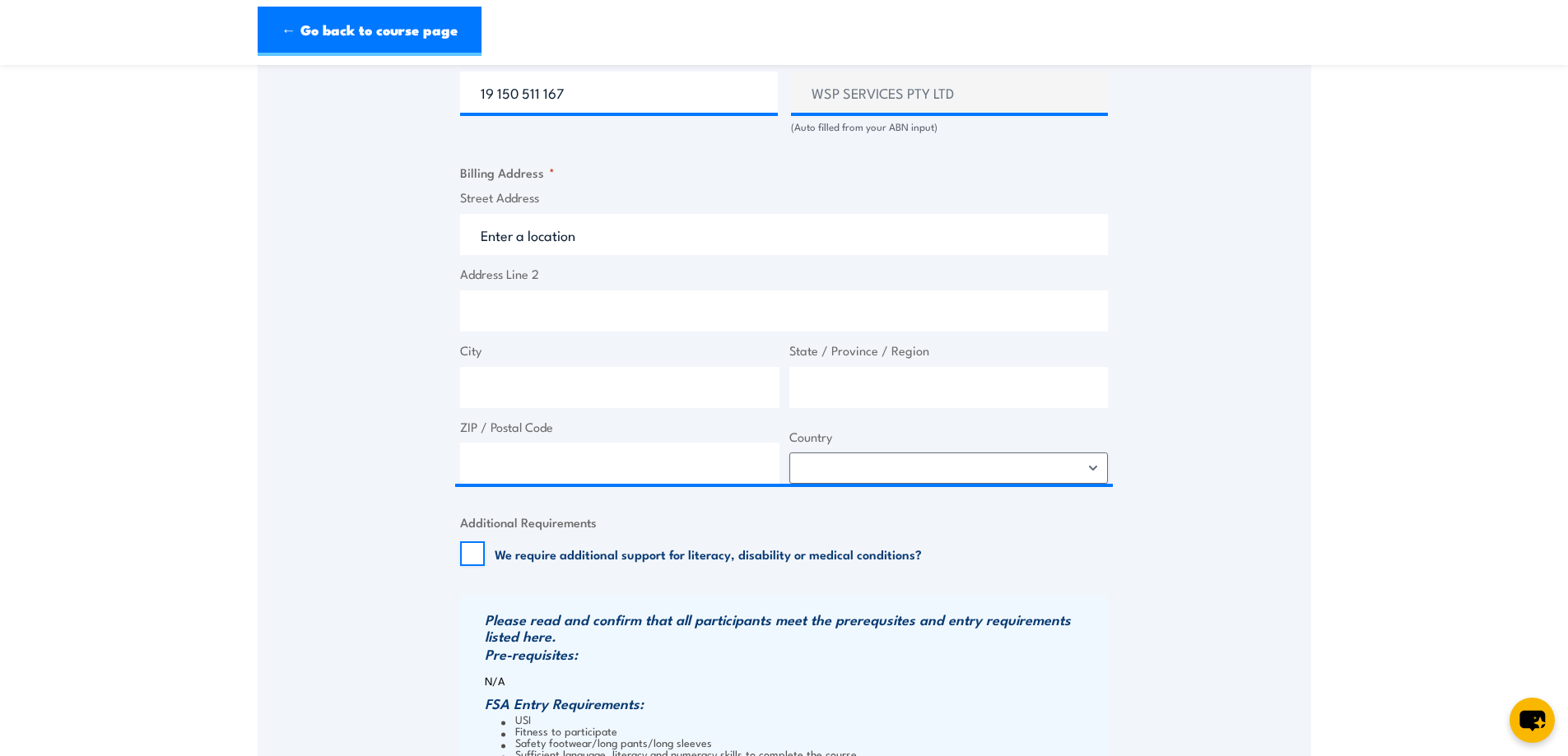
type input "257 Colchester Rd"
type input "Kilsyth"
type input "Victoria"
type input "3153"
select select "Australia"
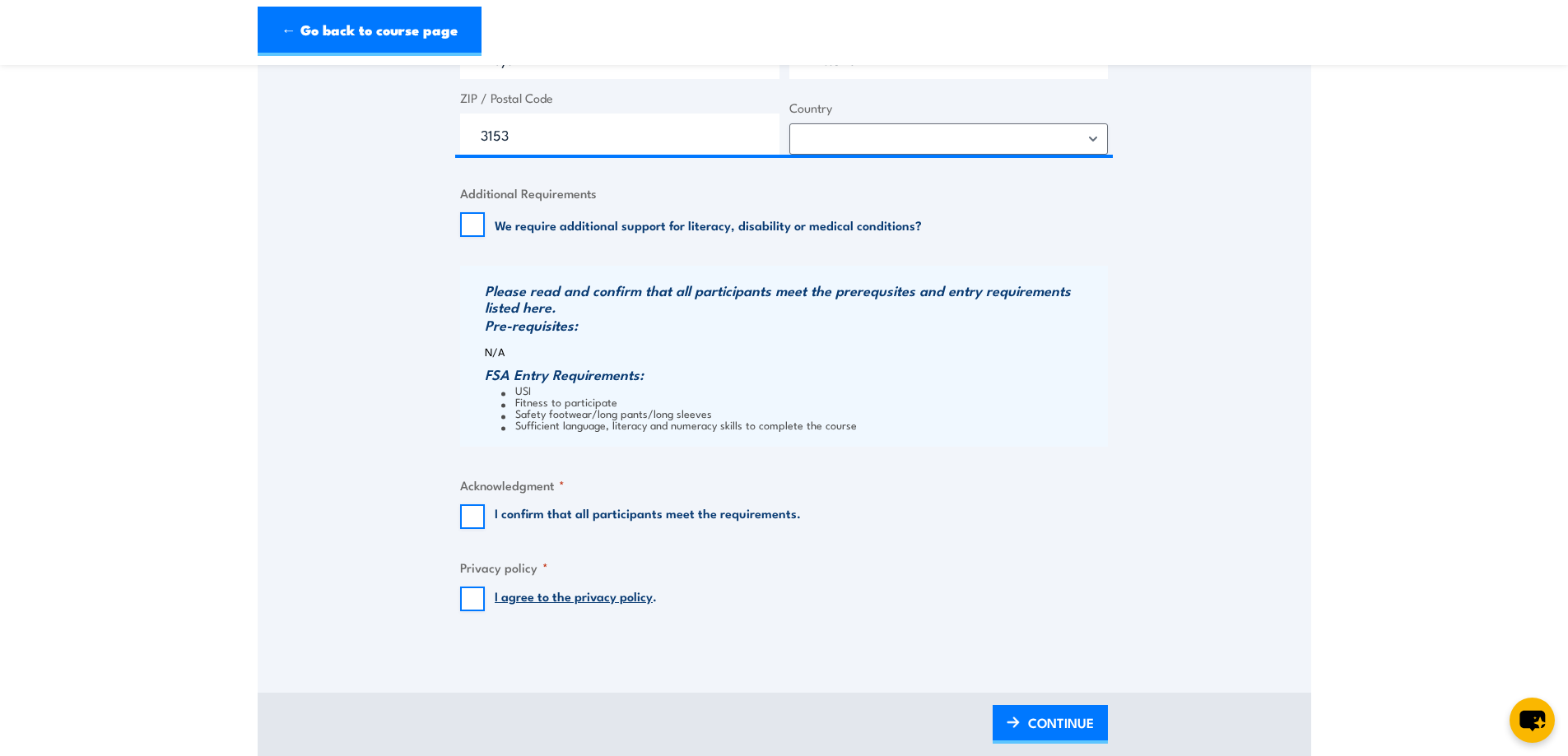
scroll to position [1481, 0]
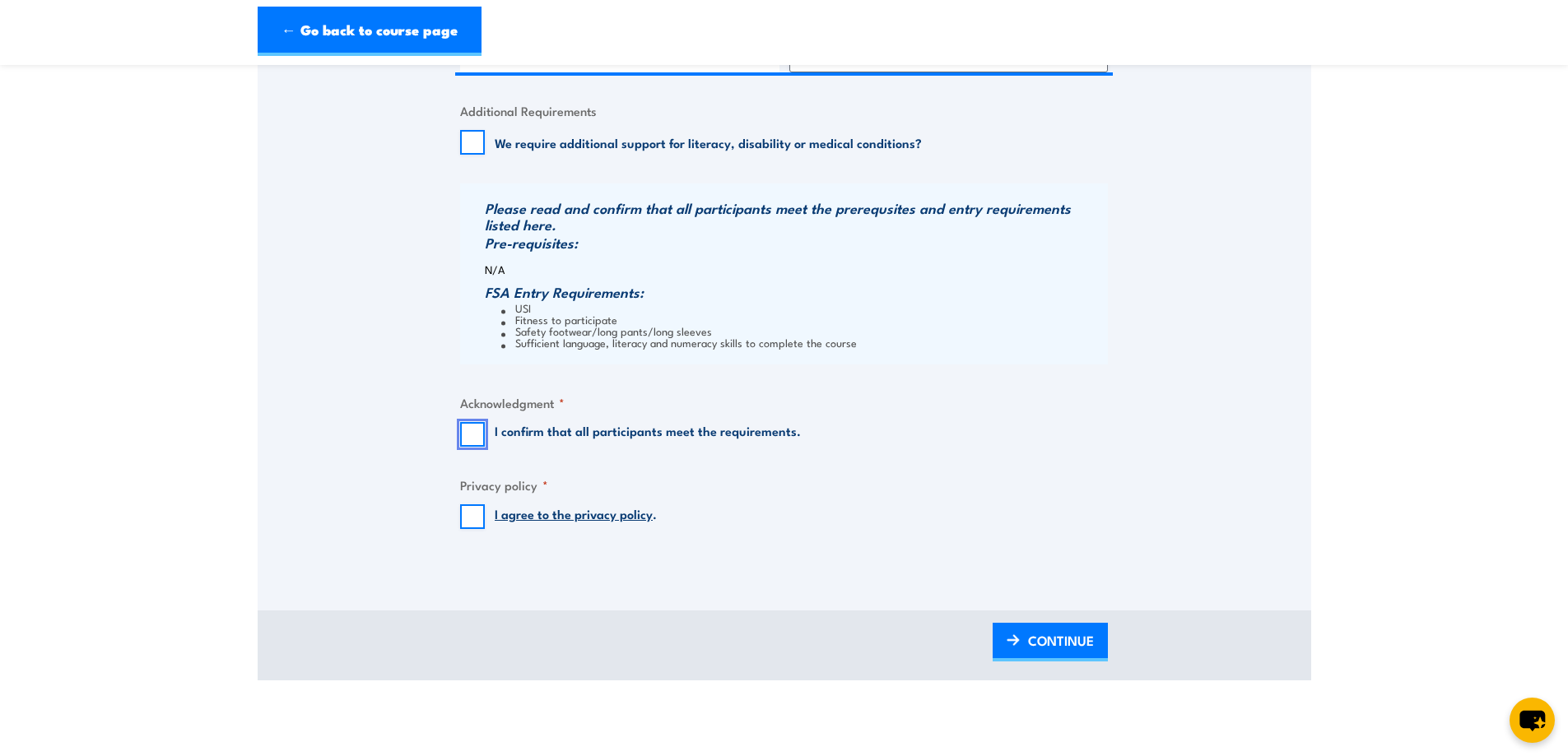
click at [465, 437] on input "I confirm that all participants meet the requirements." at bounding box center [472, 434] width 25 height 25
checkbox input "true"
click at [470, 521] on input "I agree to the privacy policy ." at bounding box center [472, 516] width 25 height 25
checkbox input "true"
click at [1089, 639] on span "CONTINUE" at bounding box center [1061, 640] width 66 height 44
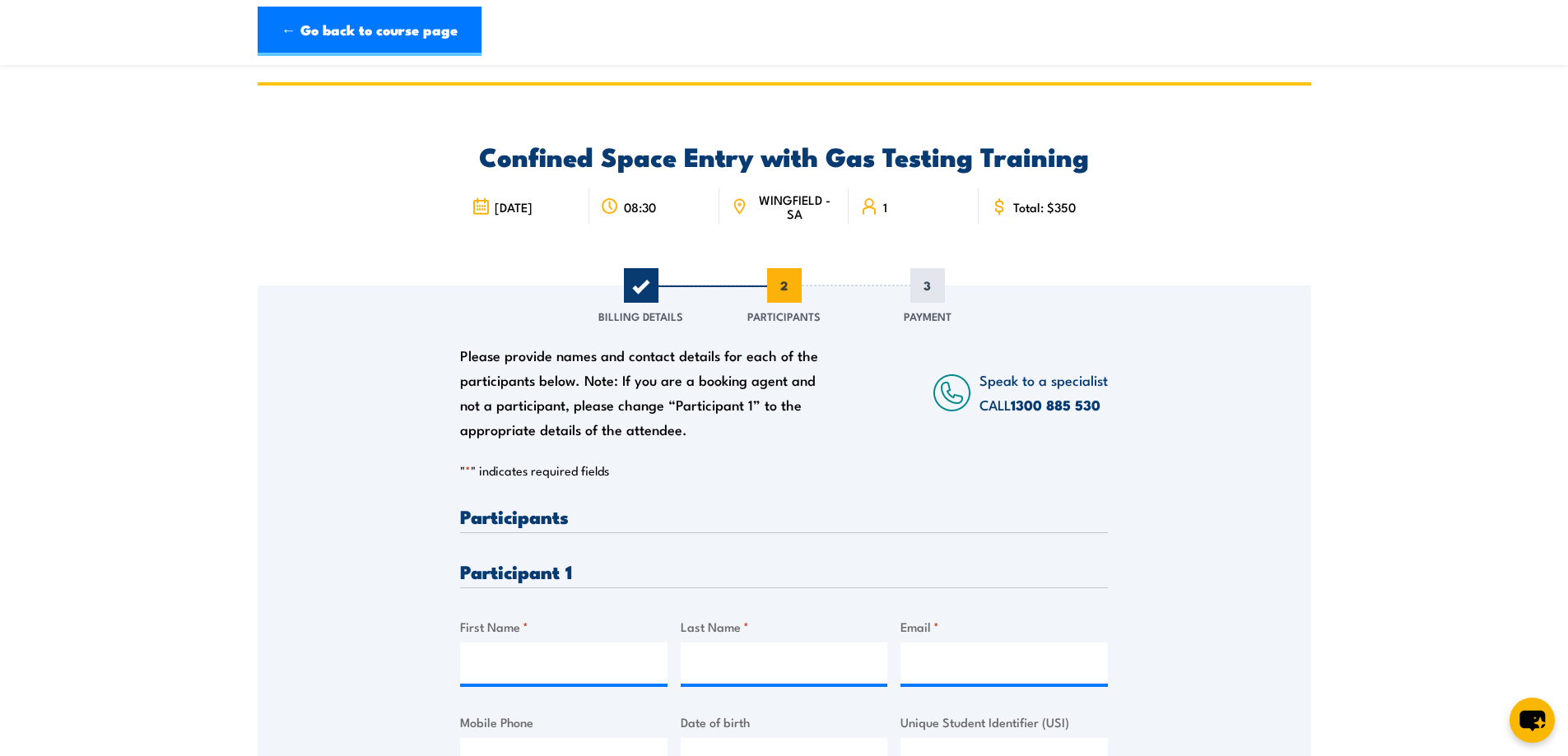
scroll to position [82, 0]
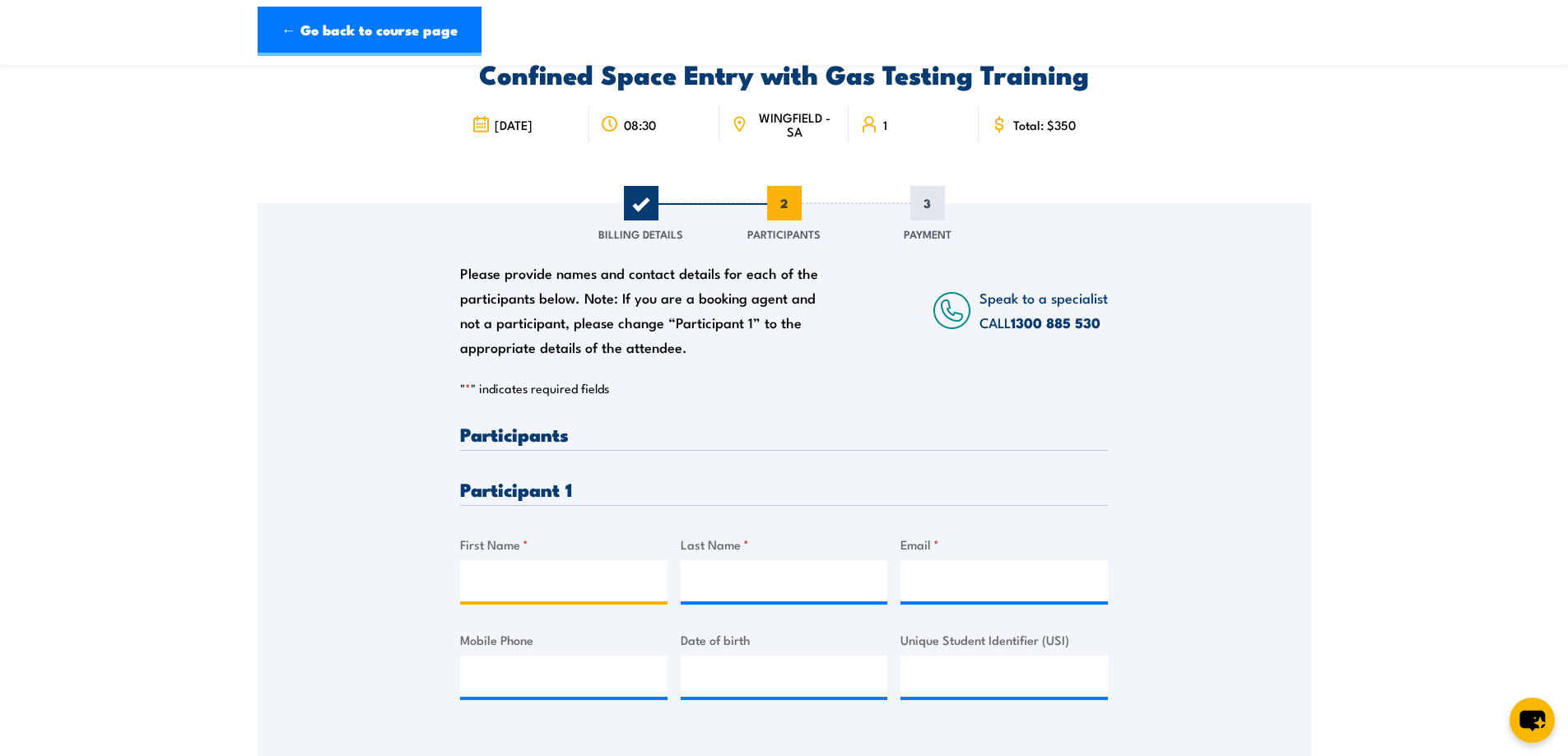
click at [511, 594] on input "First Name *" at bounding box center [563, 581] width 207 height 41
type input "Chris"
type input "Paterson"
paste input "chris.paterson@wspservices.com.au"
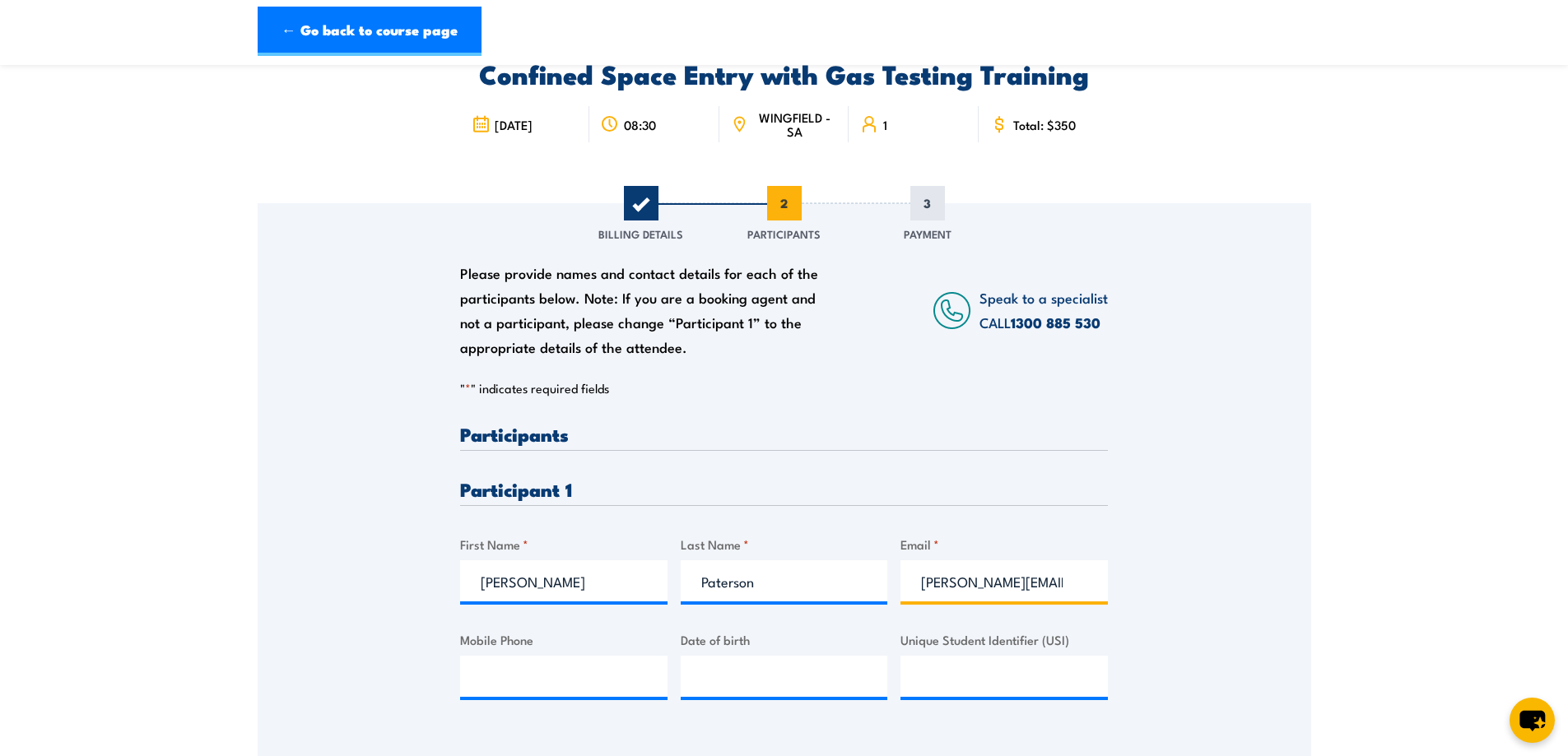
scroll to position [0, 78]
type input "chris.paterson@wspservices.com.au"
click at [534, 673] on input "Mobile Phone" at bounding box center [563, 676] width 207 height 41
click at [580, 680] on input "Mobile Phone" at bounding box center [563, 676] width 207 height 41
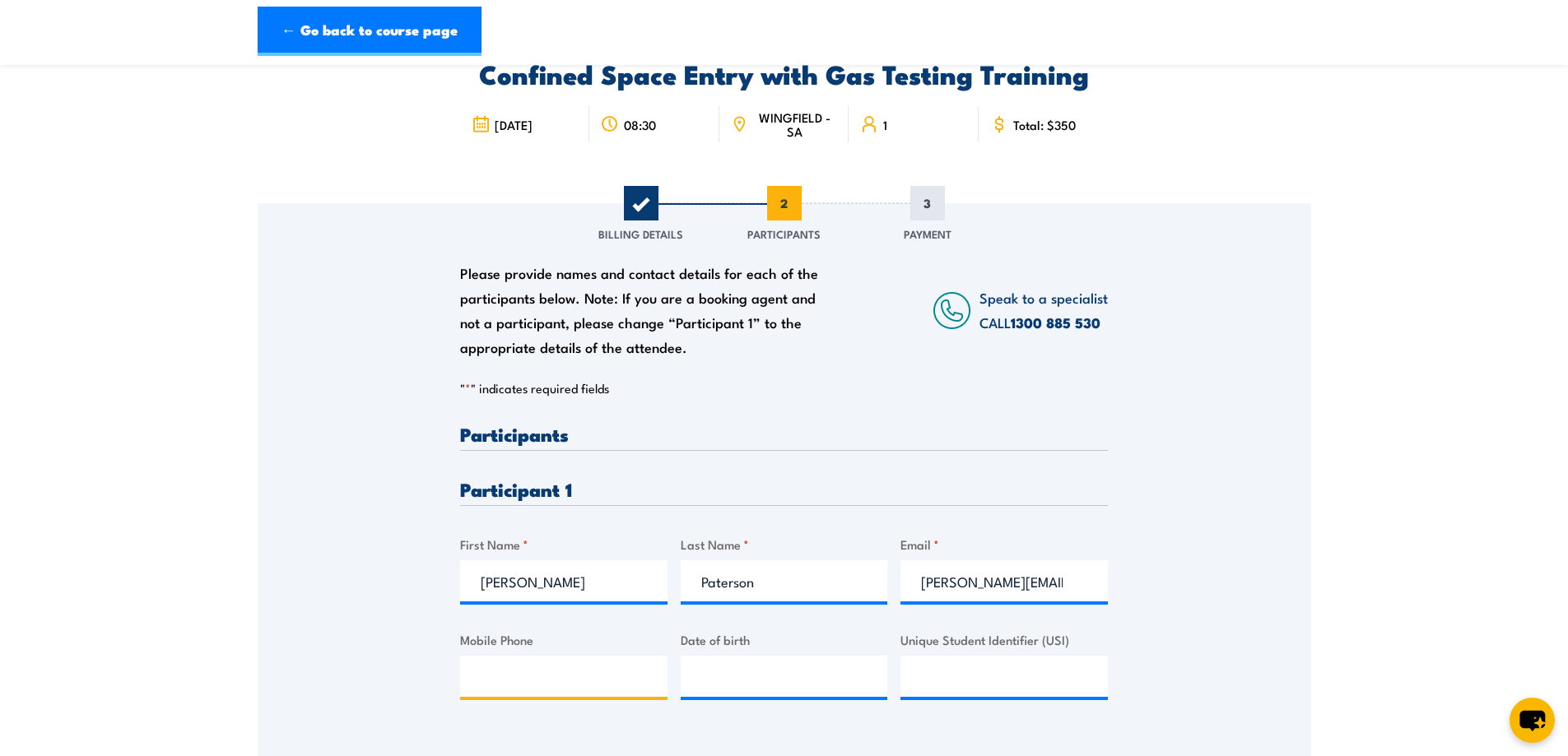
paste input "0421641322"
type input "0421641322"
click at [756, 673] on input "__/__/____" at bounding box center [784, 676] width 207 height 41
type input "31/03/1992"
click at [954, 681] on input "Unique Student Identifier (USI)" at bounding box center [1004, 676] width 207 height 41
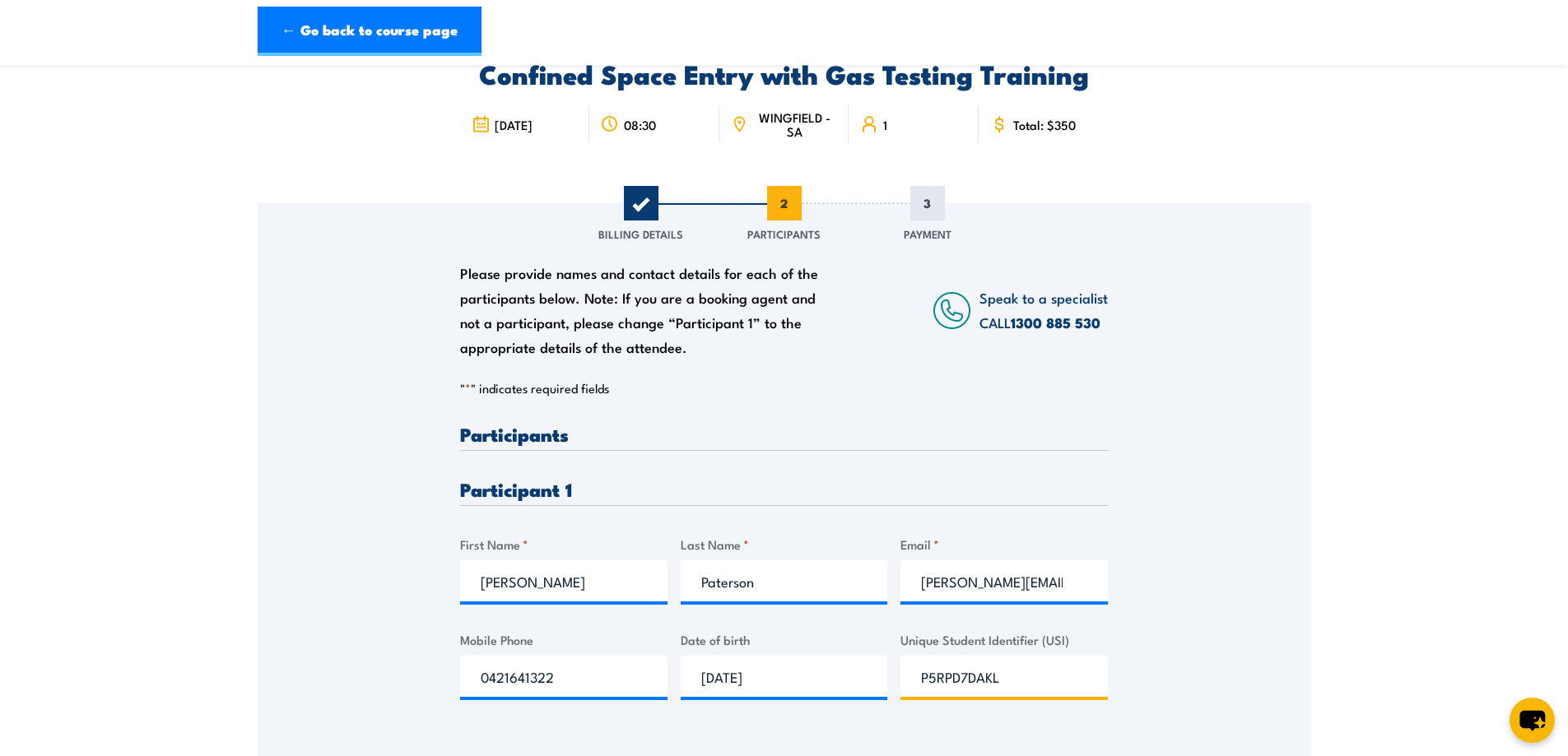
type input "P5RPD7DAKL"
click at [1372, 591] on section "Confined Space Entry with Gas Testing Training 1 "" at bounding box center [784, 424] width 1568 height 848
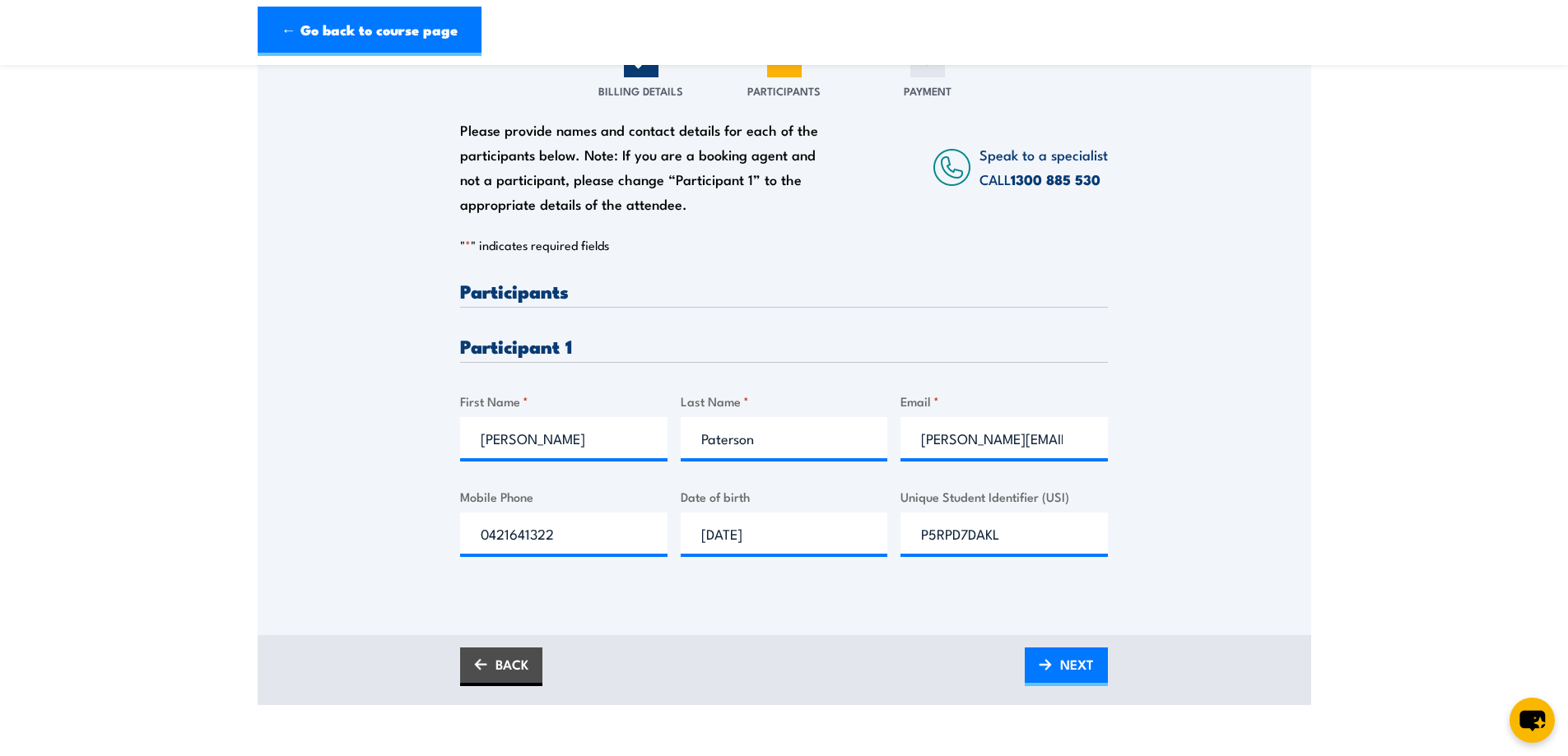
scroll to position [247, 0]
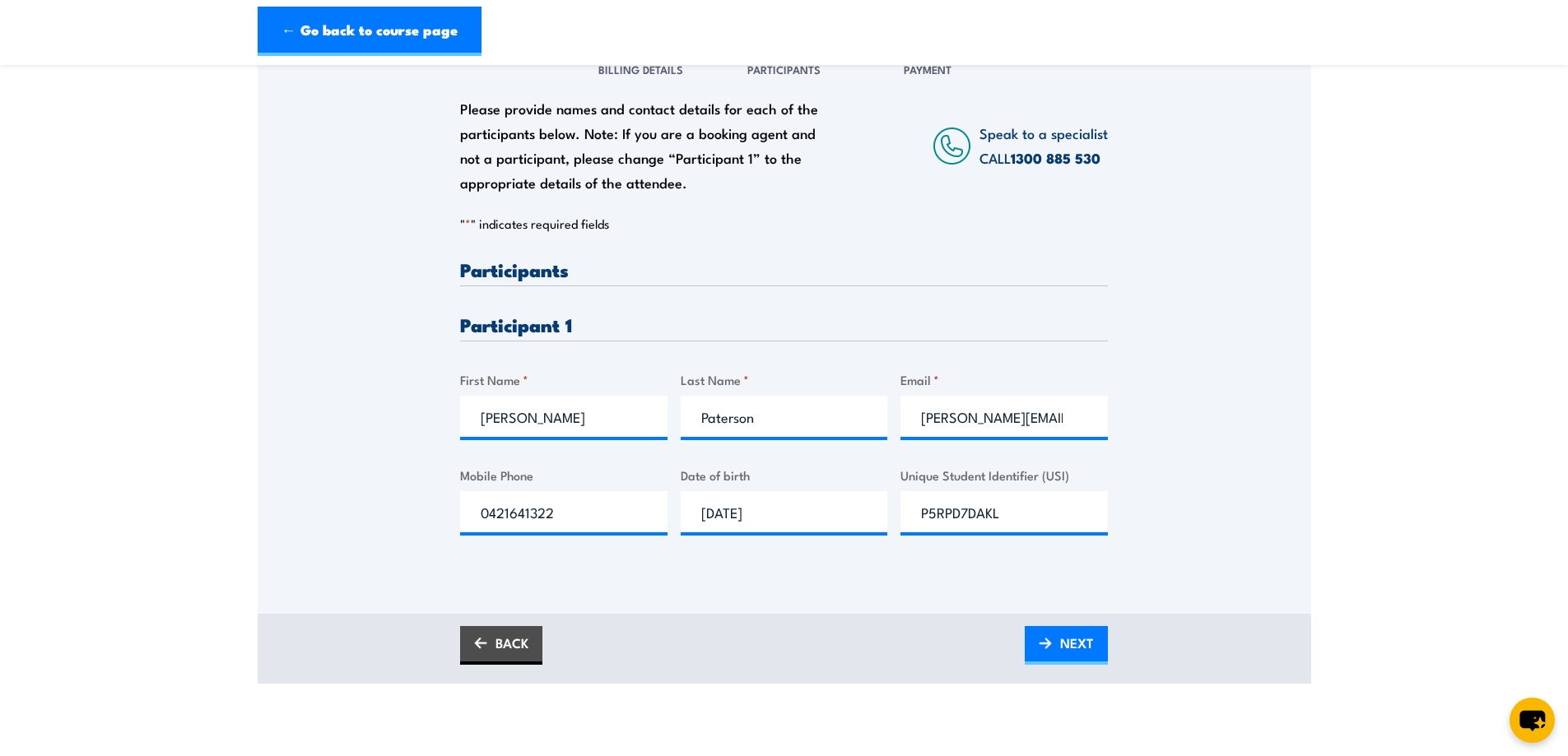
click at [1076, 646] on span "NEXT" at bounding box center [1076, 643] width 34 height 44
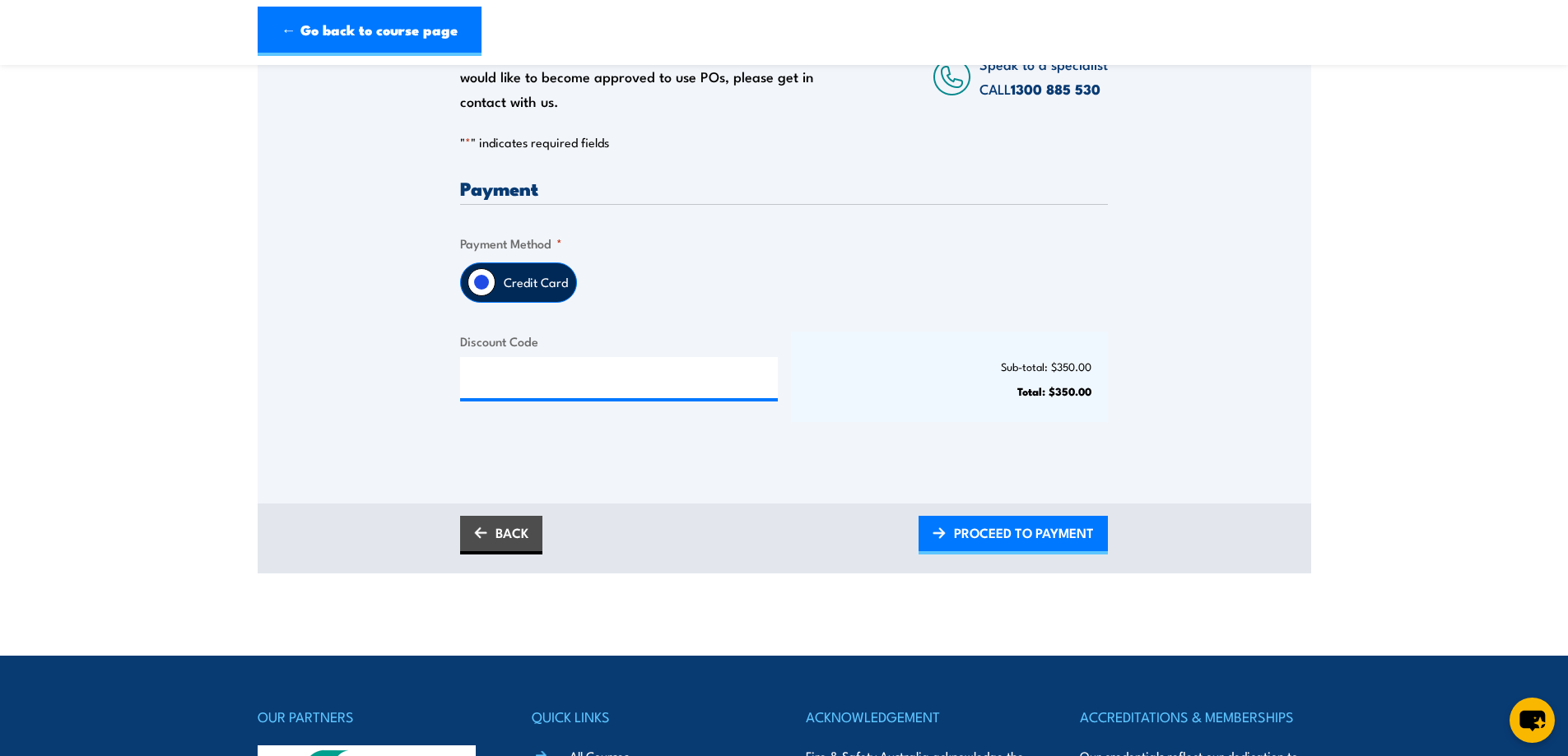
scroll to position [307, 0]
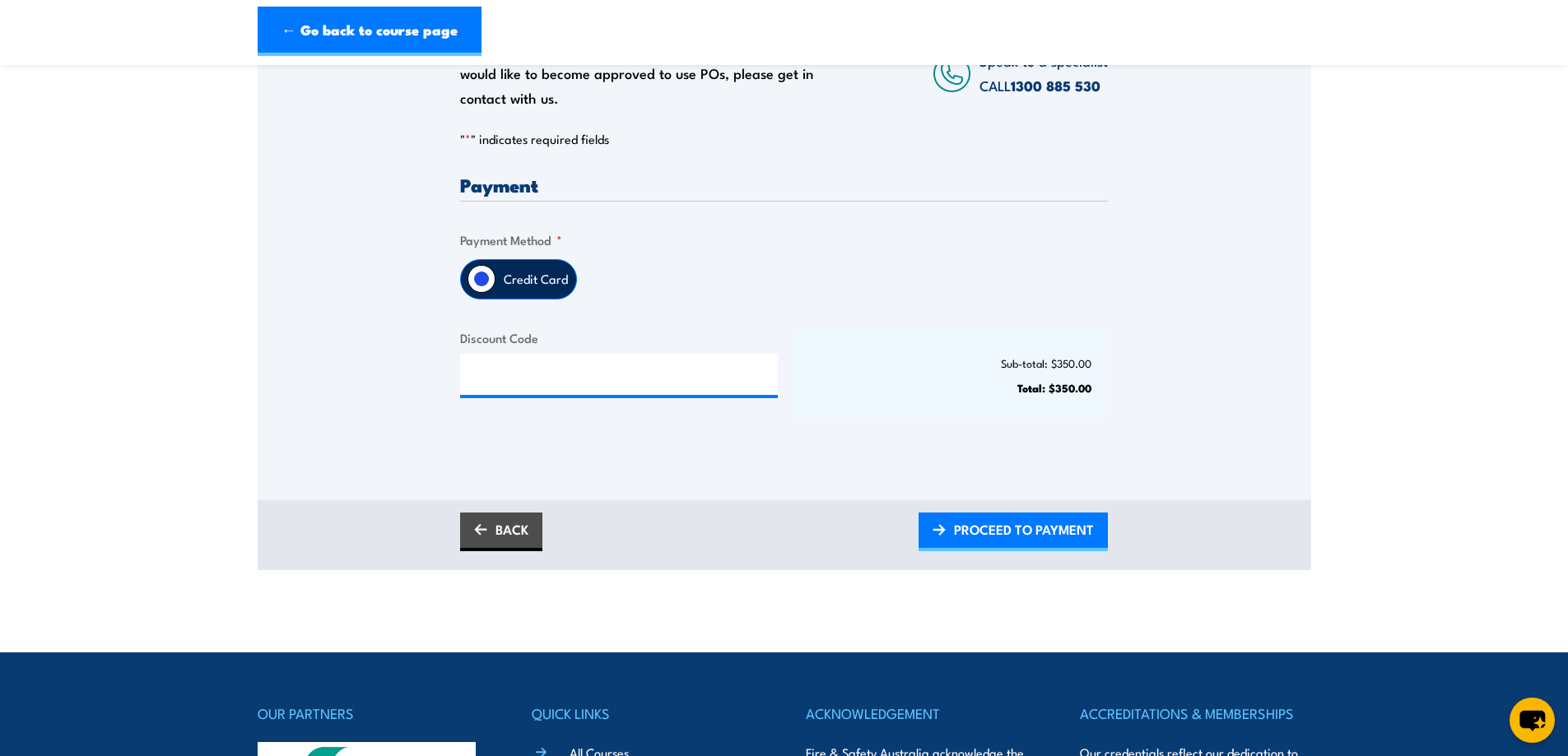
click at [547, 280] on label "Credit Card" at bounding box center [536, 279] width 81 height 39
click at [495, 280] on input "Credit Card" at bounding box center [481, 278] width 28 height 28
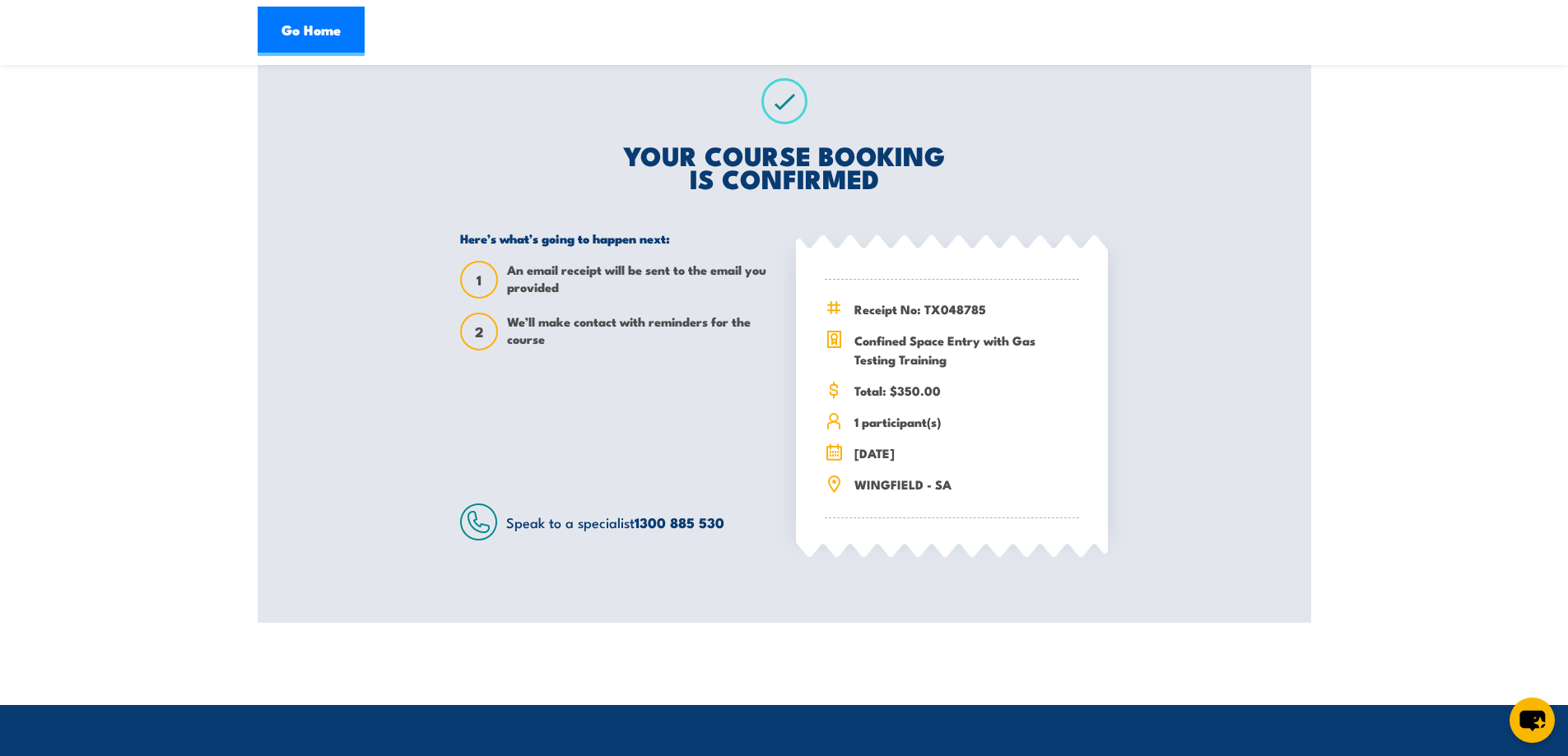
scroll to position [247, 0]
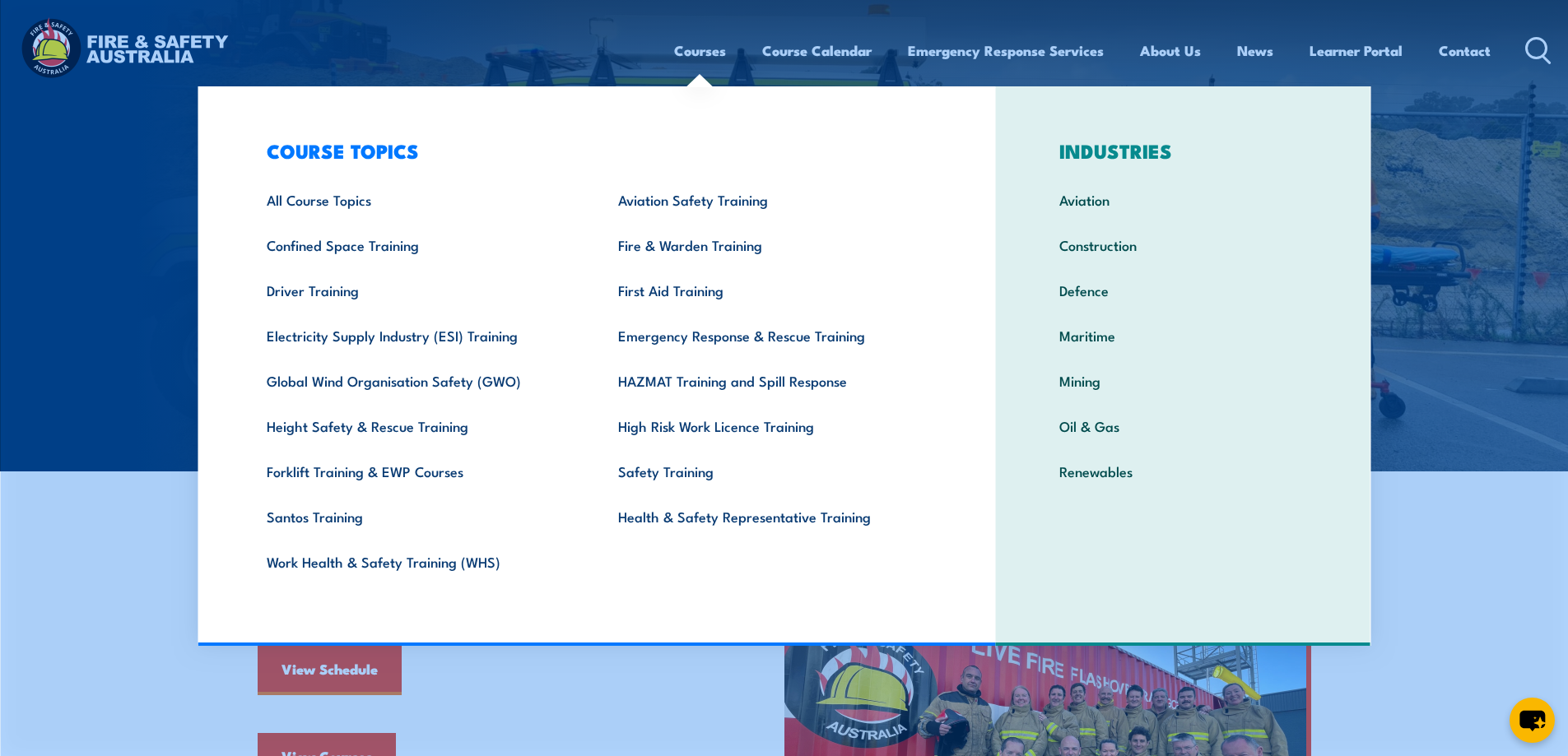
click at [132, 51] on img at bounding box center [124, 50] width 216 height 70
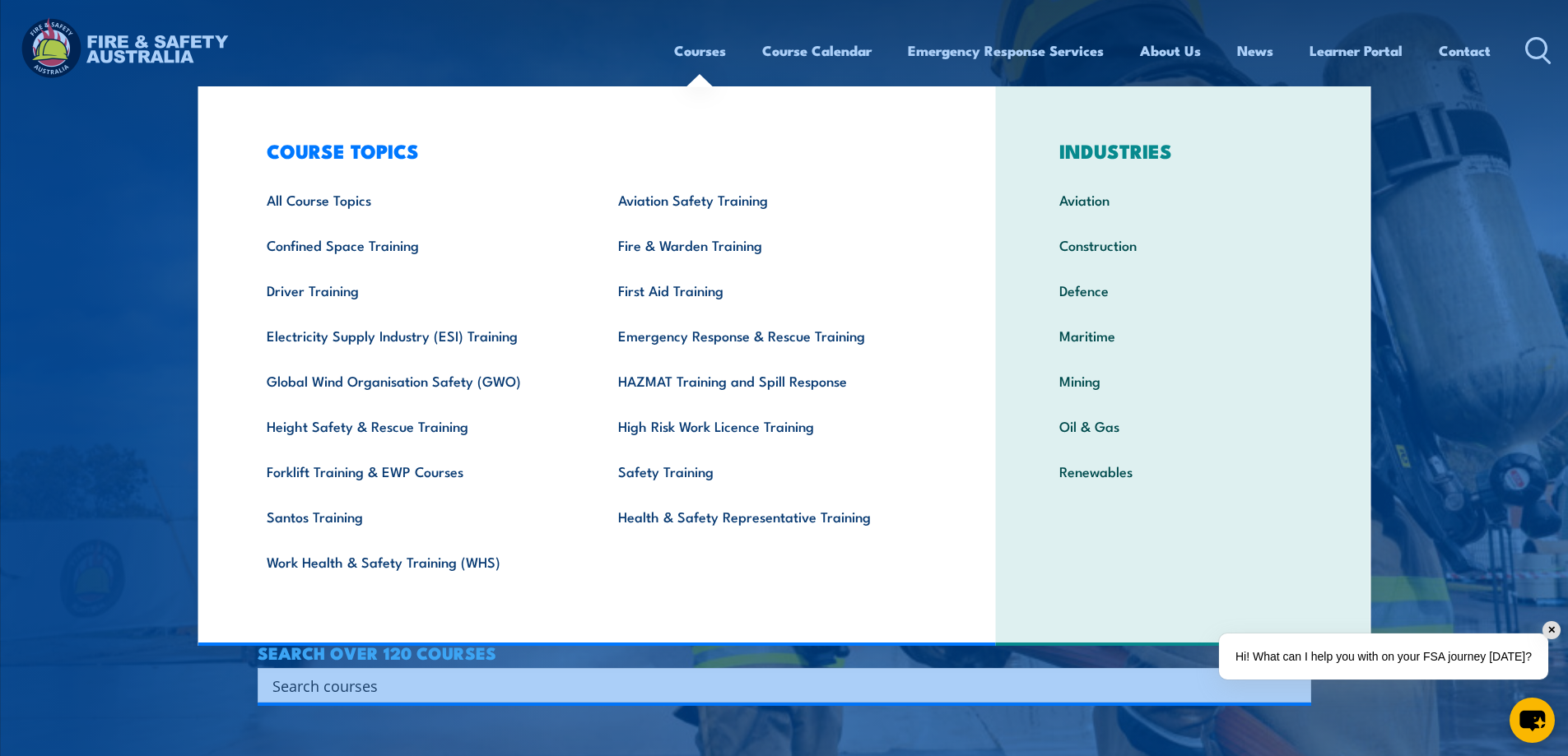
click at [388, 245] on link "Confined Space Training" at bounding box center [417, 245] width 352 height 46
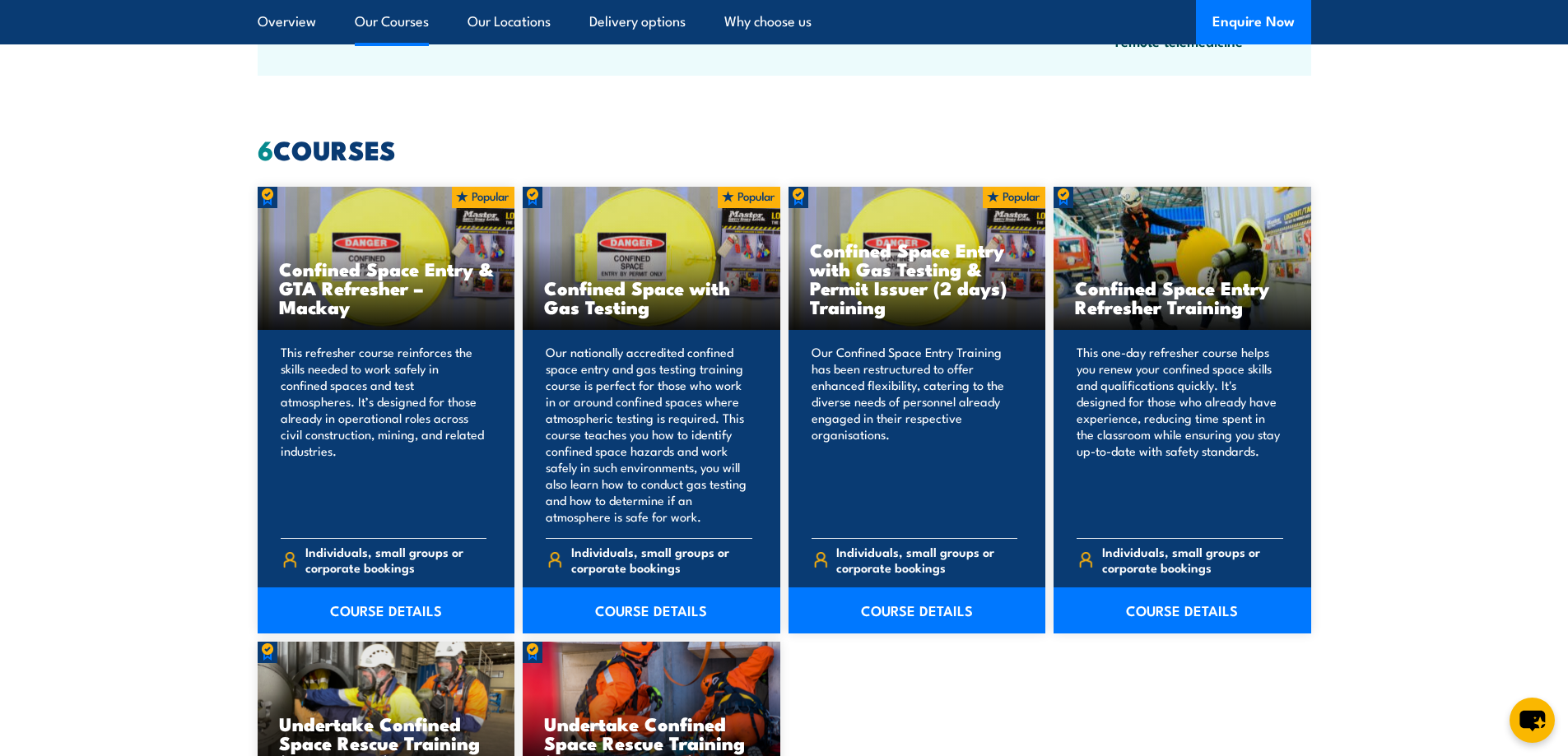
scroll to position [1316, 0]
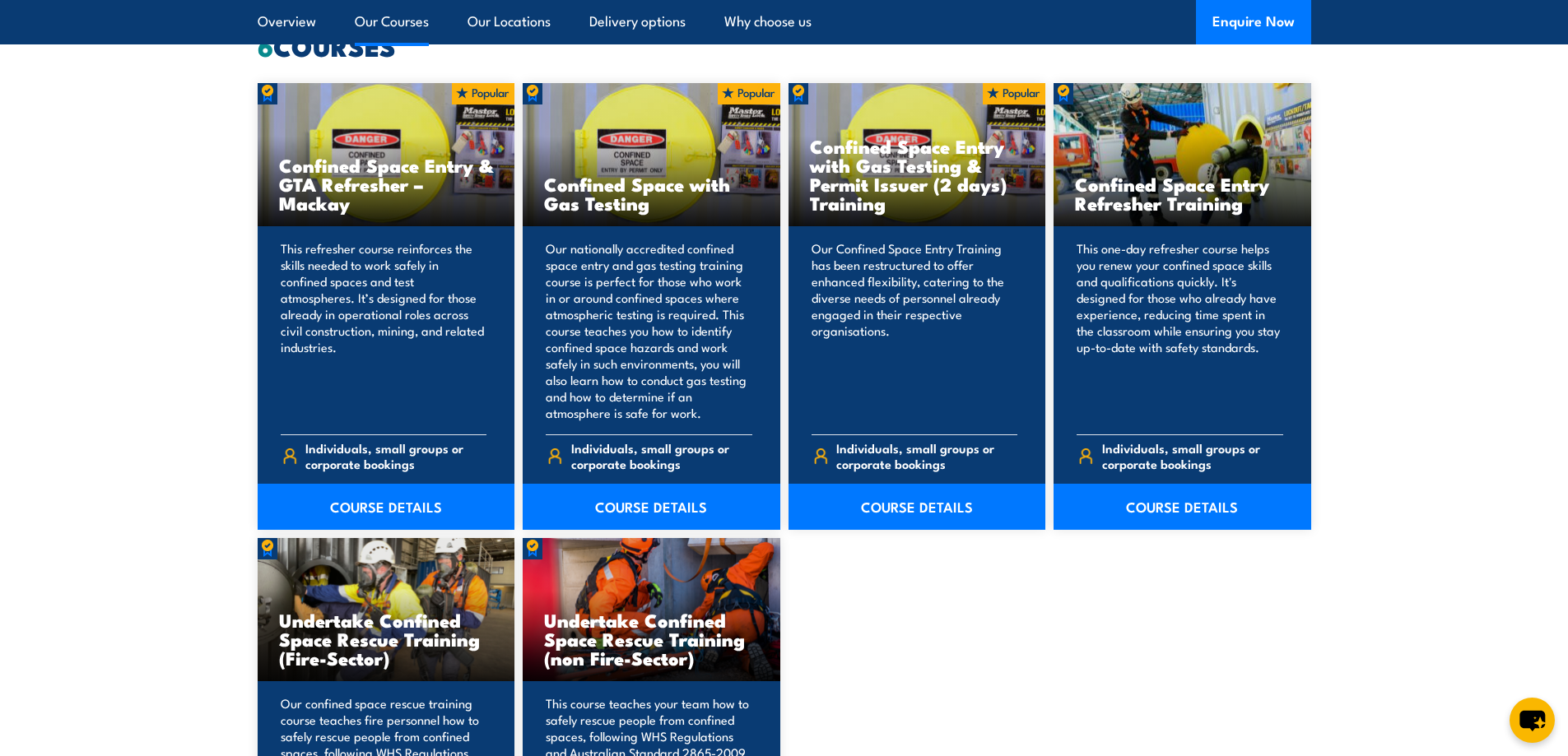
click at [662, 509] on link "COURSE DETAILS" at bounding box center [652, 507] width 258 height 46
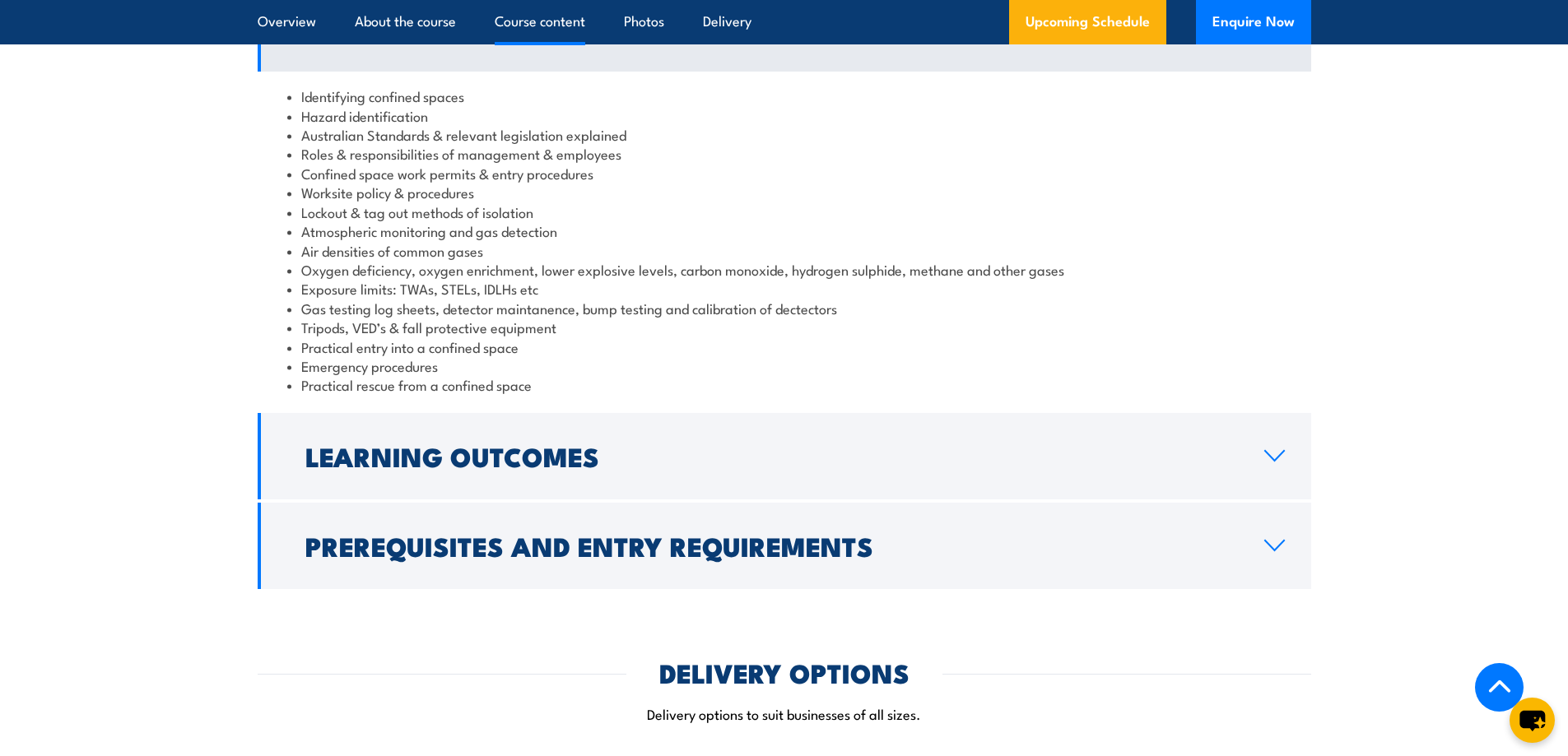
scroll to position [1810, 0]
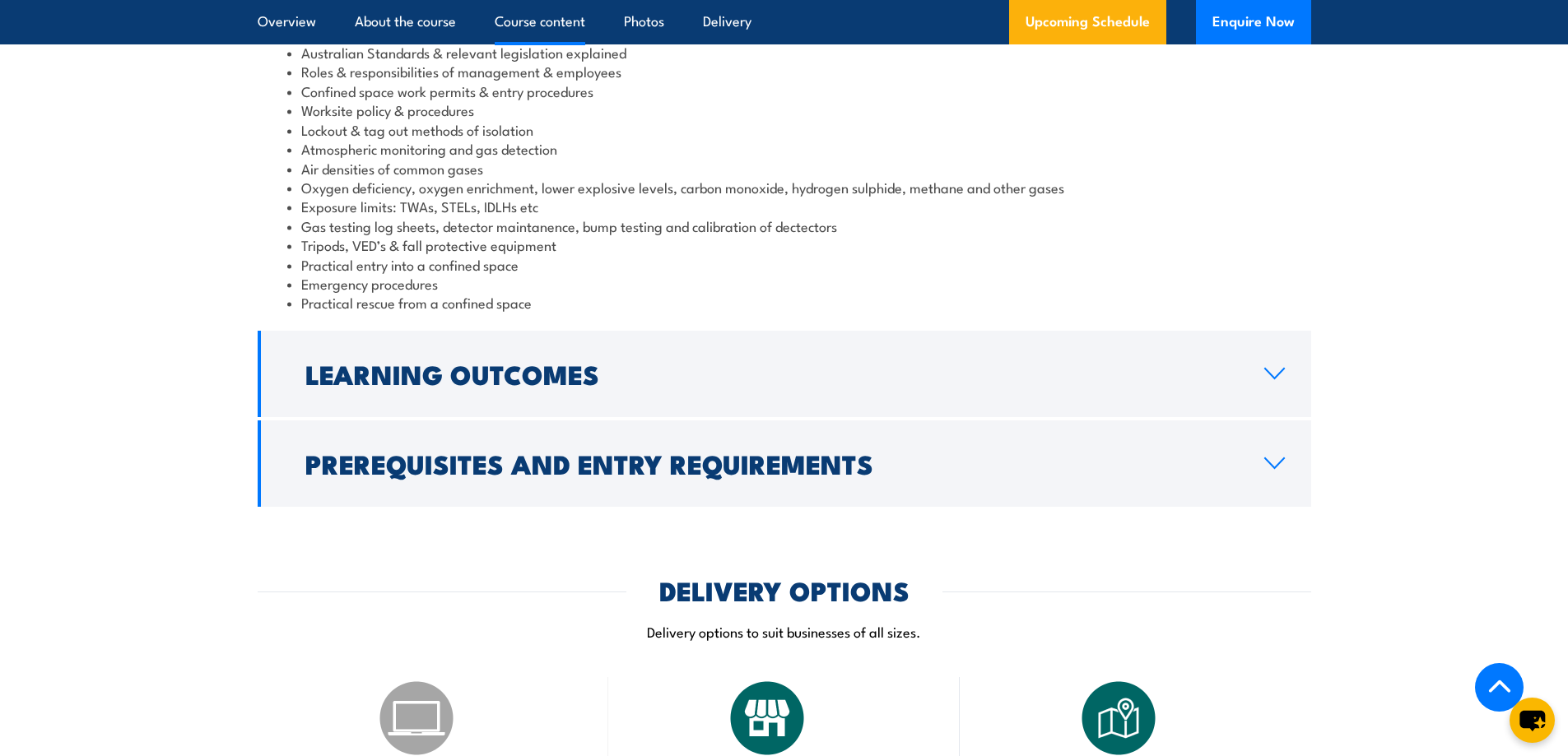
click at [1266, 470] on icon at bounding box center [1275, 462] width 22 height 13
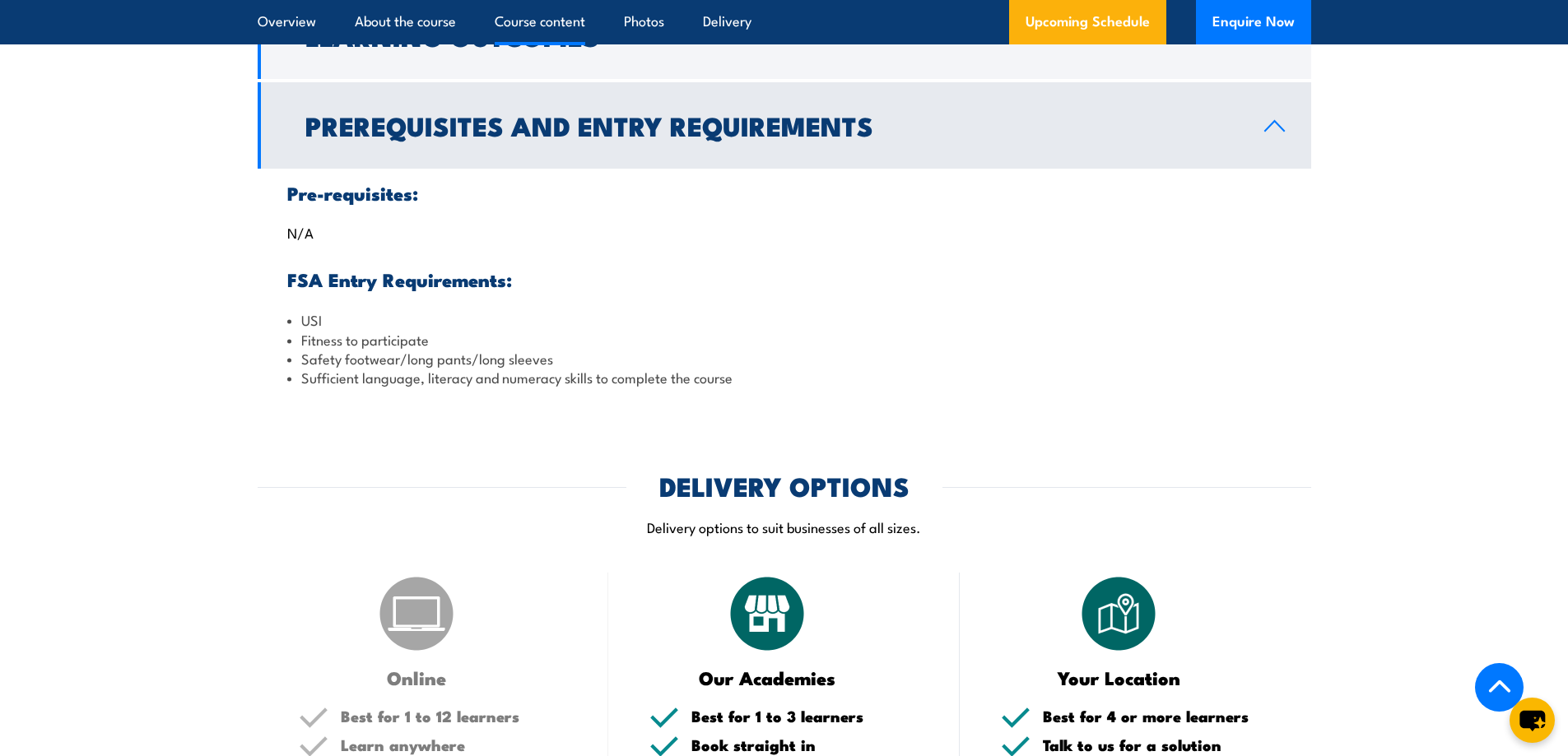
click at [555, 368] on li "Safety footwear/long pants/long sleeves" at bounding box center [784, 358] width 995 height 19
drag, startPoint x: 556, startPoint y: 377, endPoint x: 304, endPoint y: 381, distance: 252.0
click at [304, 368] on li "Safety footwear/long pants/long sleeves" at bounding box center [784, 358] width 995 height 19
copy li "Safety footwear/long pants/long sleeves"
